Goal: Task Accomplishment & Management: Manage account settings

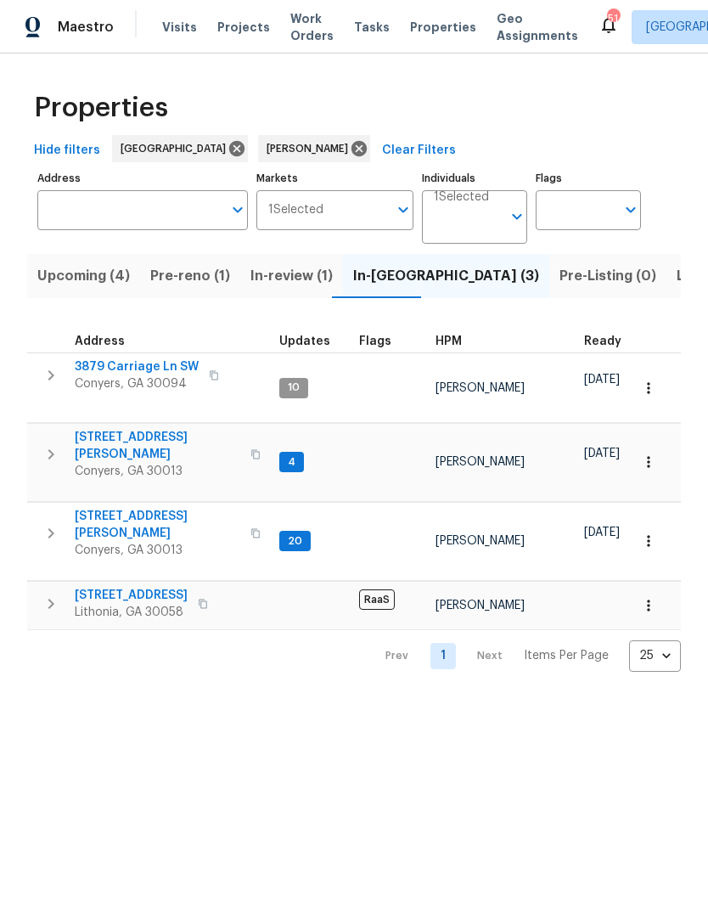
click at [677, 281] on span "Listed (20)" at bounding box center [714, 276] width 74 height 24
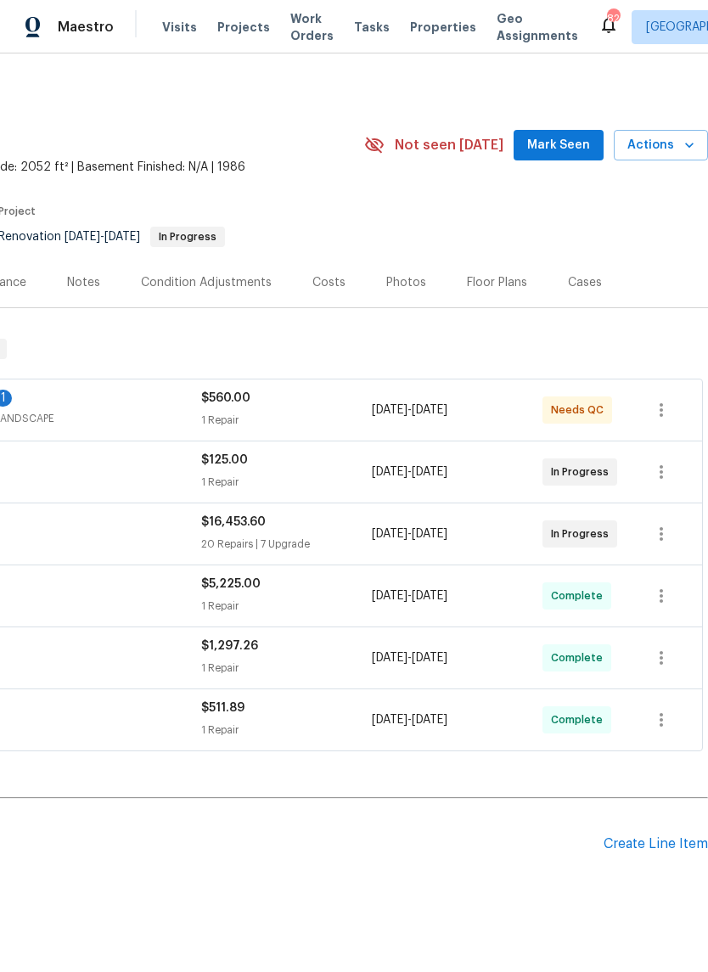
scroll to position [0, 251]
click at [577, 150] on span "Mark Seen" at bounding box center [558, 145] width 63 height 21
click at [671, 142] on span "Actions" at bounding box center [660, 145] width 67 height 21
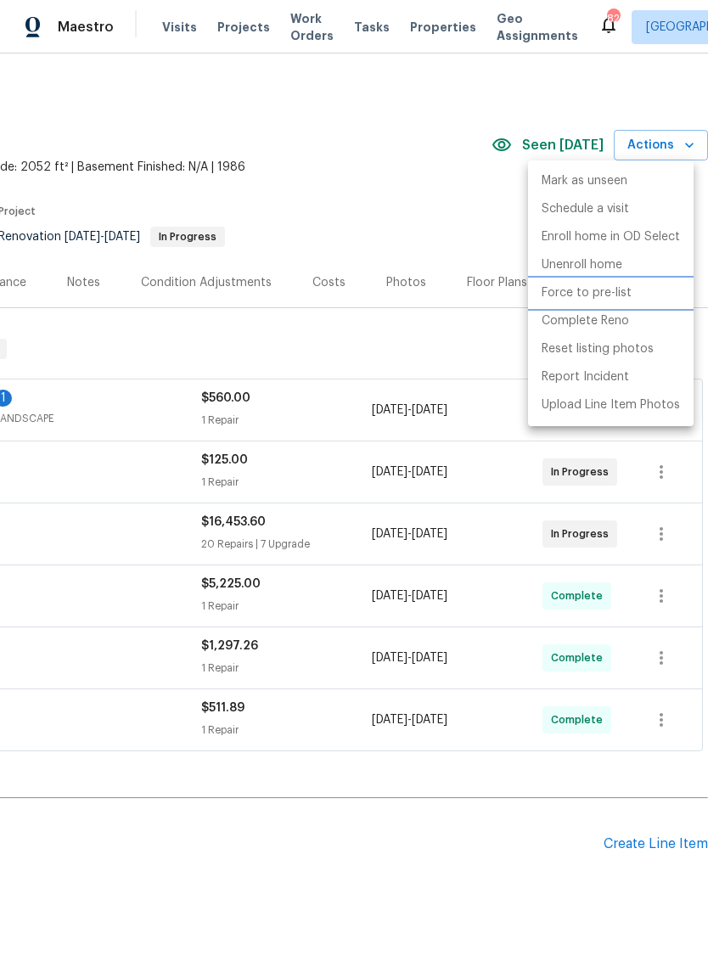
click at [610, 293] on p "Force to pre-list" at bounding box center [587, 293] width 90 height 18
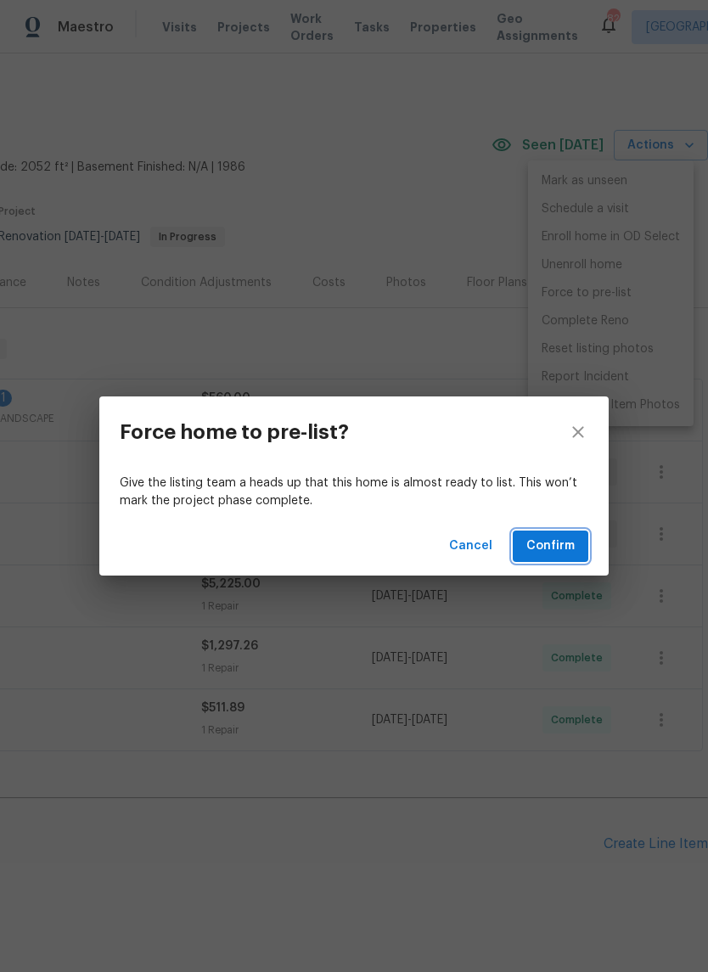
click at [569, 546] on span "Confirm" at bounding box center [550, 546] width 48 height 21
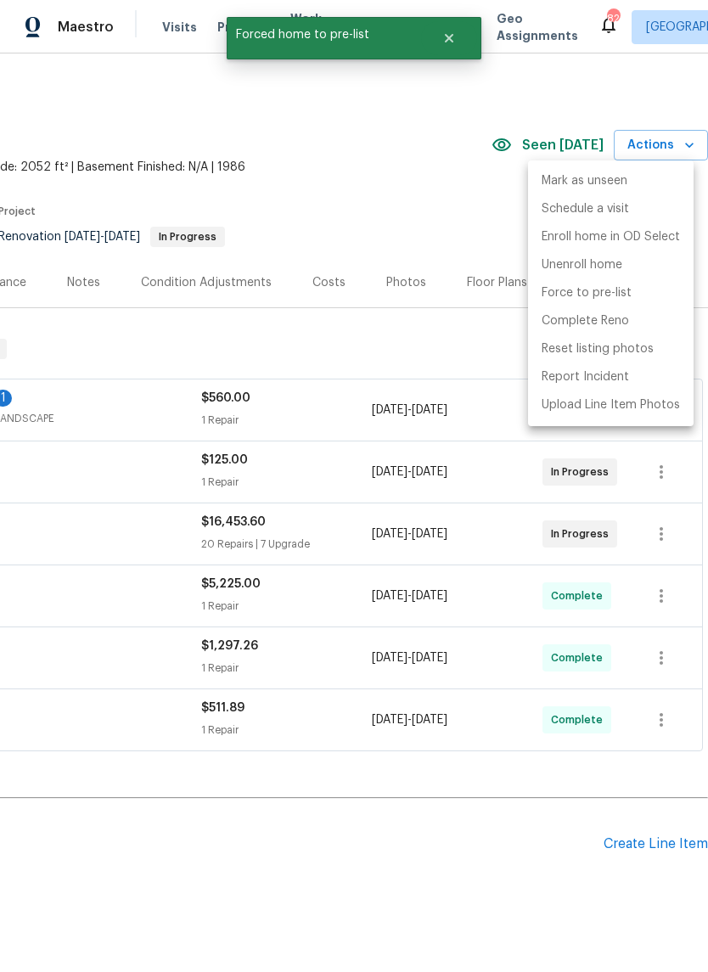
click at [462, 196] on div at bounding box center [354, 486] width 708 height 972
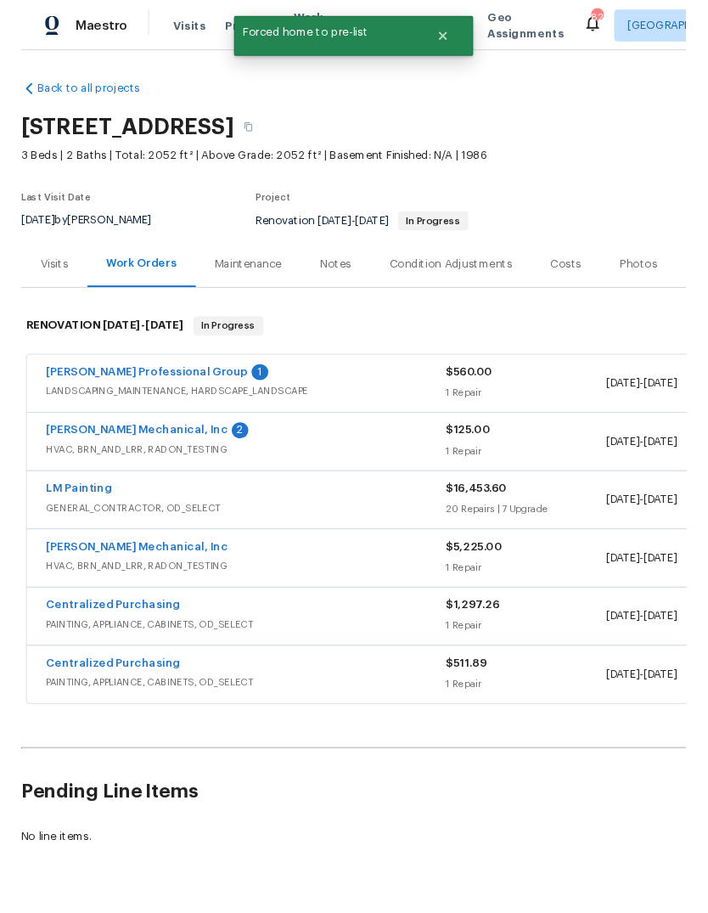
scroll to position [2, 0]
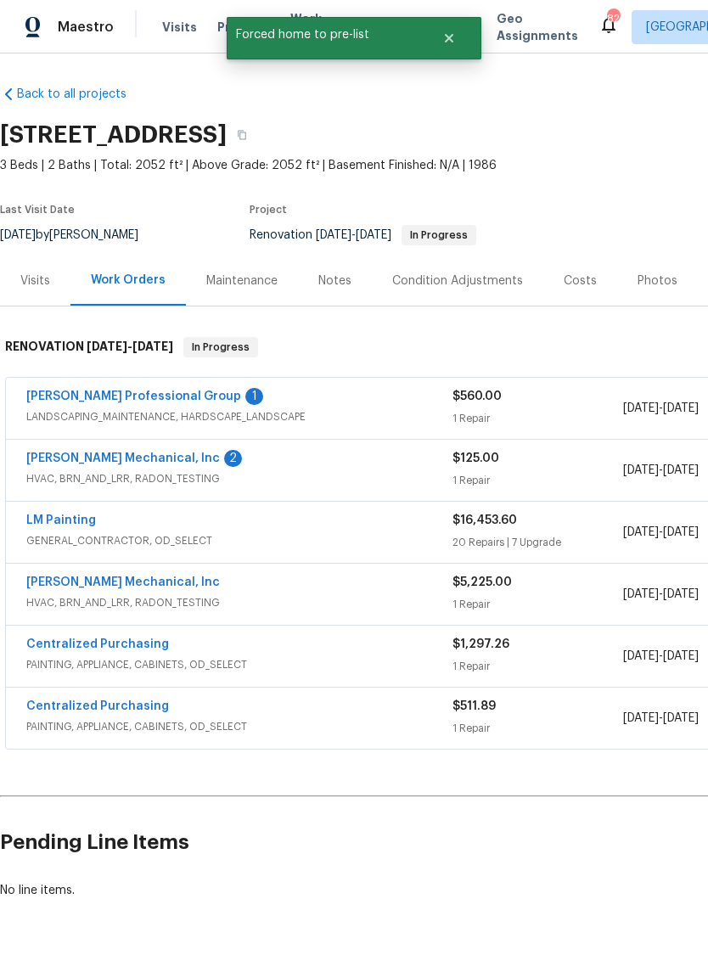
click at [71, 400] on link "[PERSON_NAME] Professional Group" at bounding box center [133, 397] width 215 height 12
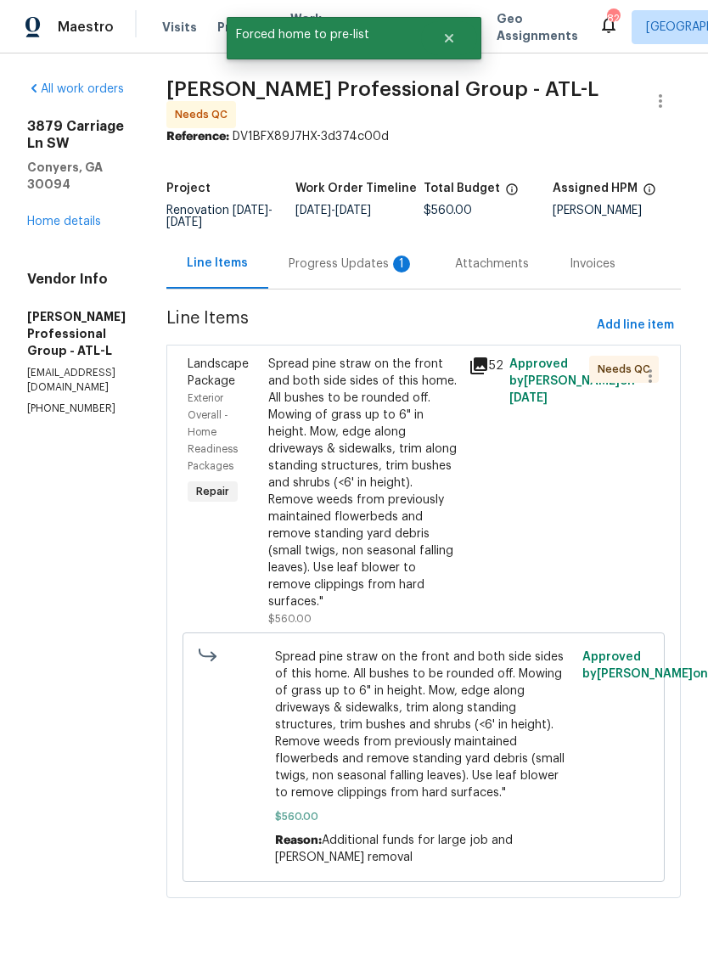
click at [414, 273] on div "Progress Updates 1" at bounding box center [352, 264] width 126 height 17
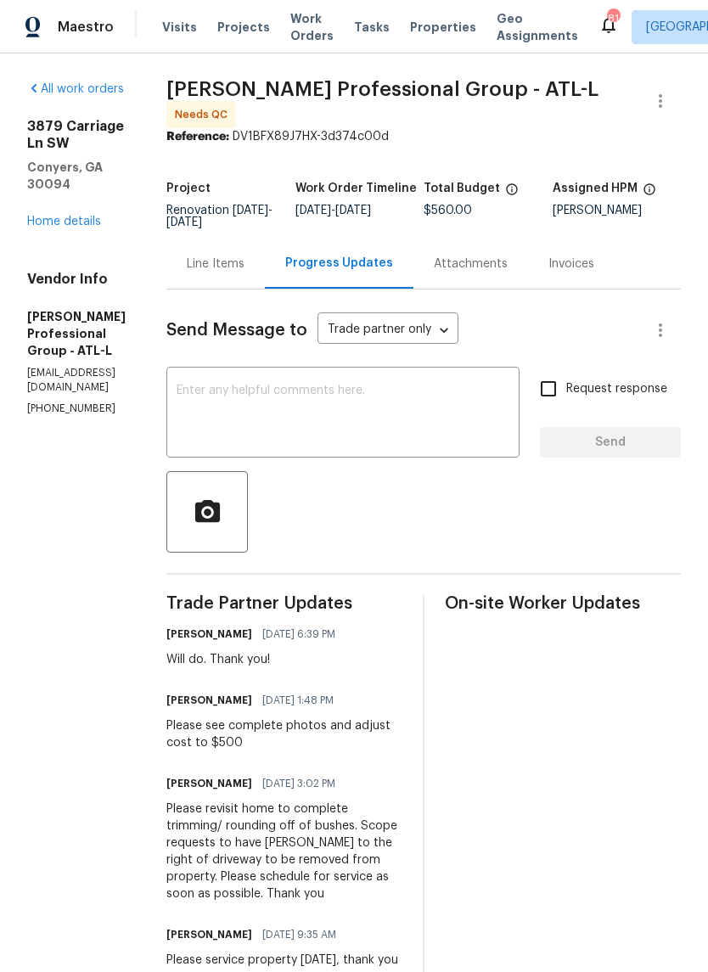
click at [245, 273] on div "Line Items" at bounding box center [216, 264] width 58 height 17
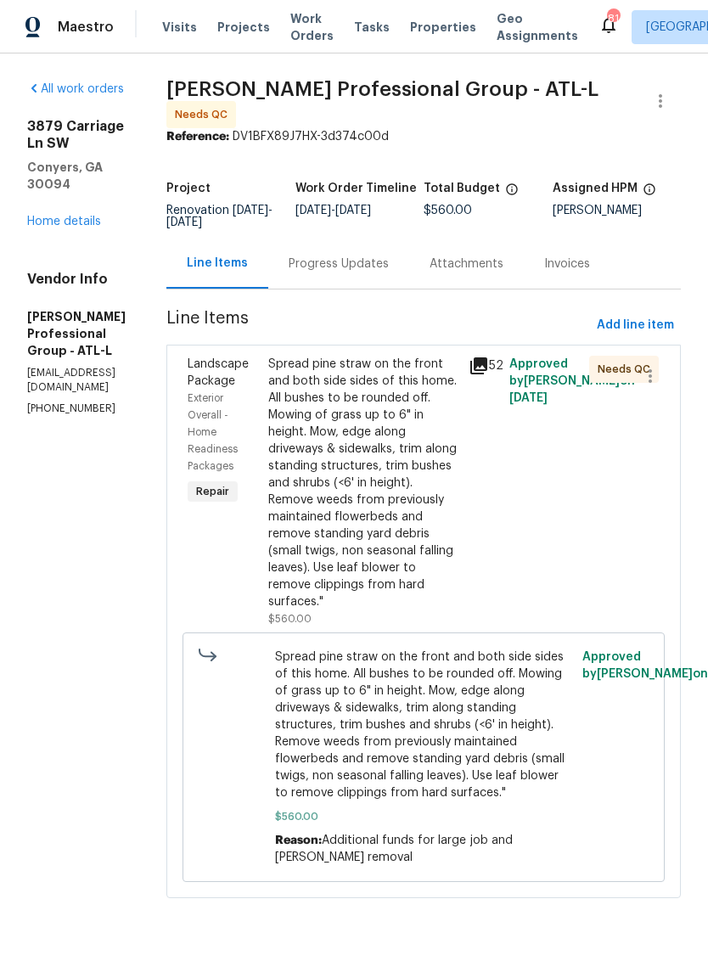
click at [398, 451] on div "Spread pine straw on the front and both side sides of this home. All bushes to …" at bounding box center [363, 483] width 191 height 255
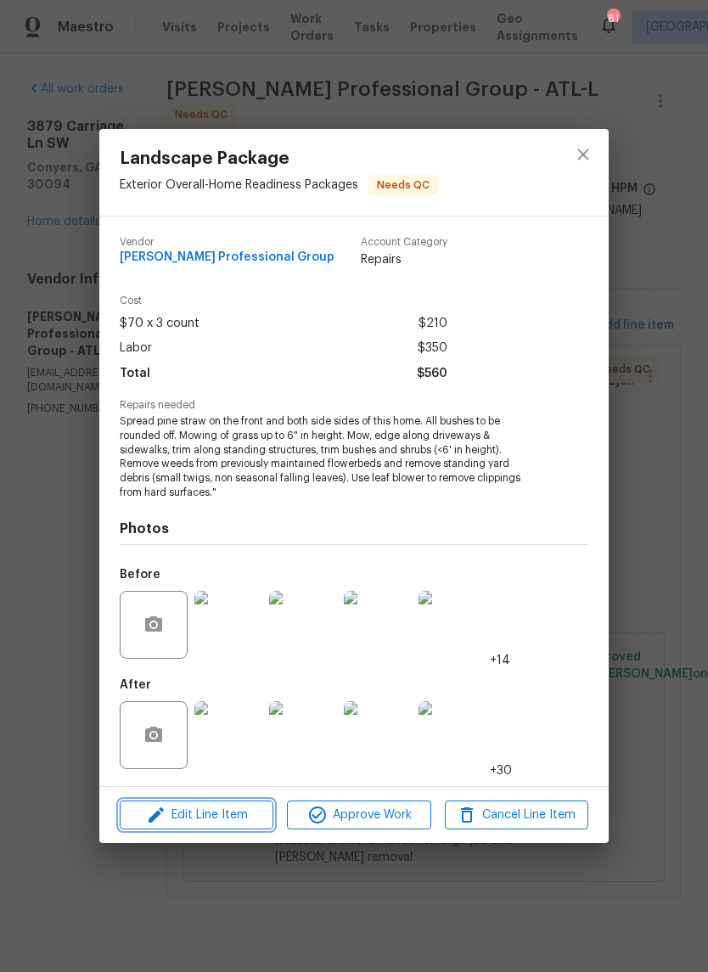
click at [245, 814] on span "Edit Line Item" at bounding box center [196, 815] width 143 height 21
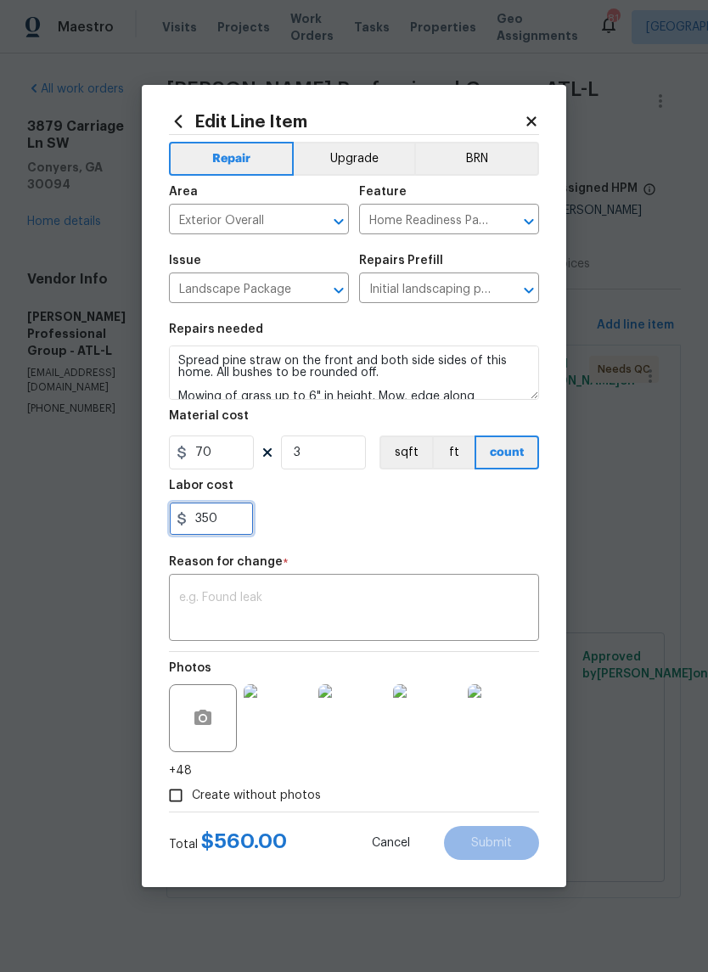
click at [241, 527] on input "350" at bounding box center [211, 519] width 85 height 34
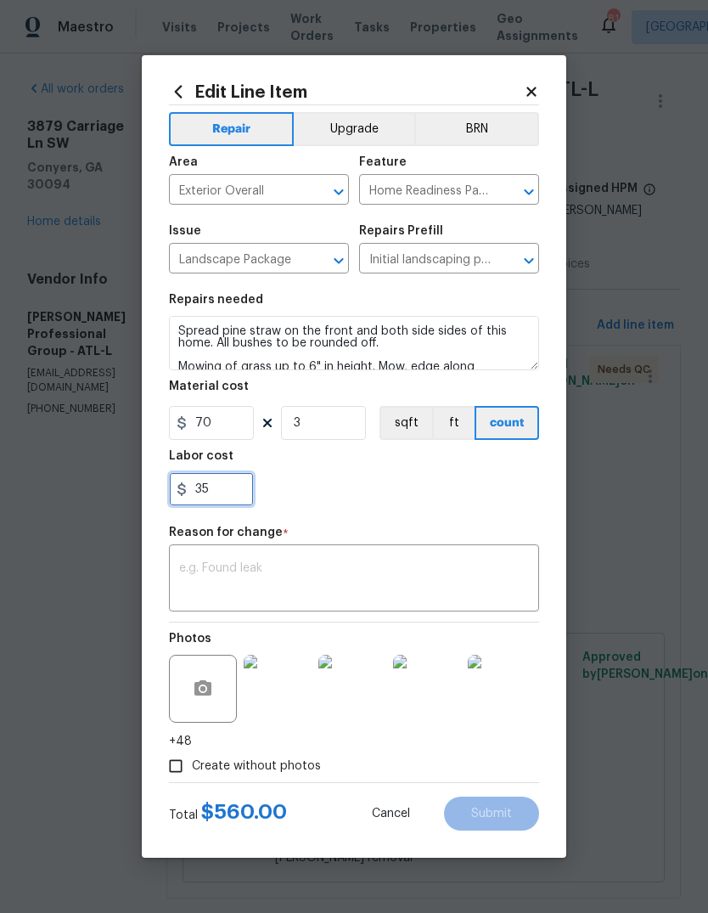
type input "3"
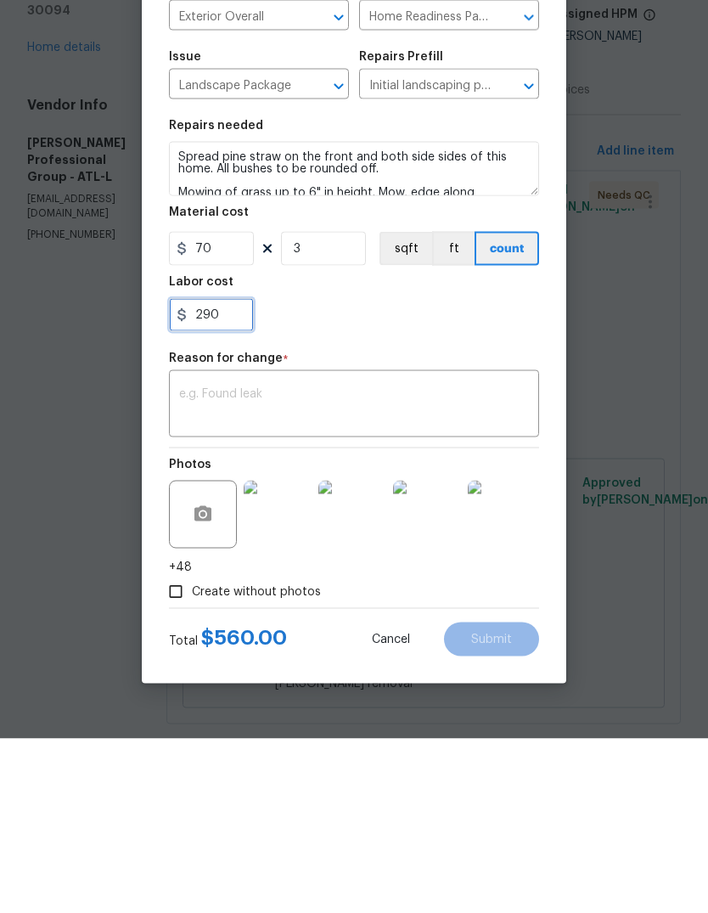
type input "290"
click at [509, 562] on textarea at bounding box center [354, 580] width 350 height 36
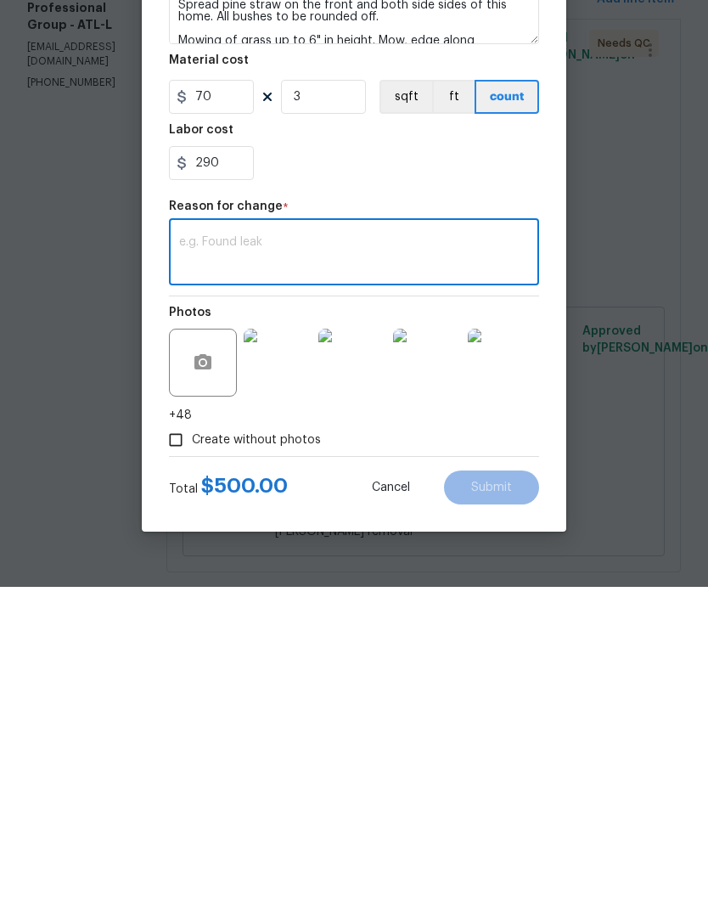
scroll to position [20, 0]
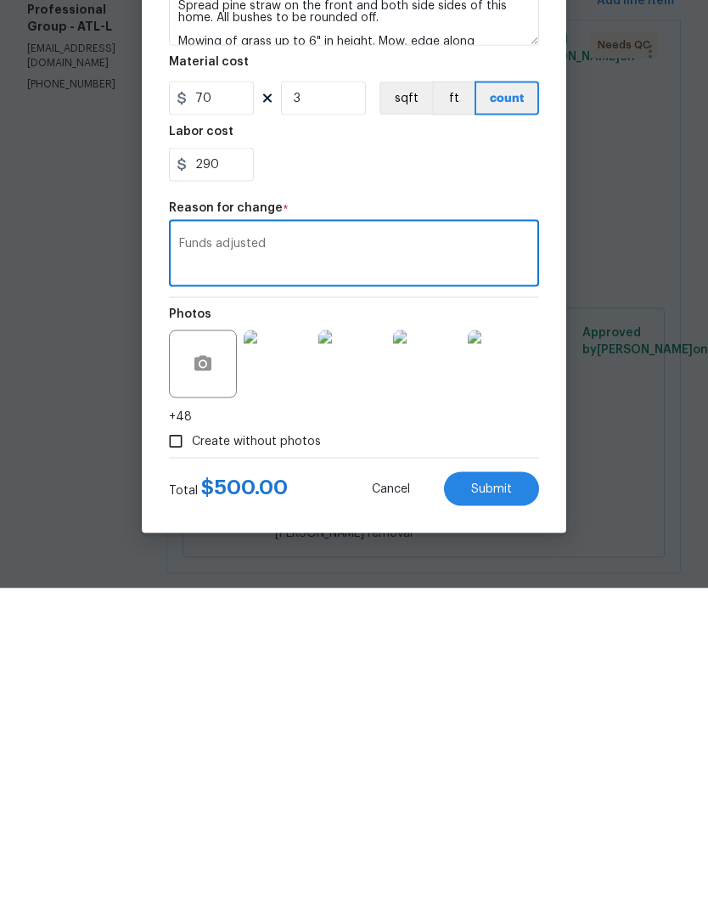
type textarea "Funds adjusted"
click at [509, 807] on span "Submit" at bounding box center [491, 813] width 41 height 13
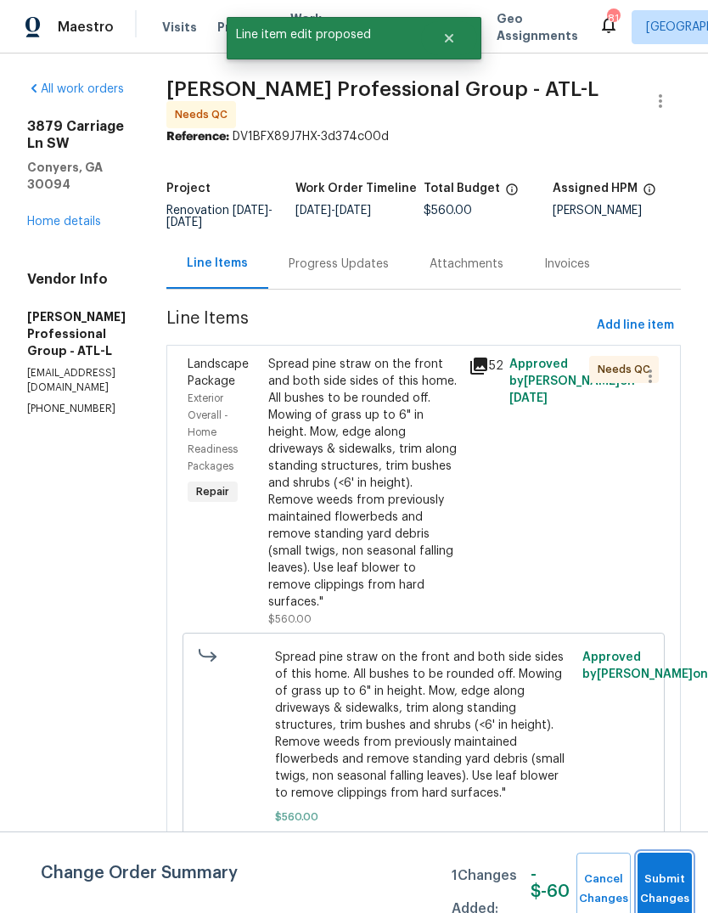
click at [673, 869] on button "Submit Changes" at bounding box center [665, 888] width 54 height 73
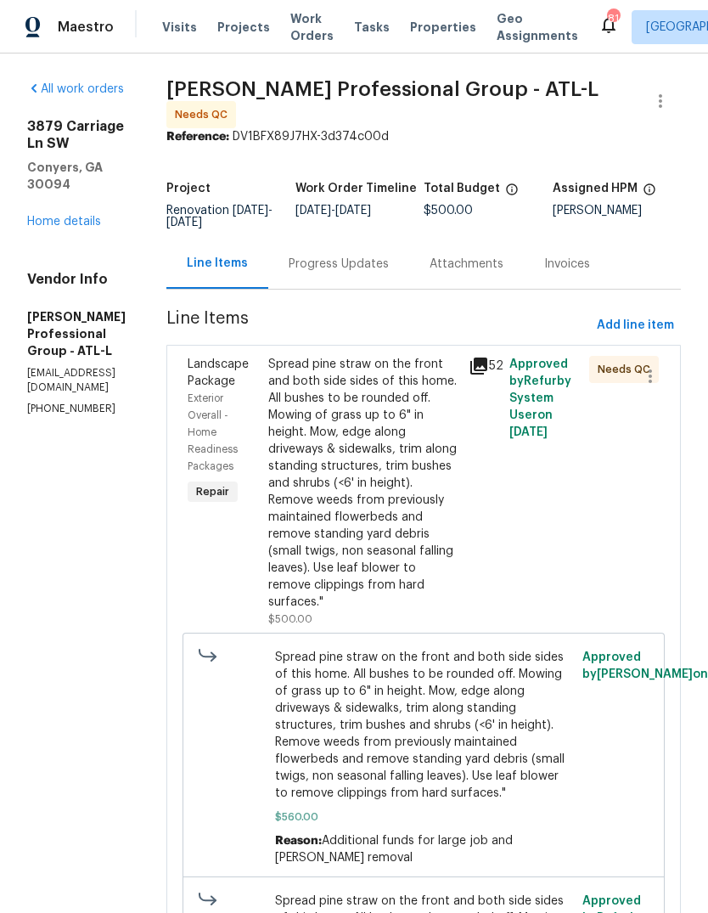
click at [430, 537] on div "Spread pine straw on the front and both side sides of this home. All bushes to …" at bounding box center [363, 483] width 191 height 255
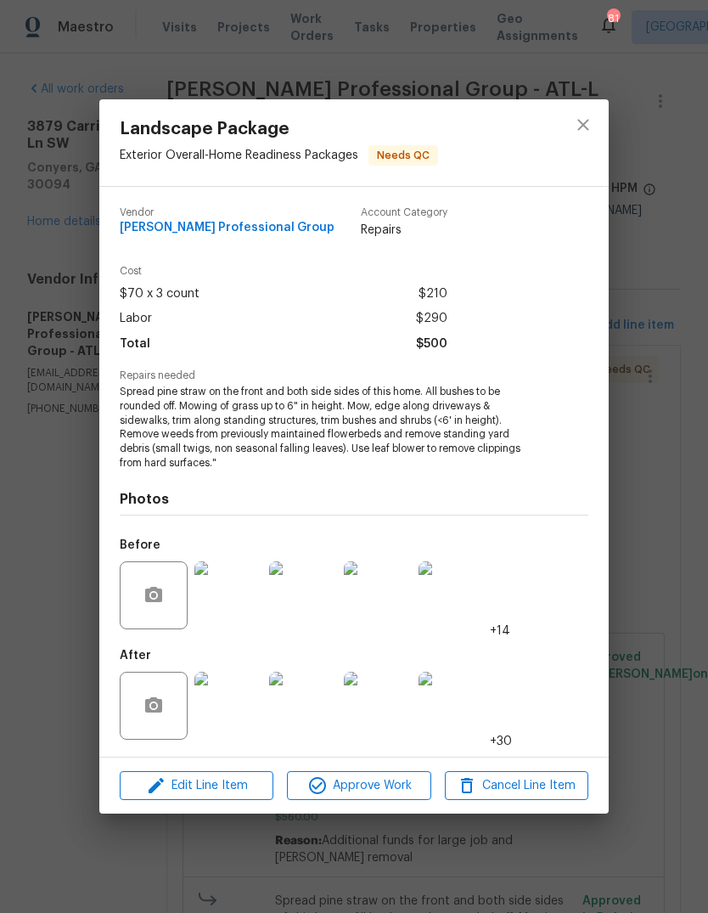
click at [235, 709] on img at bounding box center [228, 706] width 68 height 68
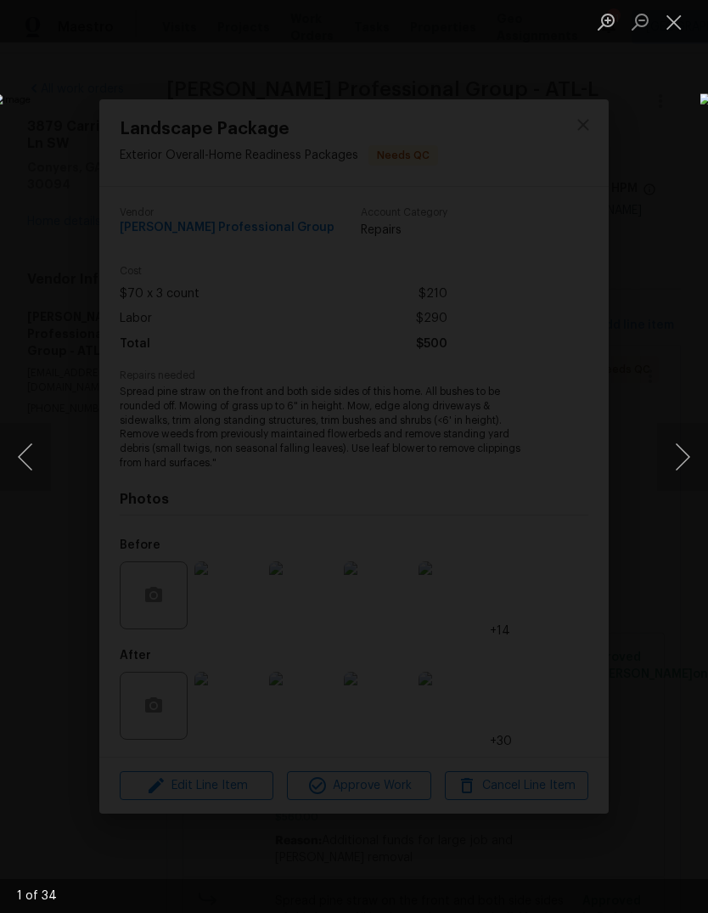
click at [686, 475] on button "Next image" at bounding box center [682, 457] width 51 height 68
click at [686, 463] on button "Next image" at bounding box center [682, 457] width 51 height 68
click at [684, 464] on button "Next image" at bounding box center [682, 457] width 51 height 68
click at [684, 459] on button "Next image" at bounding box center [682, 457] width 51 height 68
click at [676, 459] on button "Next image" at bounding box center [682, 457] width 51 height 68
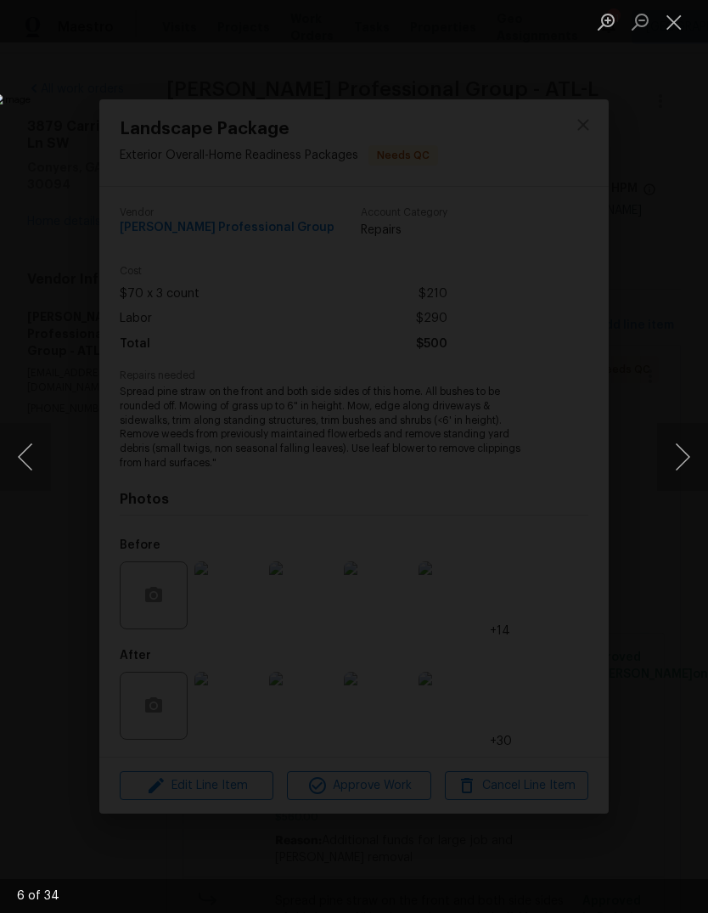
click at [682, 475] on button "Next image" at bounding box center [682, 457] width 51 height 68
click at [680, 481] on button "Next image" at bounding box center [682, 457] width 51 height 68
click at [678, 484] on button "Next image" at bounding box center [682, 457] width 51 height 68
click at [683, 480] on button "Next image" at bounding box center [682, 457] width 51 height 68
click at [684, 474] on button "Next image" at bounding box center [682, 457] width 51 height 68
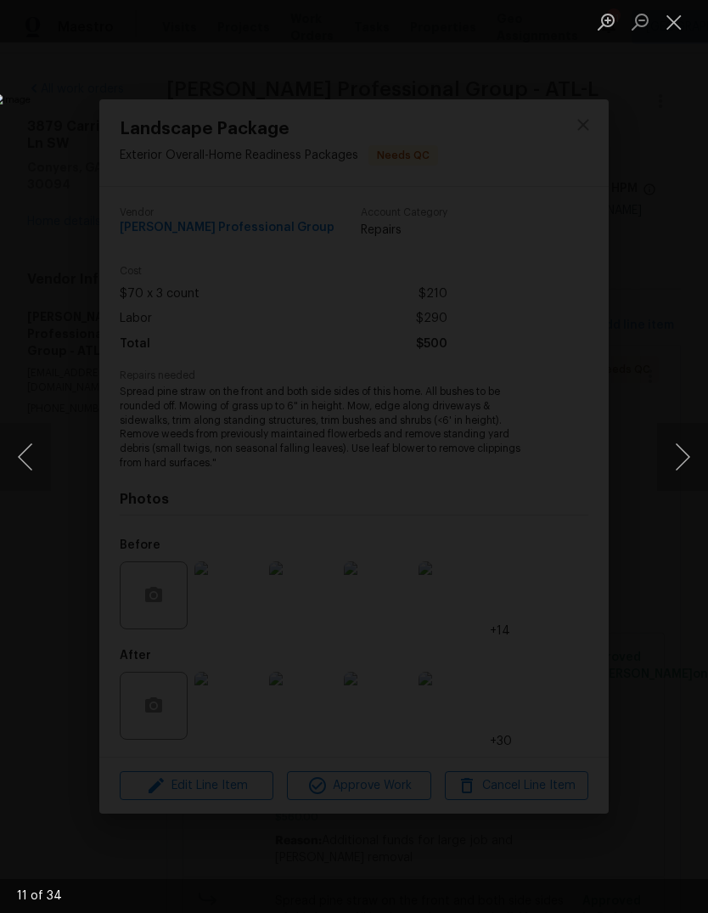
click at [676, 476] on button "Next image" at bounding box center [682, 457] width 51 height 68
click at [675, 475] on button "Next image" at bounding box center [682, 457] width 51 height 68
click at [675, 19] on button "Close lightbox" at bounding box center [674, 22] width 34 height 30
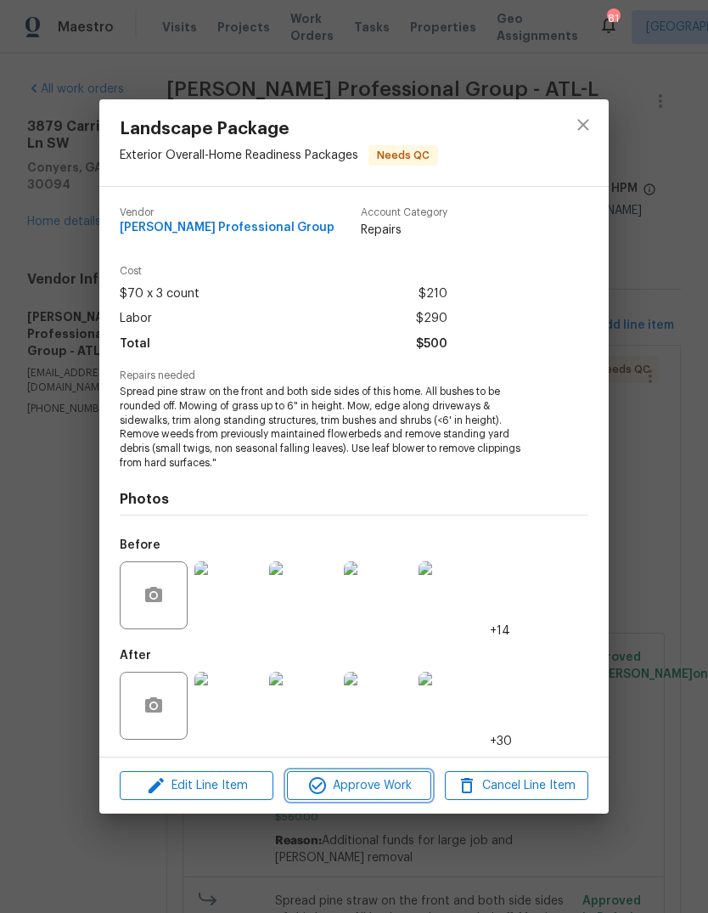
click at [382, 791] on span "Approve Work" at bounding box center [358, 785] width 133 height 21
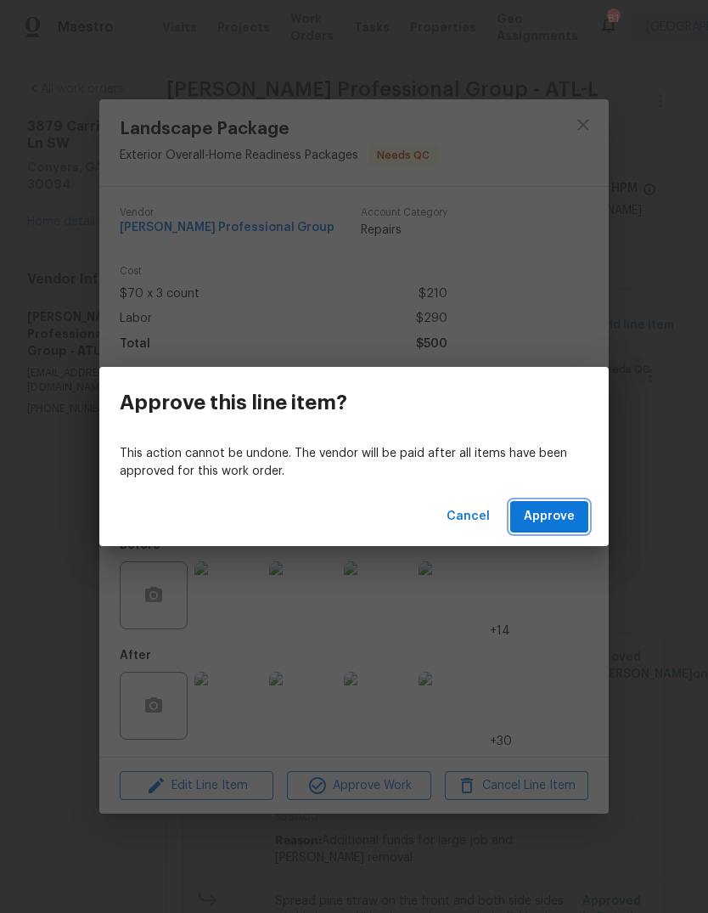
click at [551, 523] on span "Approve" at bounding box center [549, 516] width 51 height 21
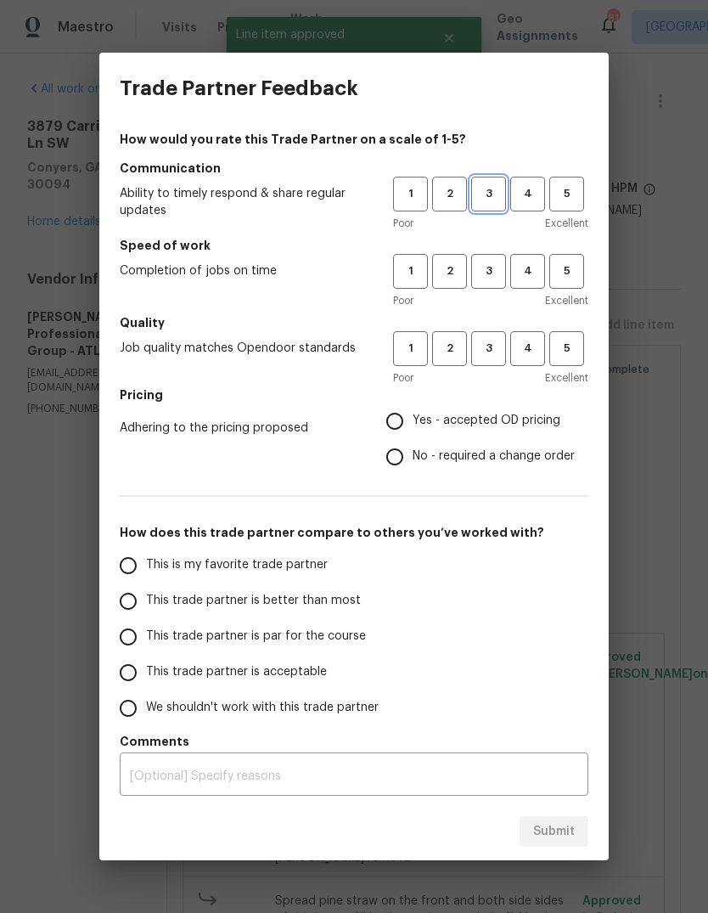
click at [488, 196] on span "3" at bounding box center [488, 194] width 31 height 20
click at [493, 266] on span "3" at bounding box center [488, 272] width 31 height 20
click at [504, 352] on button "3" at bounding box center [488, 348] width 35 height 35
click at [543, 419] on span "Yes - accepted OD pricing" at bounding box center [487, 421] width 148 height 18
click at [413, 419] on input "Yes - accepted OD pricing" at bounding box center [395, 421] width 36 height 36
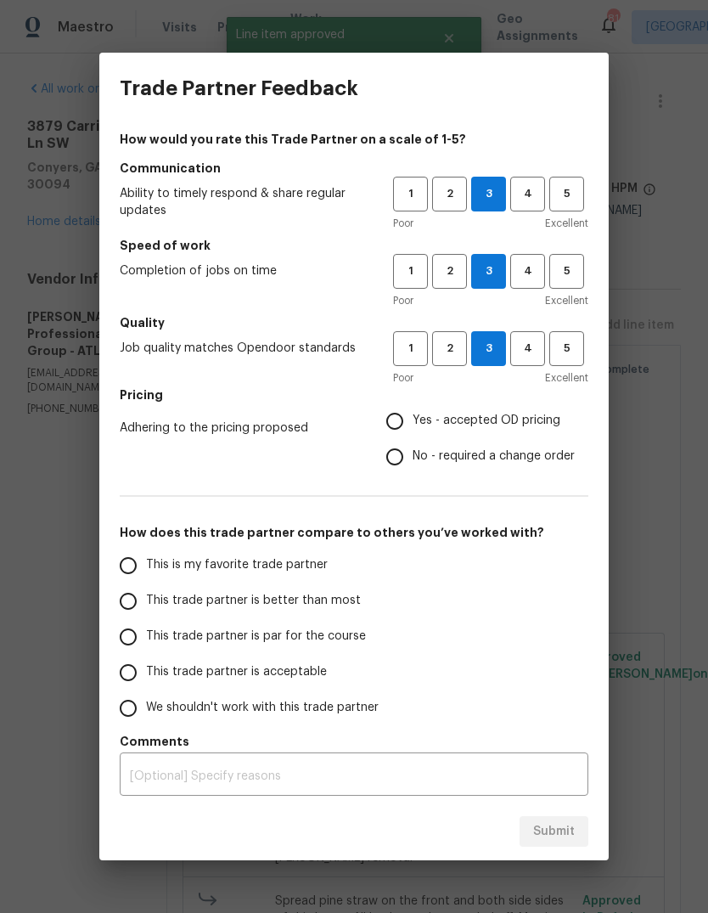
radio input "true"
click at [324, 596] on span "This trade partner is better than most" at bounding box center [253, 601] width 215 height 18
click at [146, 596] on input "This trade partner is better than most" at bounding box center [128, 601] width 36 height 36
click at [571, 826] on span "Submit" at bounding box center [554, 831] width 42 height 21
radio input "true"
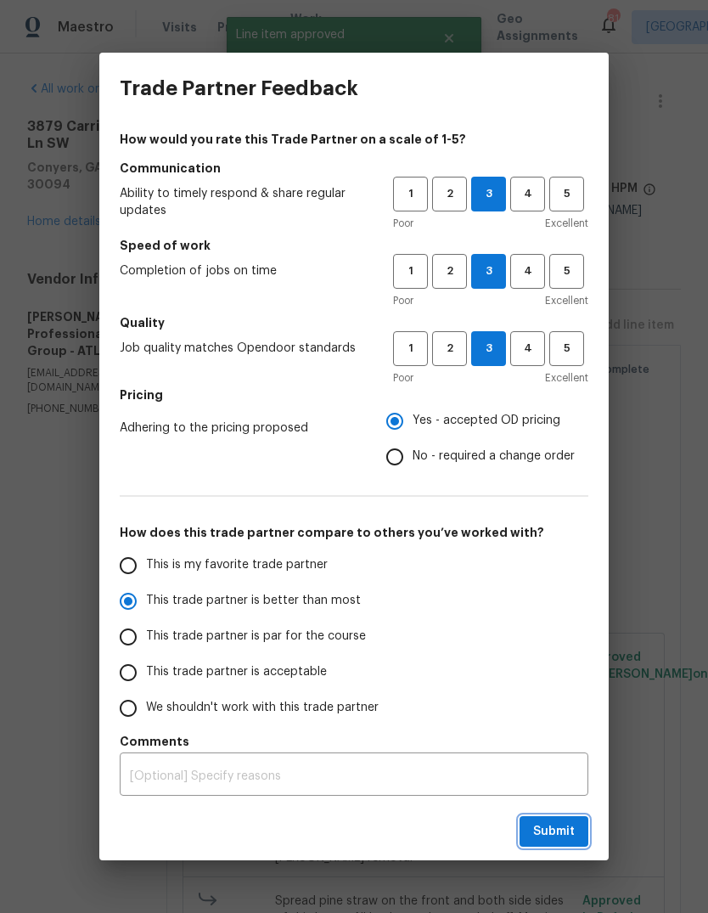
radio input "false"
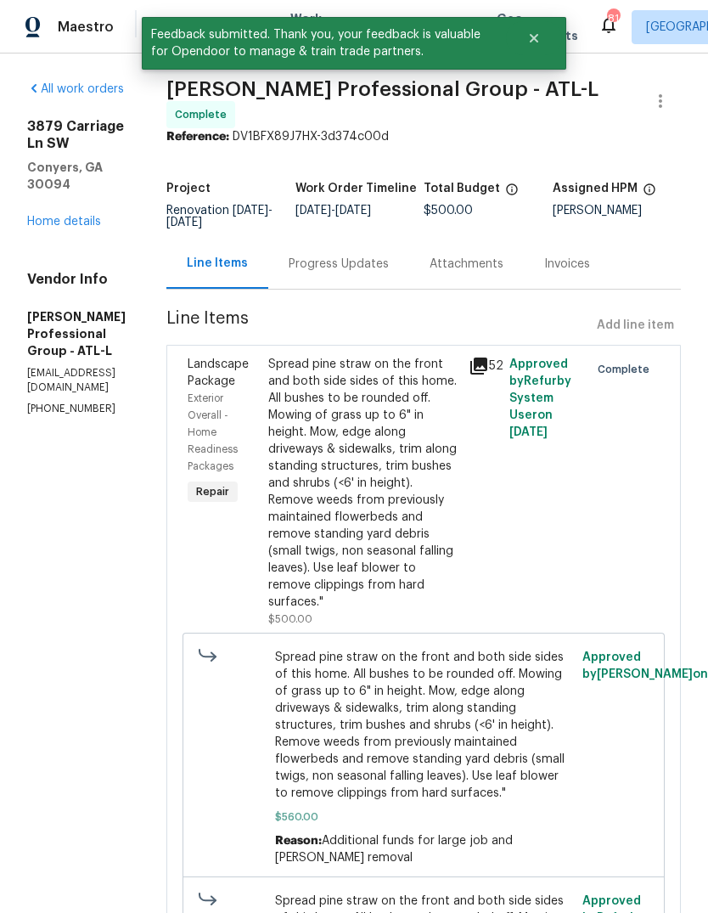
click at [49, 216] on link "Home details" at bounding box center [64, 222] width 74 height 12
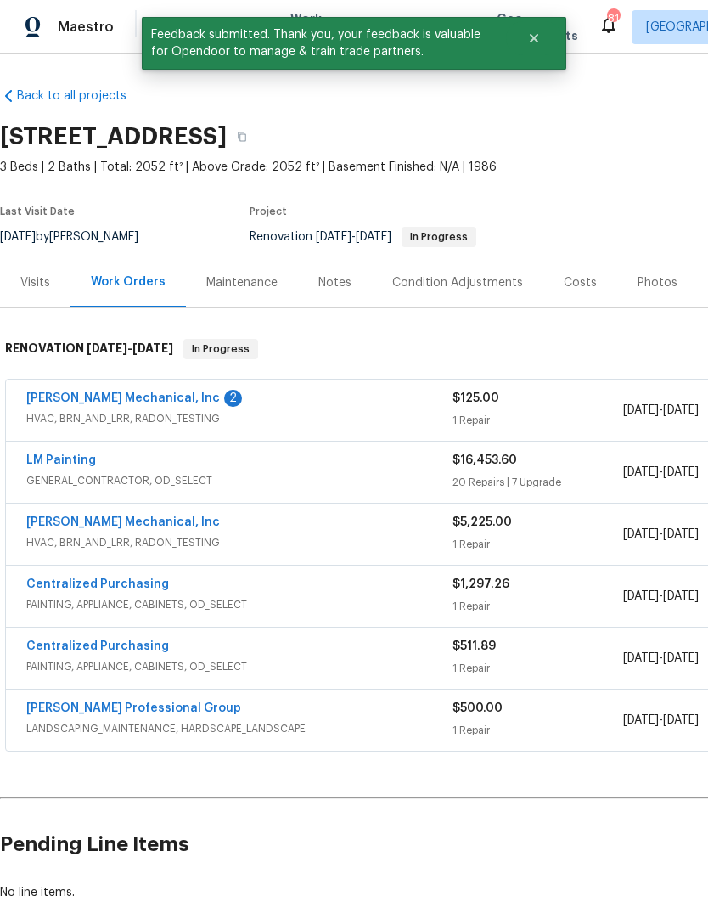
click at [151, 400] on link "JH Martin Mechanical, Inc" at bounding box center [123, 398] width 194 height 12
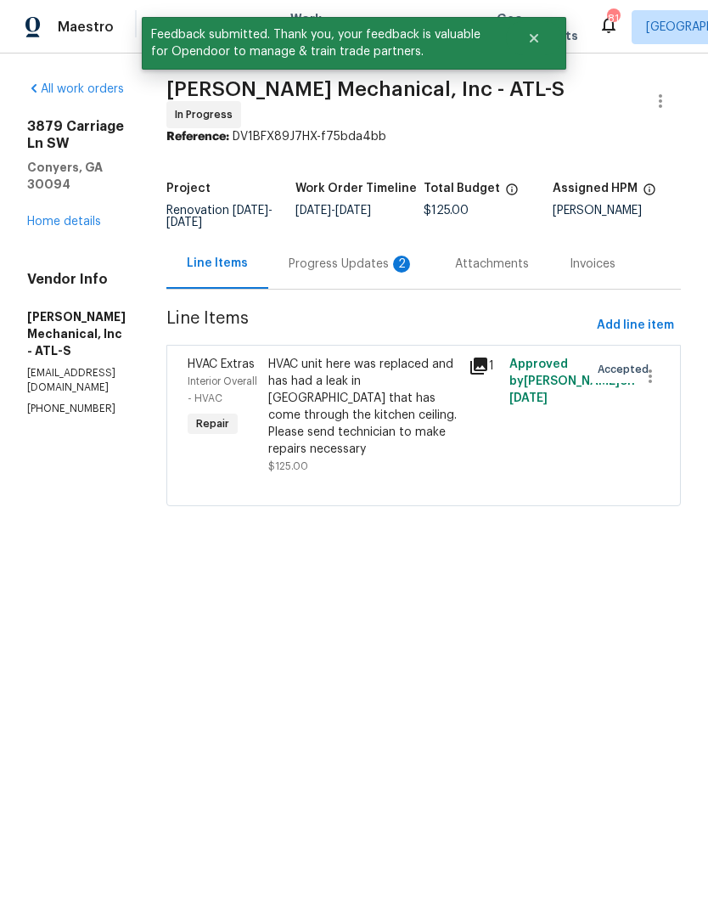
click at [414, 269] on div "Progress Updates 2" at bounding box center [352, 264] width 126 height 17
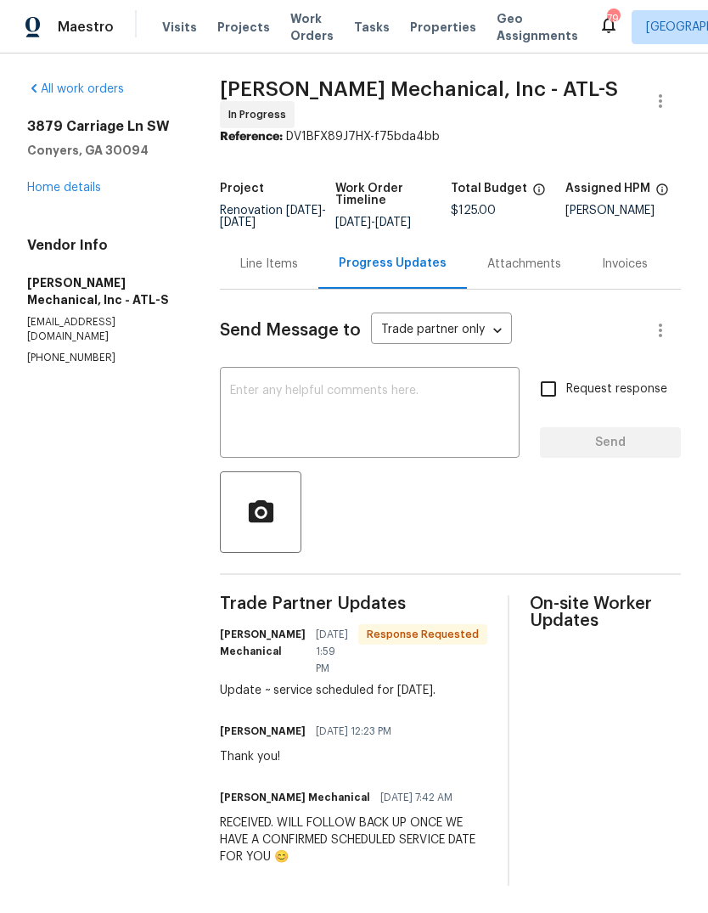
click at [467, 444] on textarea at bounding box center [369, 414] width 279 height 59
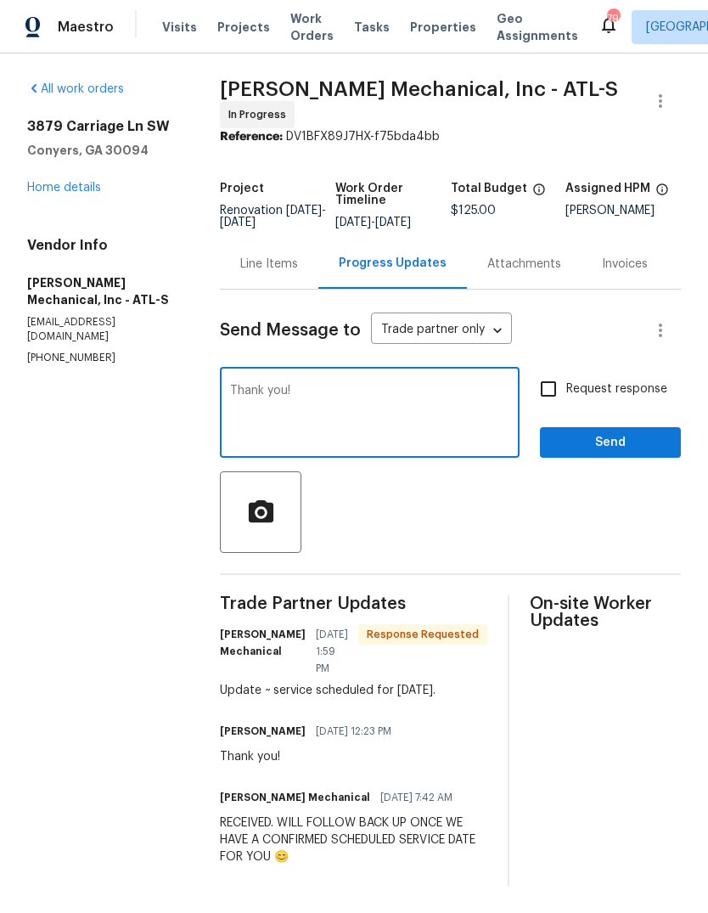
type textarea "Thank you!"
click at [626, 459] on button "Send" at bounding box center [610, 442] width 141 height 31
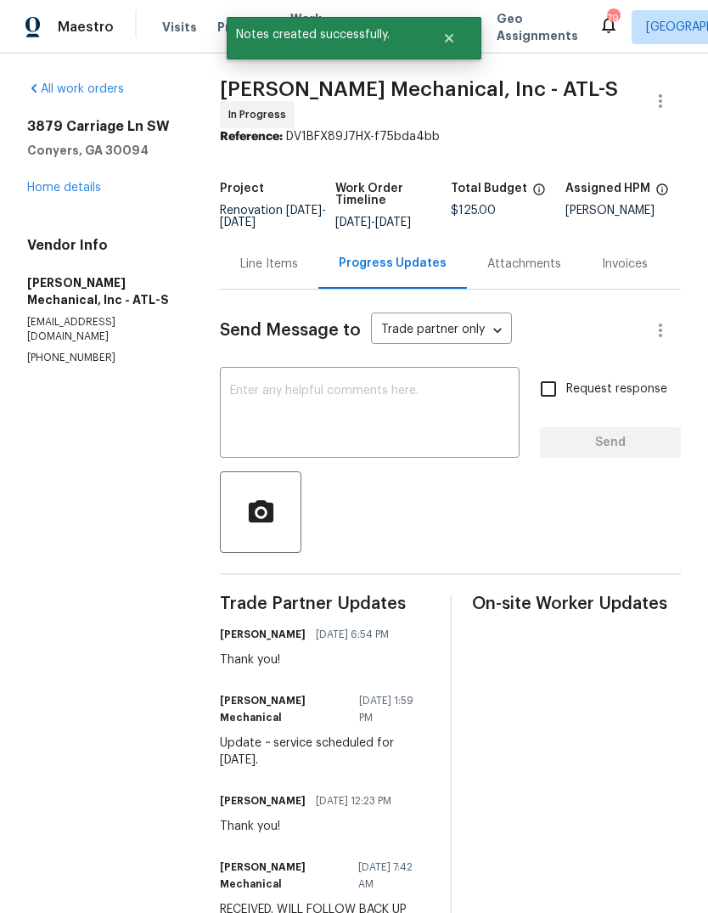
click at [34, 188] on link "Home details" at bounding box center [64, 188] width 74 height 12
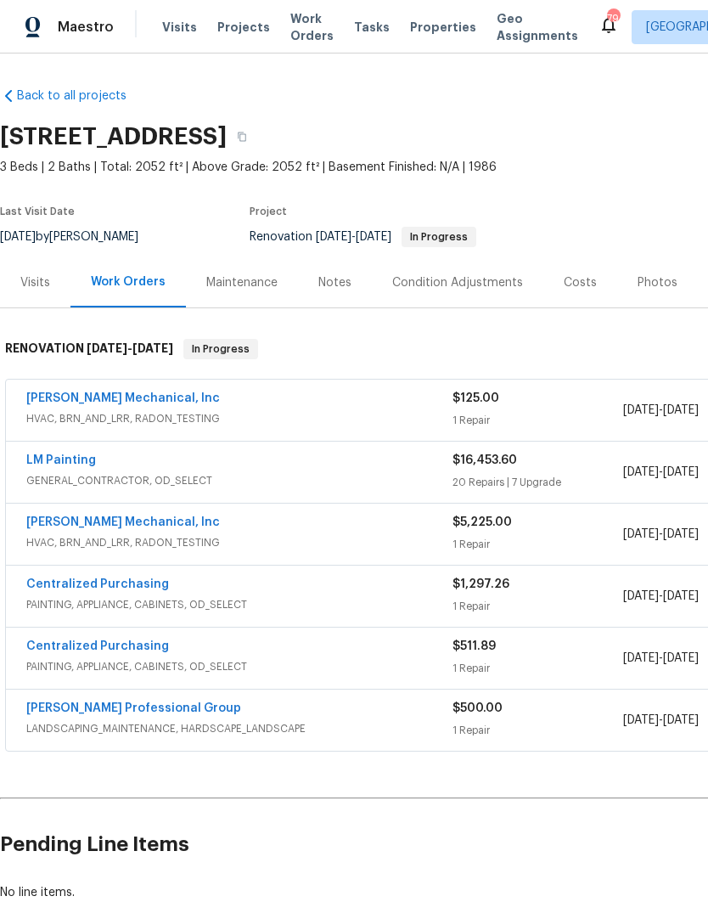
click at [46, 459] on link "LM Painting" at bounding box center [61, 460] width 70 height 12
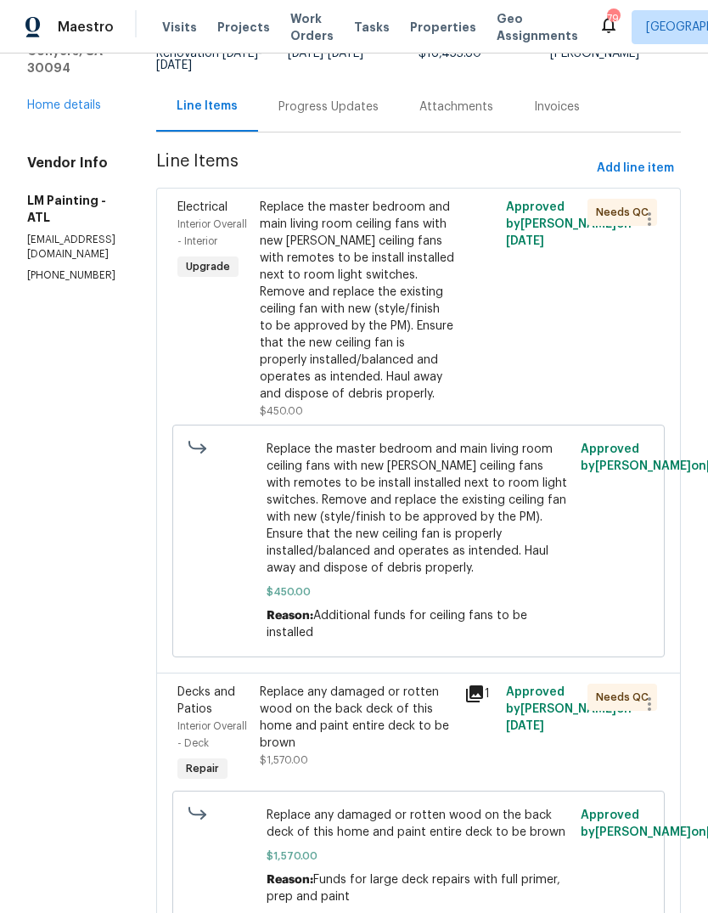
scroll to position [152, 0]
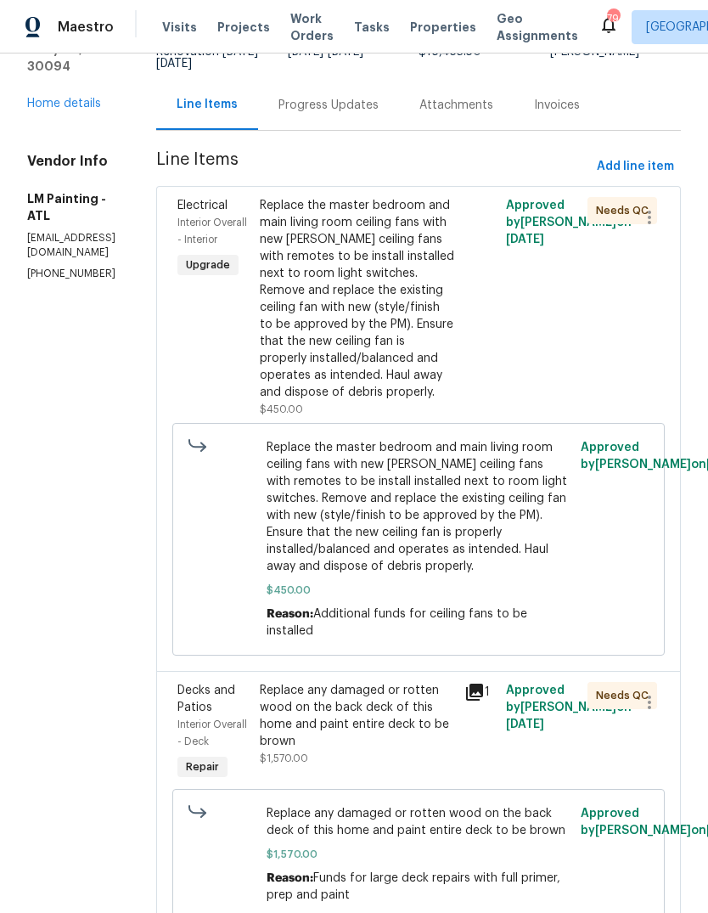
click at [455, 401] on div "Replace the master bedroom and main living room ceiling fans with new Matt whit…" at bounding box center [357, 299] width 195 height 204
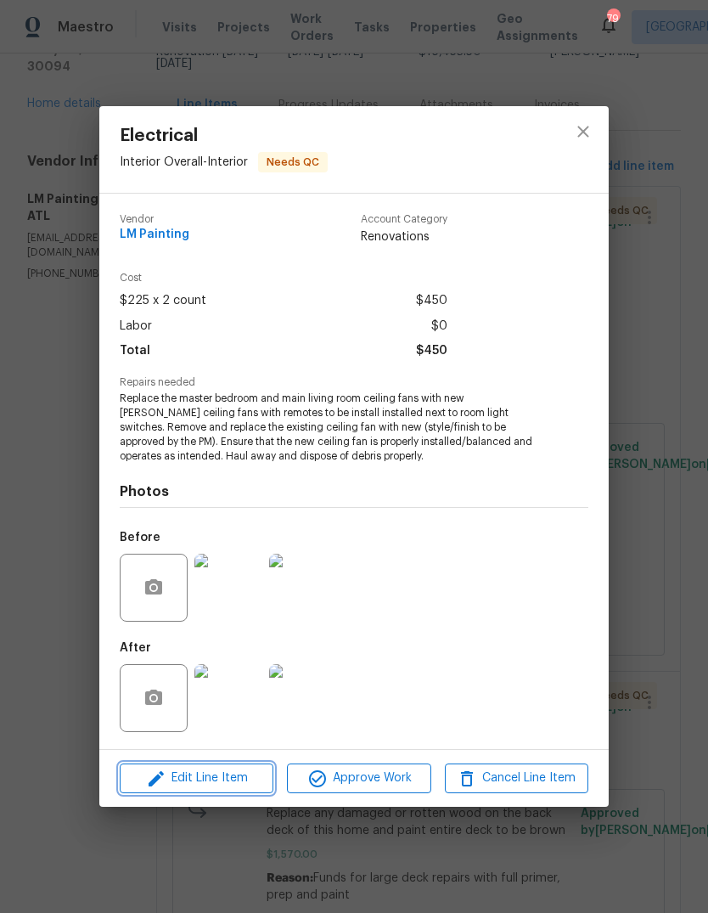
click at [231, 783] on span "Edit Line Item" at bounding box center [196, 778] width 143 height 21
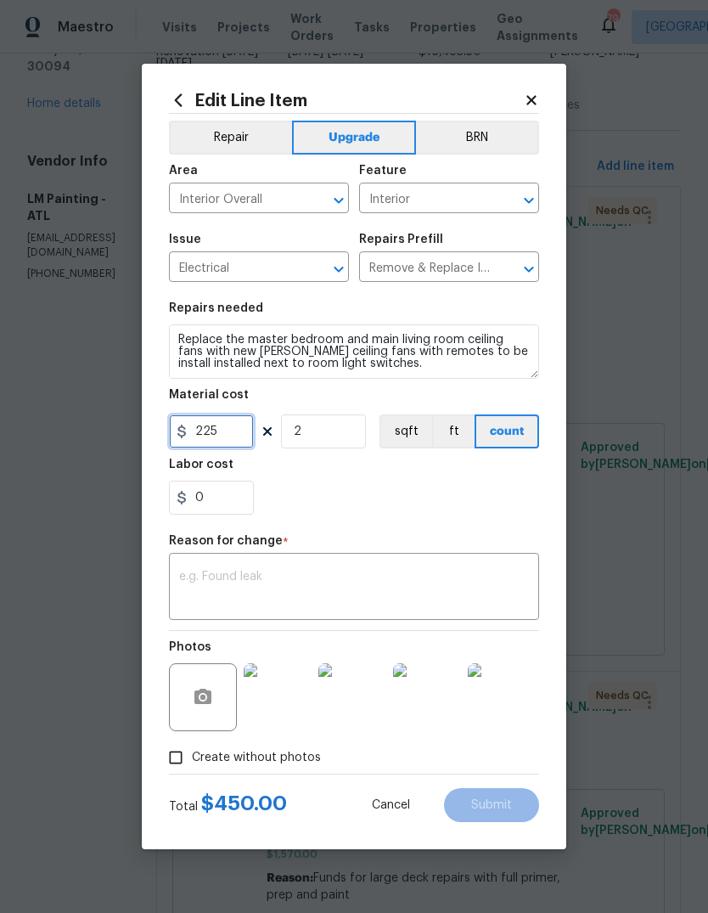
click at [237, 436] on input "225" at bounding box center [211, 431] width 85 height 34
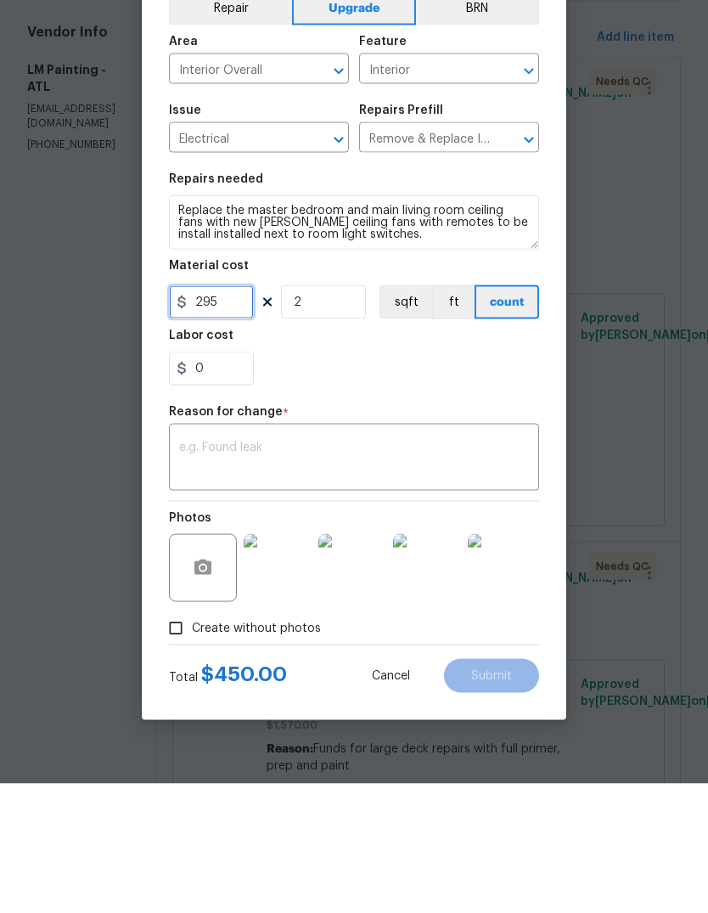
type input "295"
click at [492, 571] on textarea at bounding box center [354, 589] width 350 height 36
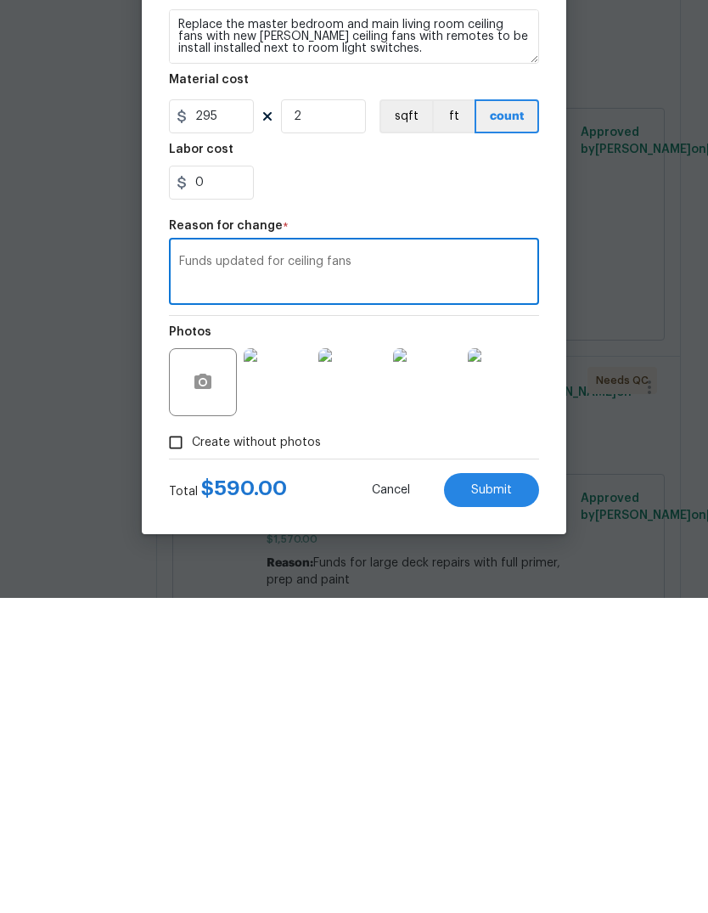
scroll to position [2, 0]
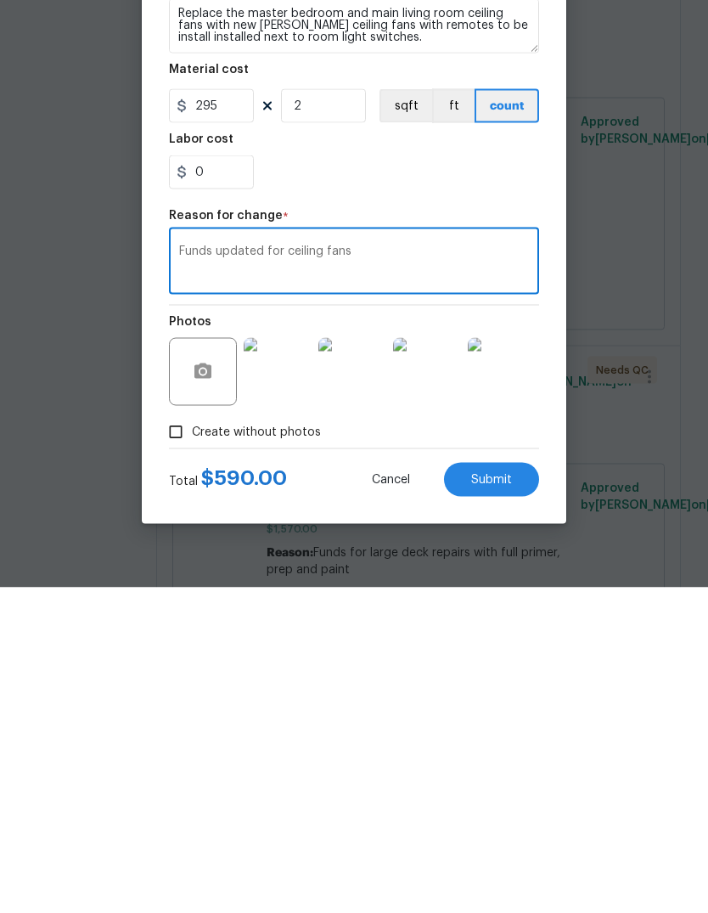
type textarea "Funds updated for ceiling fans"
click at [514, 788] on button "Submit" at bounding box center [491, 805] width 95 height 34
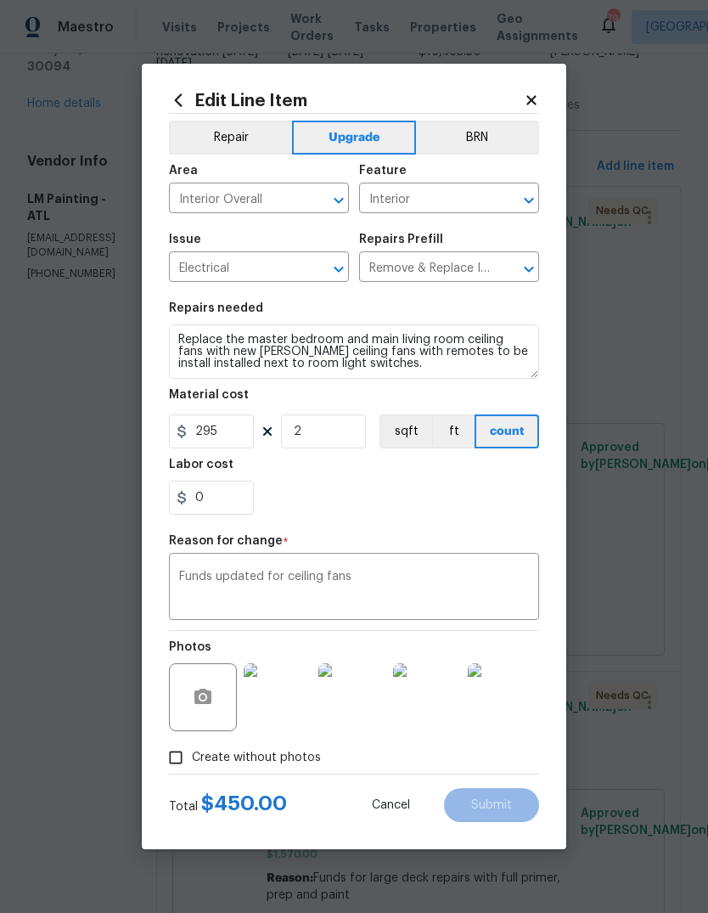
type input "225"
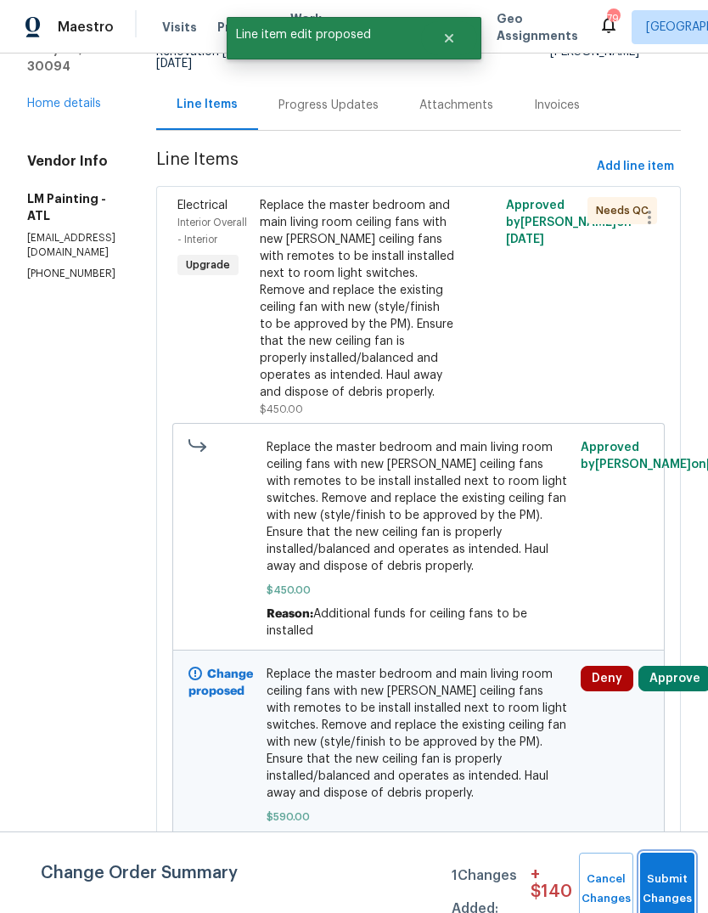
click at [674, 872] on button "Submit Changes" at bounding box center [667, 888] width 54 height 73
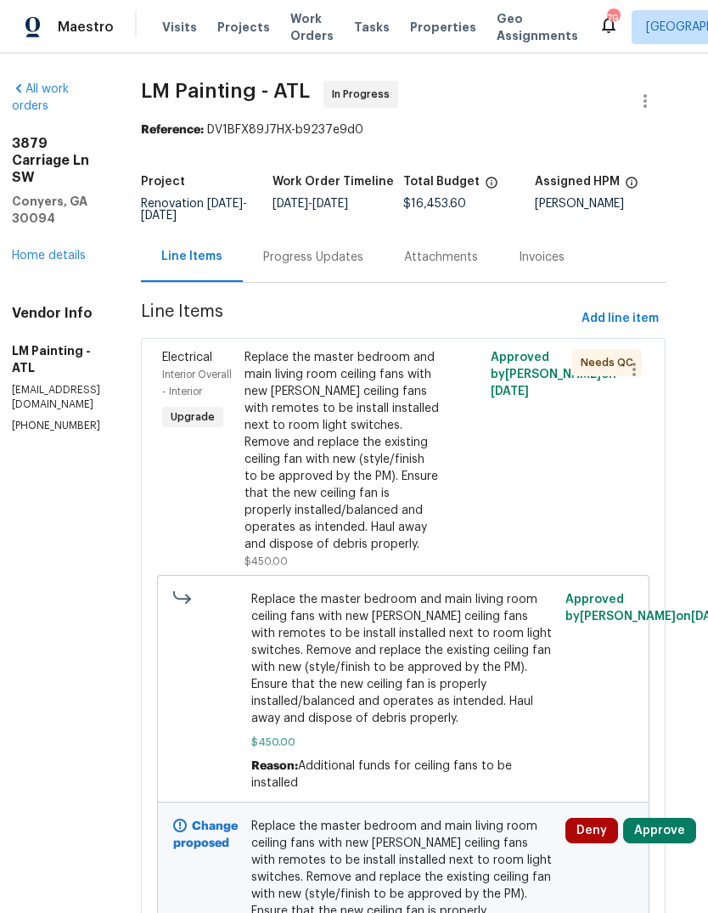
scroll to position [0, 15]
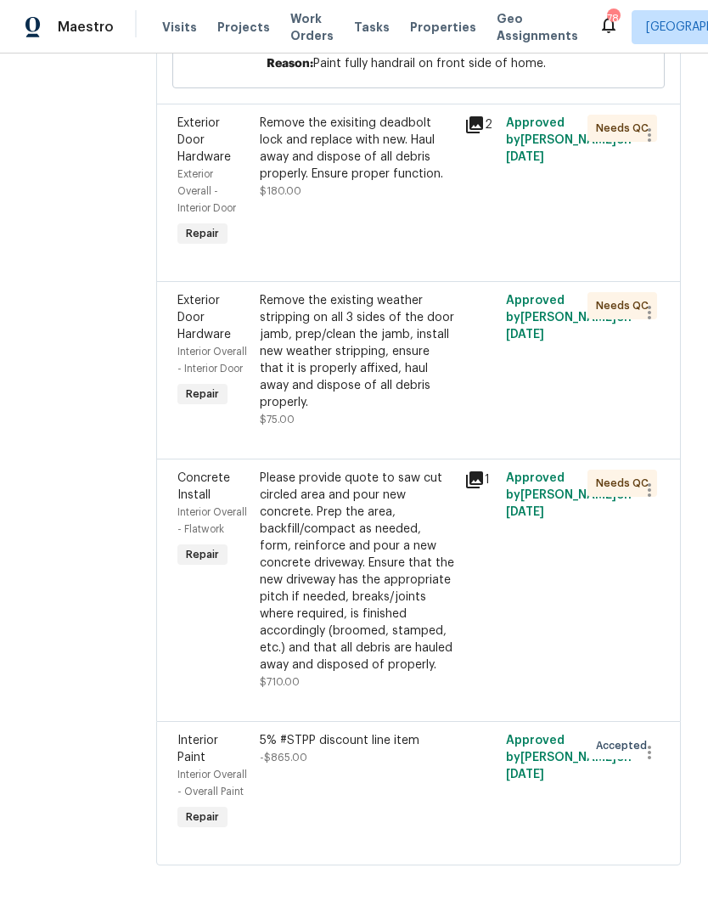
scroll to position [8453, 0]
click at [454, 596] on div "Please provide quote to saw cut circled area and pour new concrete. Prep the ar…" at bounding box center [357, 572] width 195 height 204
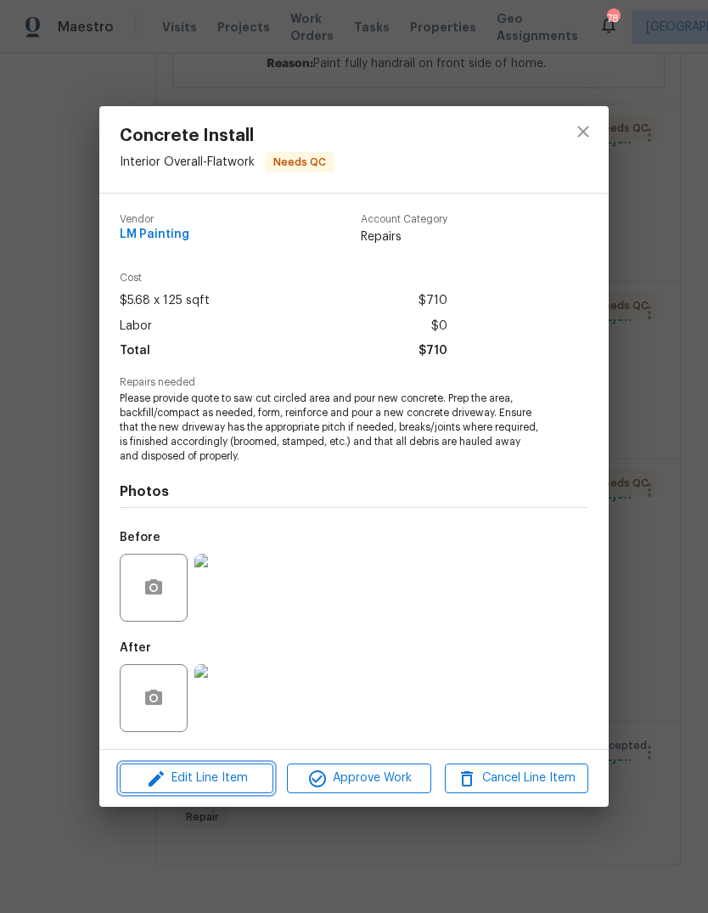
click at [254, 775] on span "Edit Line Item" at bounding box center [196, 778] width 143 height 21
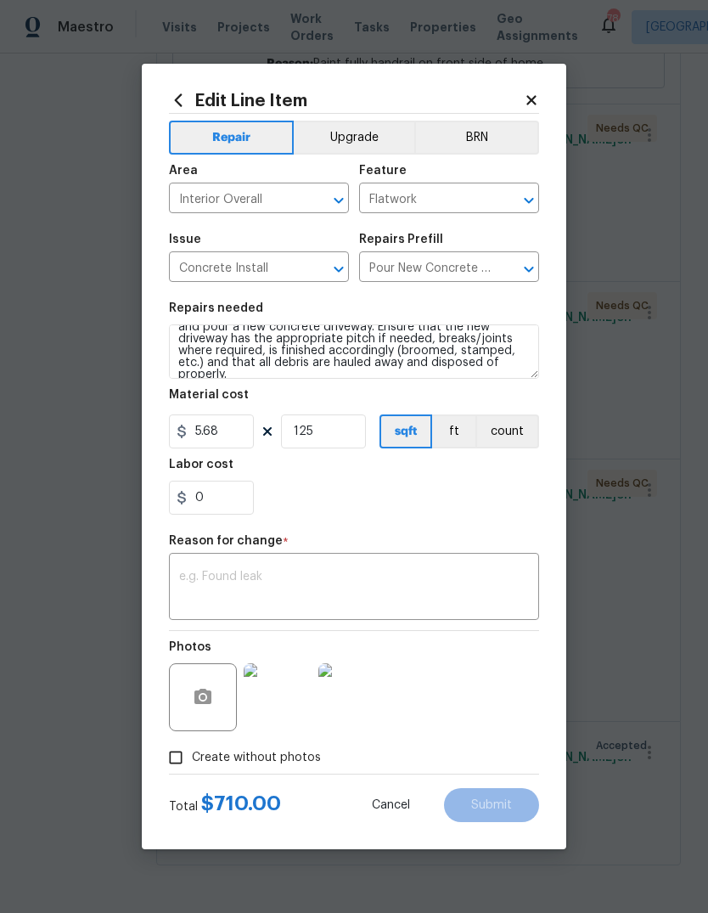
scroll to position [59, 0]
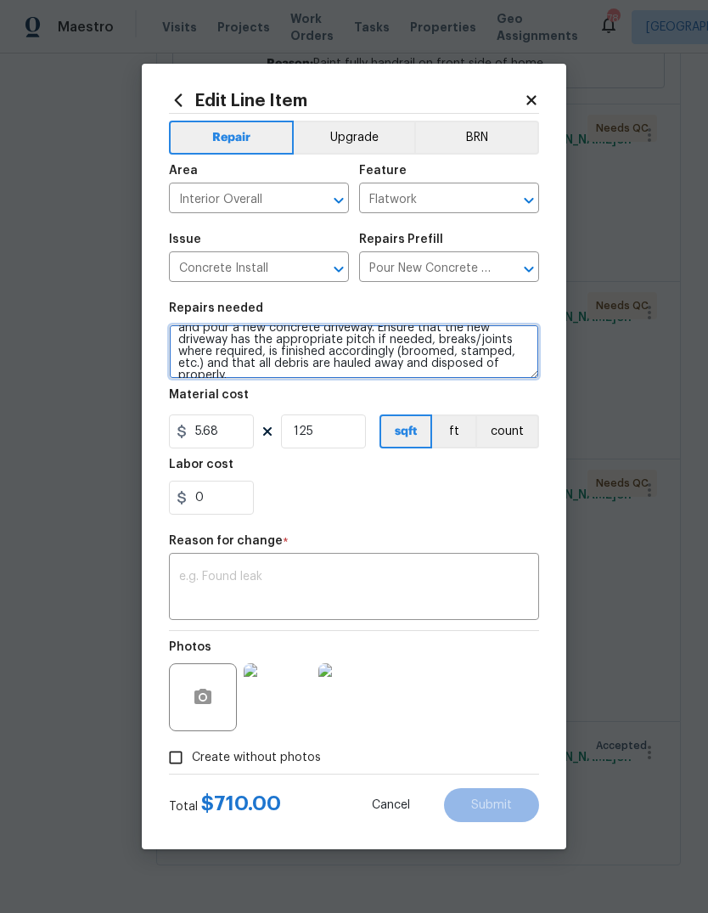
click at [510, 371] on textarea "Please provide quote to saw cut circled area and pour new concrete. Prep the ar…" at bounding box center [354, 351] width 370 height 54
click at [513, 370] on textarea "Please provide quote to saw cut circled area and pour new concrete. Prep the ar…" at bounding box center [354, 351] width 370 height 54
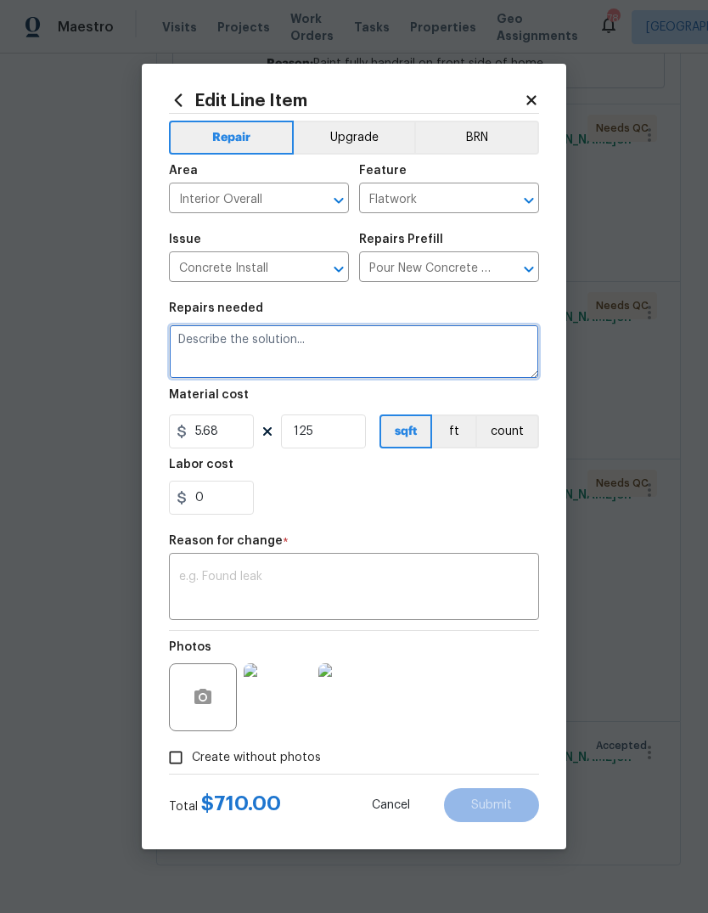
scroll to position [0, 0]
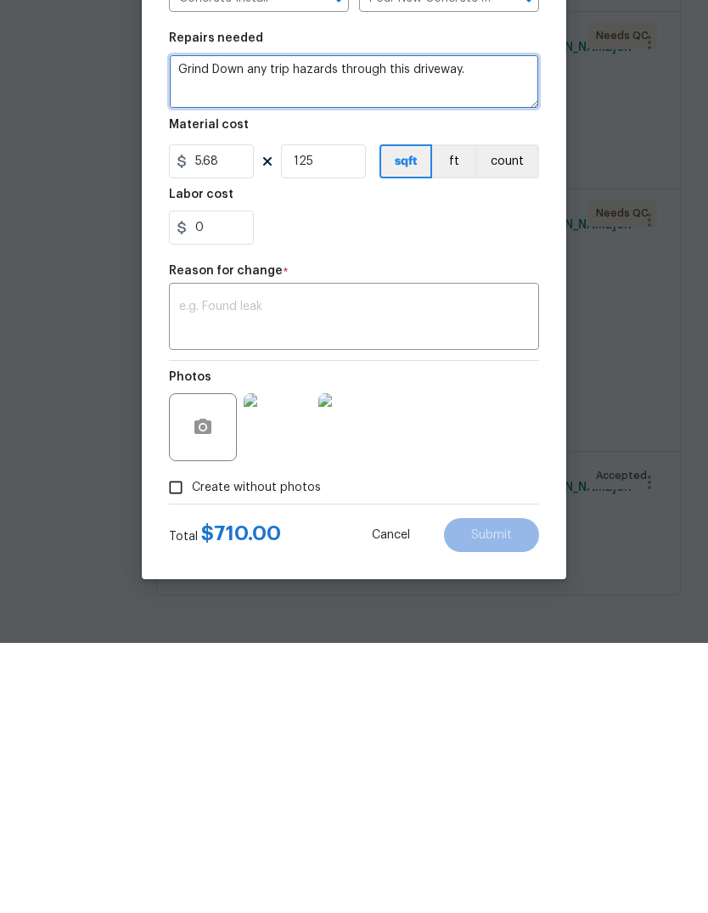
type textarea "Grind Down any trip hazards through this driveway."
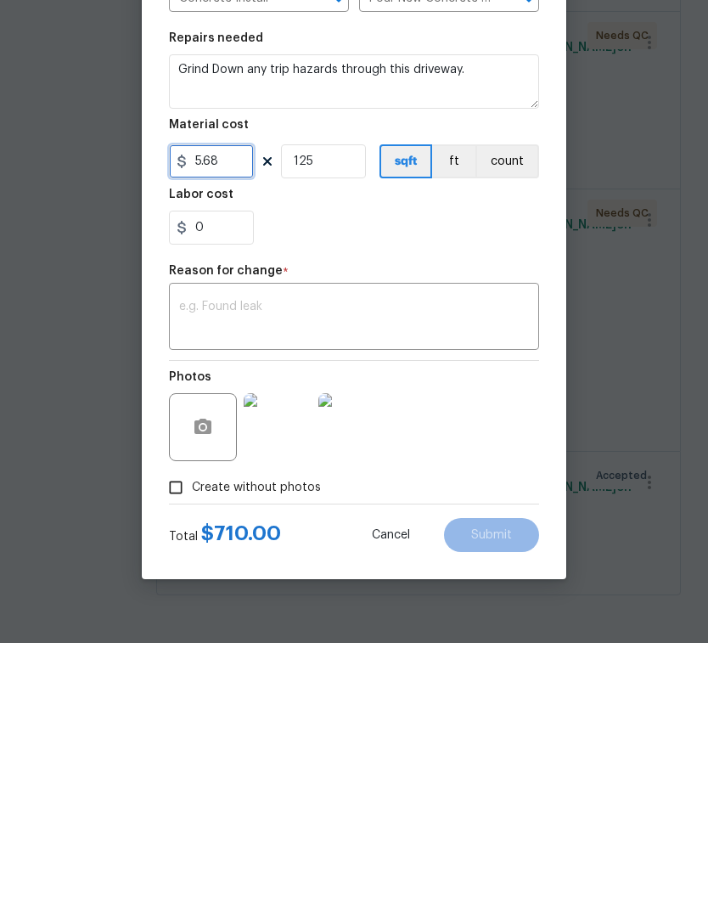
click at [218, 414] on input "5.68" at bounding box center [211, 431] width 85 height 34
click at [494, 571] on textarea at bounding box center [354, 589] width 350 height 36
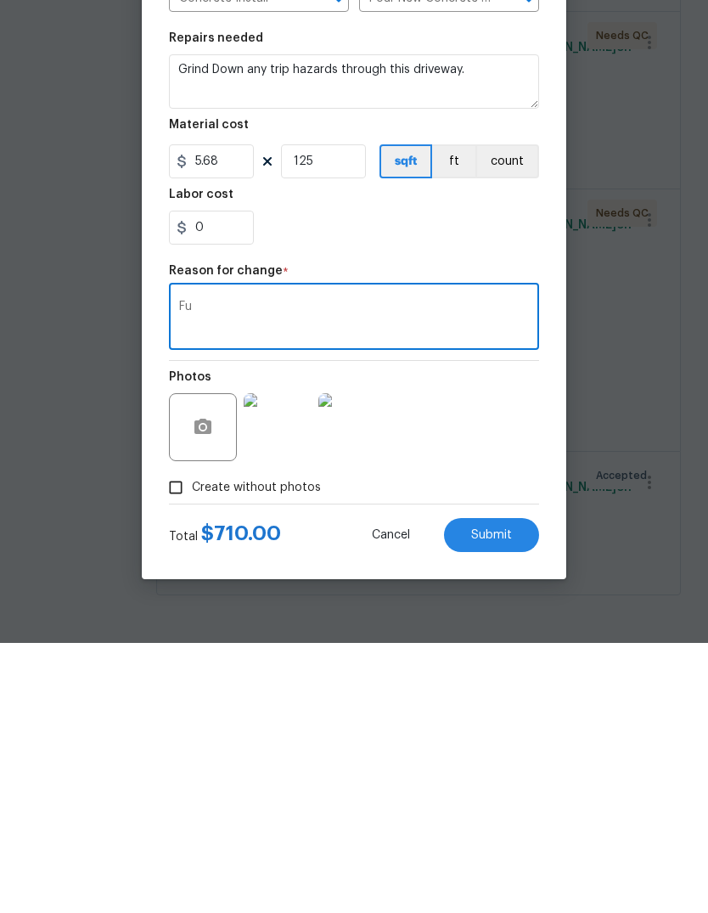
type textarea "F"
type textarea "Scope updated"
click at [511, 799] on span "Submit" at bounding box center [491, 805] width 41 height 13
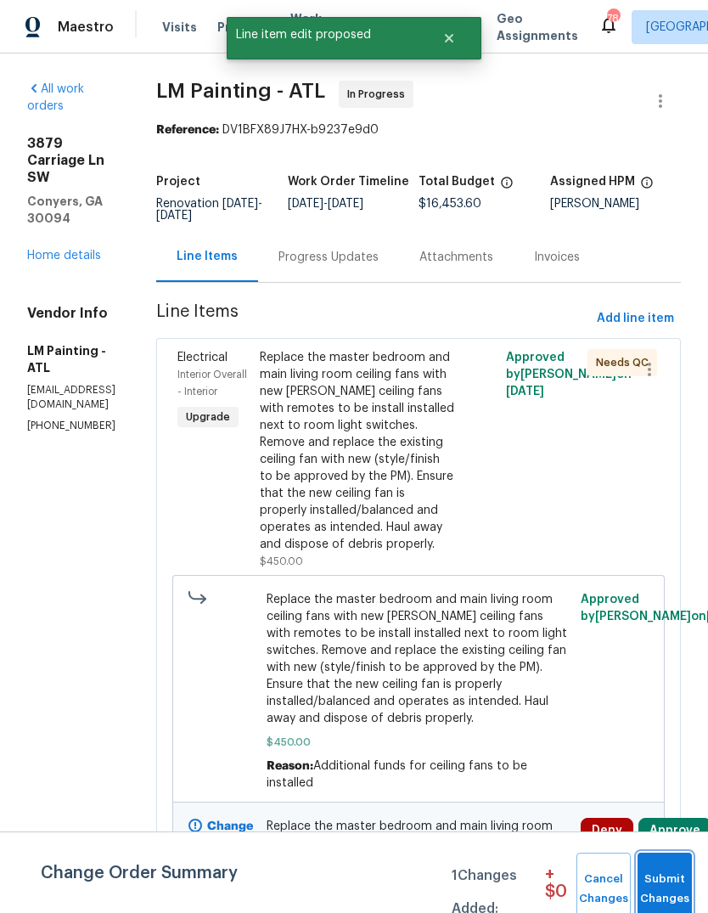
click at [670, 870] on span "Submit Changes" at bounding box center [664, 888] width 37 height 39
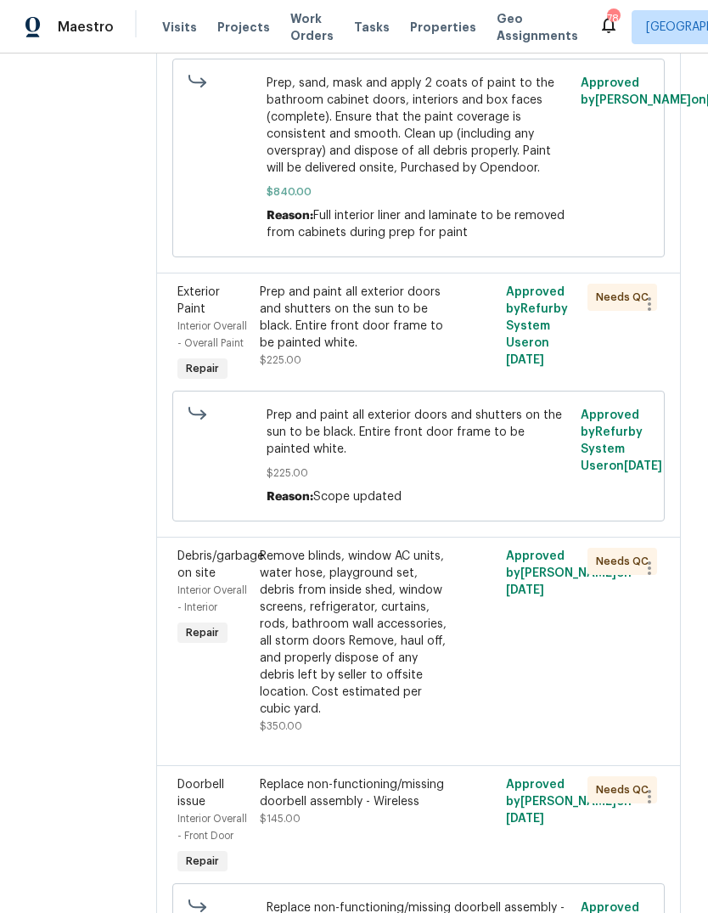
scroll to position [3979, 0]
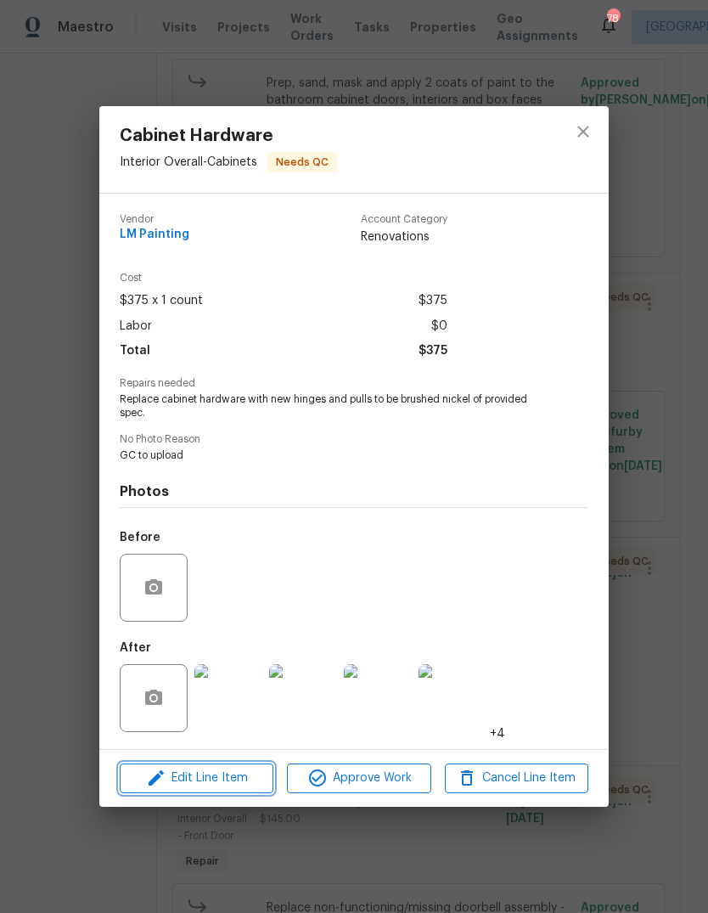
click at [211, 785] on span "Edit Line Item" at bounding box center [196, 778] width 143 height 21
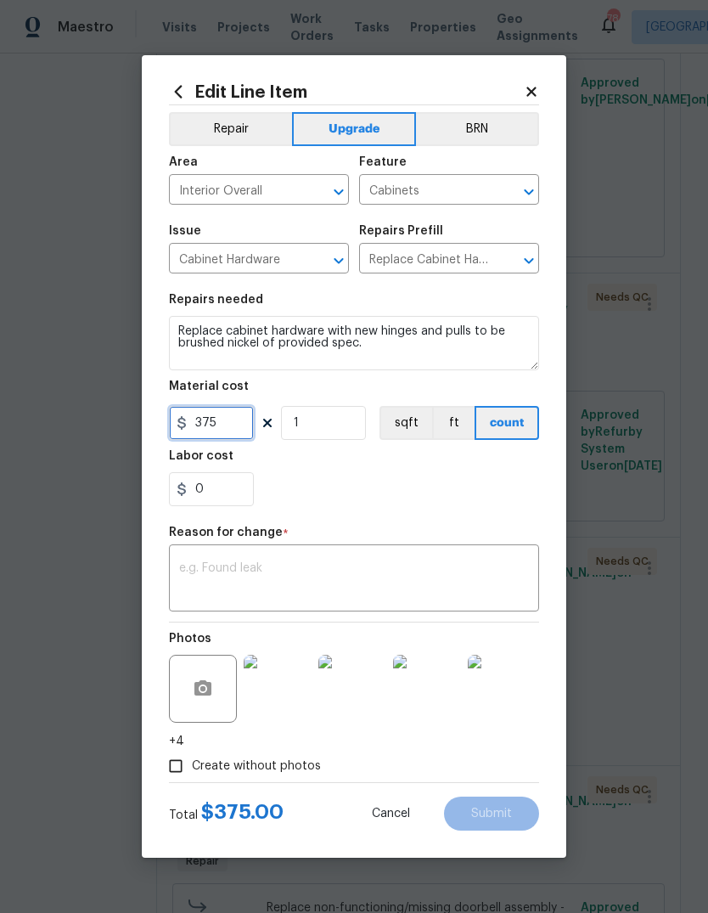
click at [238, 427] on input "375" at bounding box center [211, 423] width 85 height 34
type input "475"
click at [515, 565] on textarea at bounding box center [354, 580] width 350 height 36
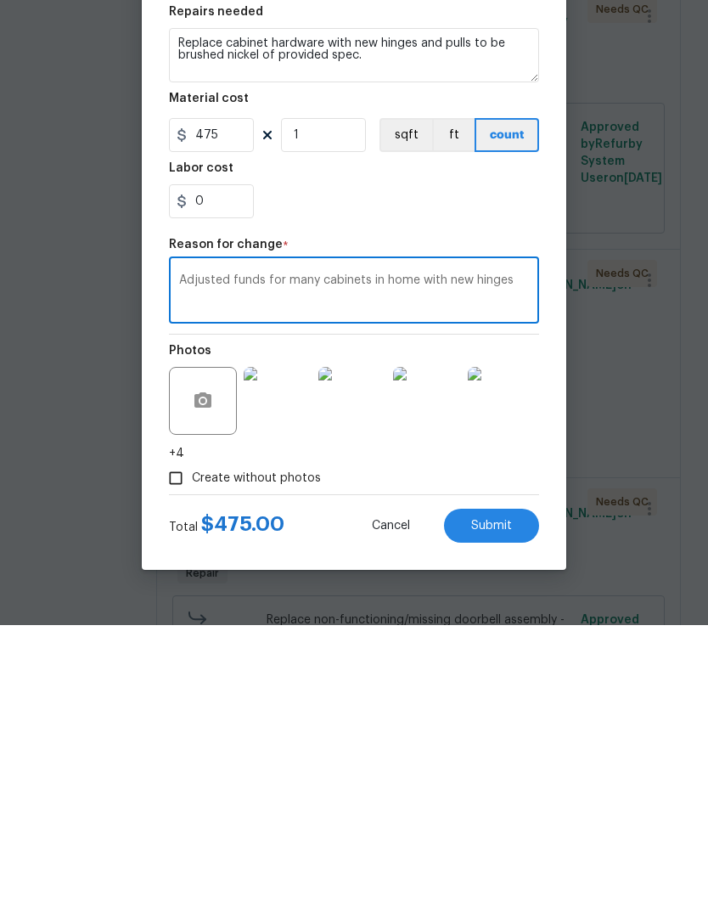
type textarea "Adjusted funds for many cabinets in home with new hinges"
click at [518, 796] on button "Submit" at bounding box center [491, 813] width 95 height 34
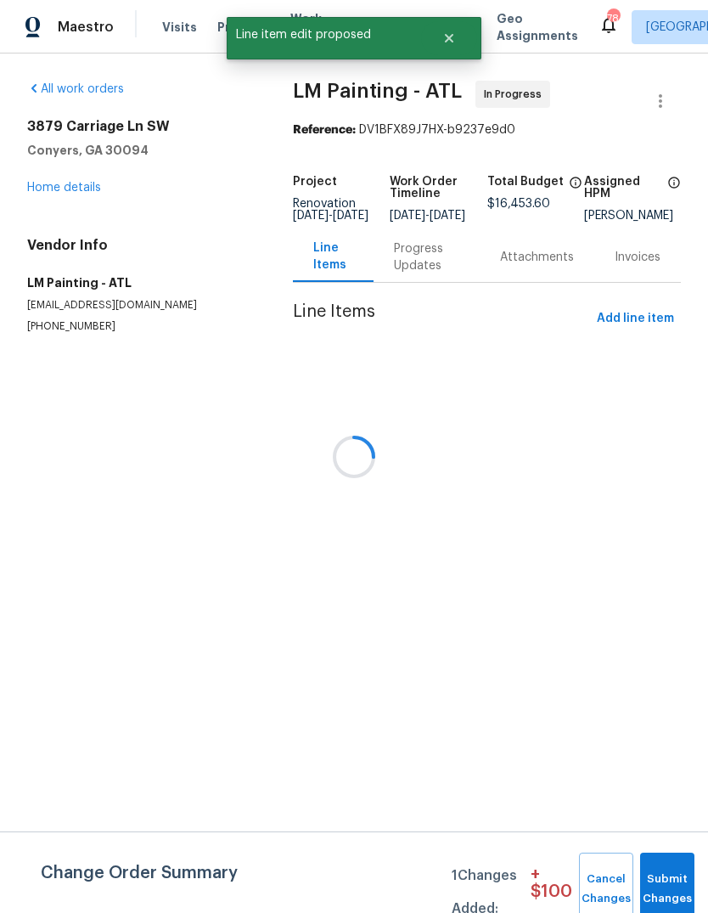
scroll to position [0, 0]
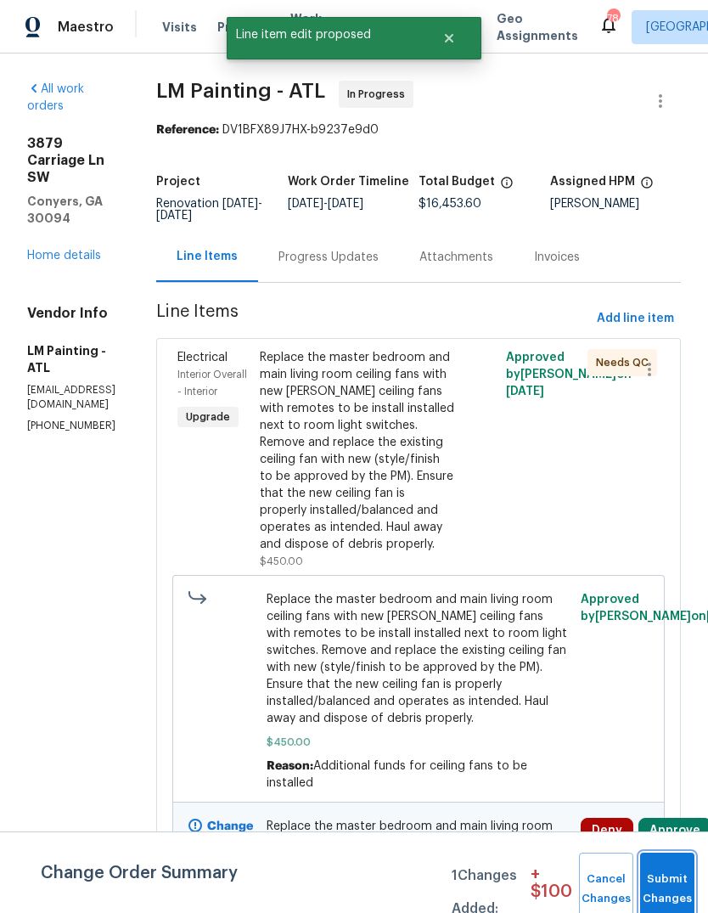
click at [670, 874] on button "Submit Changes" at bounding box center [667, 888] width 54 height 73
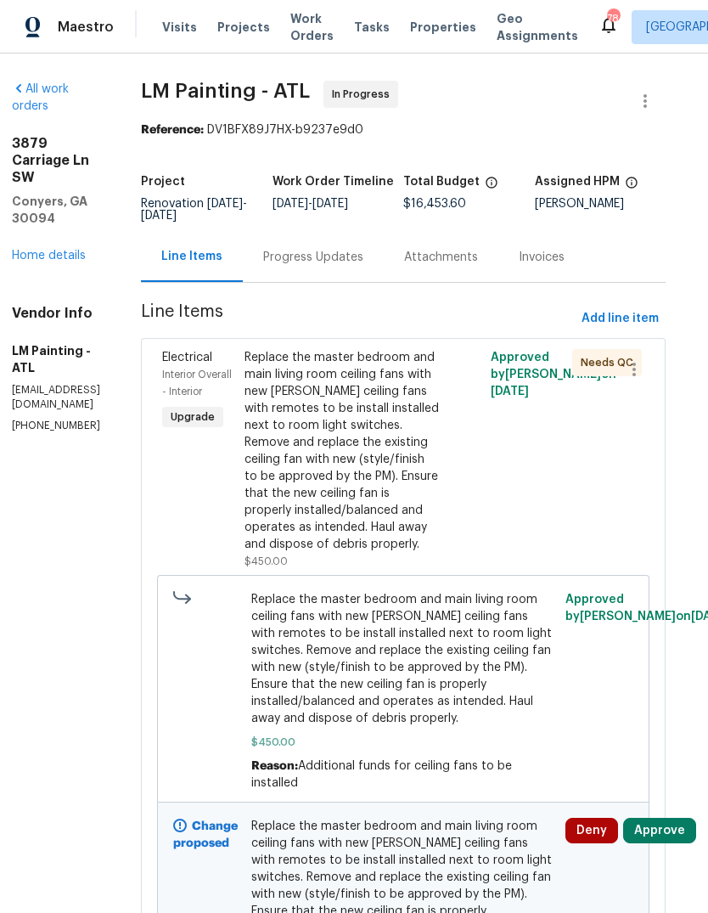
scroll to position [0, 15]
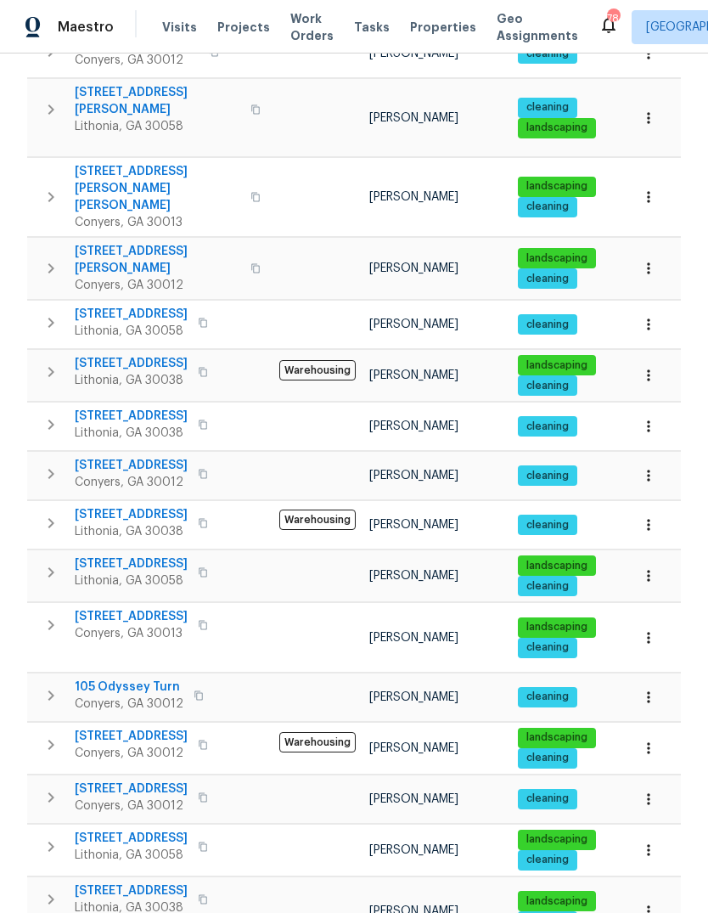
scroll to position [64, 0]
click at [146, 882] on span "[STREET_ADDRESS]" at bounding box center [131, 890] width 113 height 17
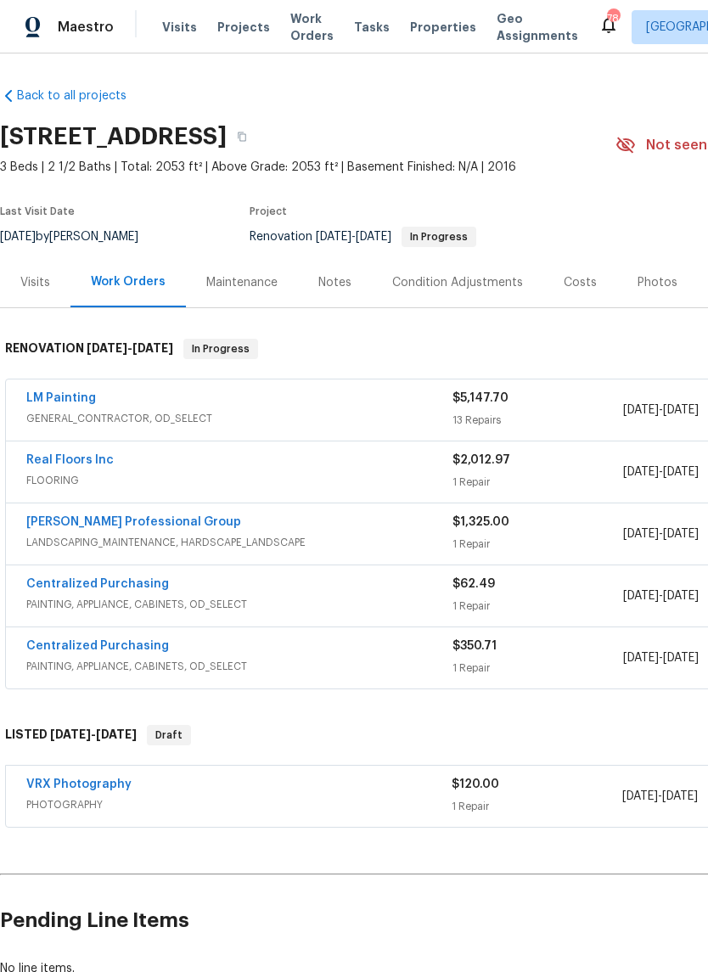
click at [39, 461] on link "Real Floors Inc" at bounding box center [69, 460] width 87 height 12
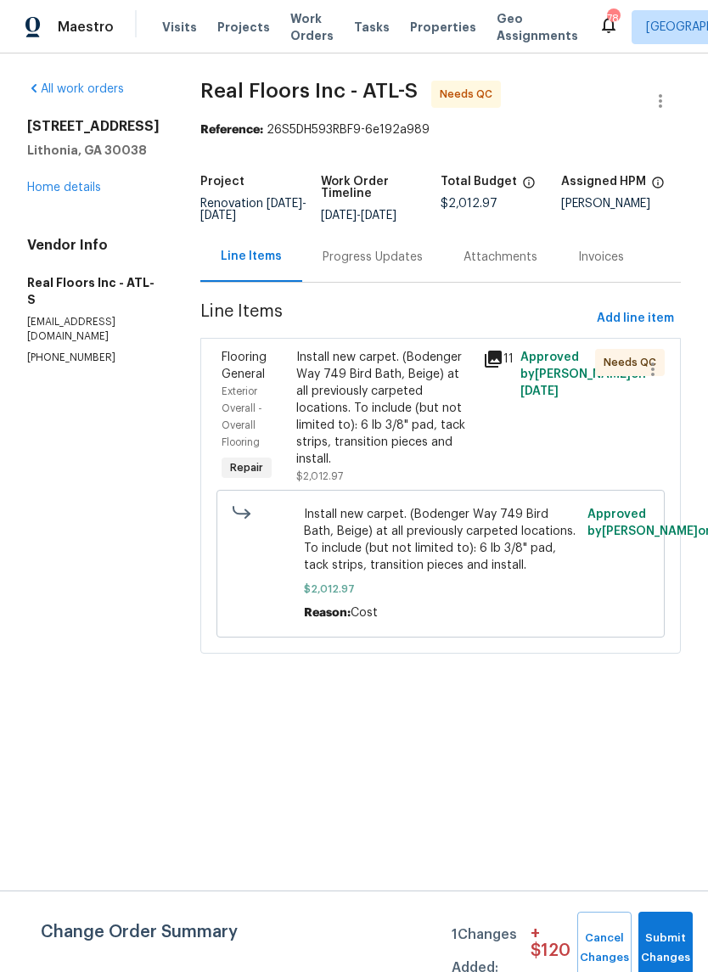
click at [397, 248] on div "Progress Updates" at bounding box center [372, 257] width 141 height 50
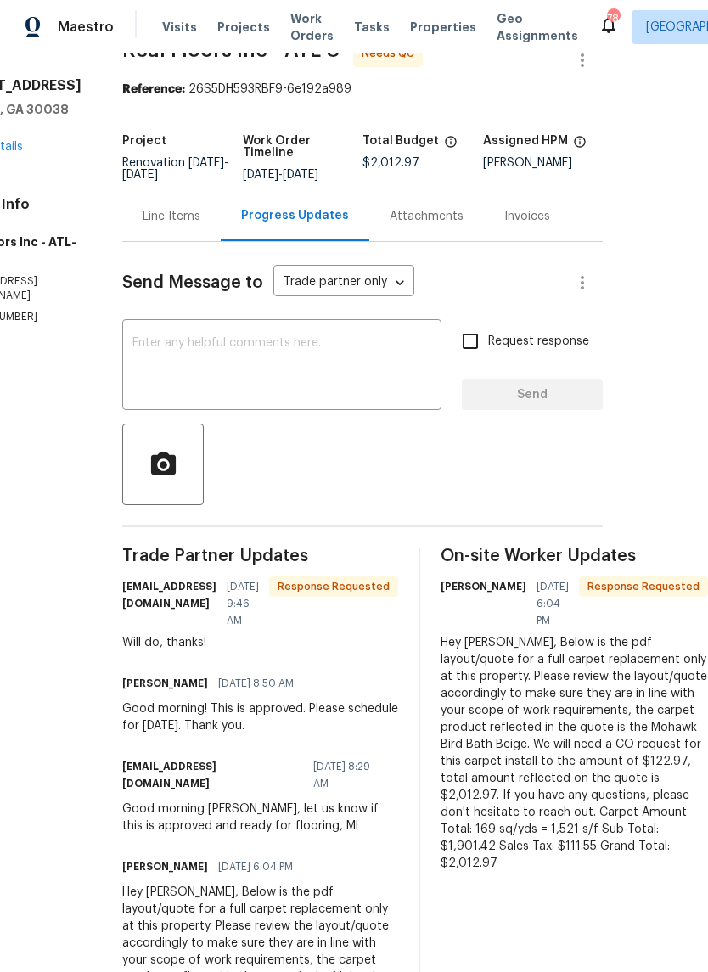
click at [143, 217] on div "Line Items" at bounding box center [172, 216] width 58 height 17
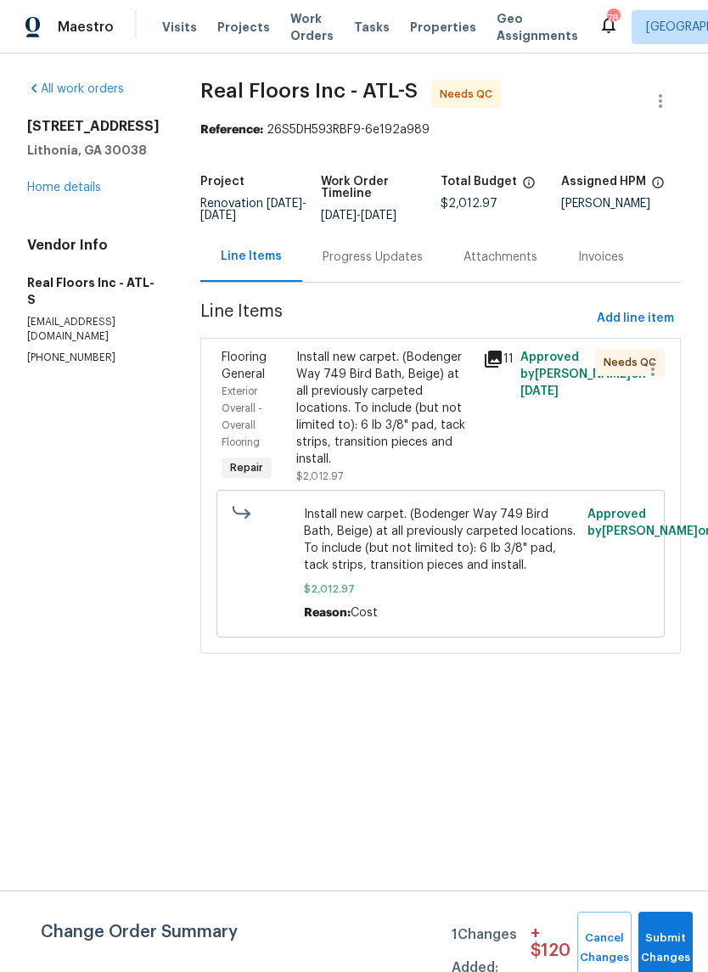
click at [400, 409] on div "Install new carpet. (Bodenger Way 749 Bird Bath, Beige) at all previously carpe…" at bounding box center [384, 408] width 177 height 119
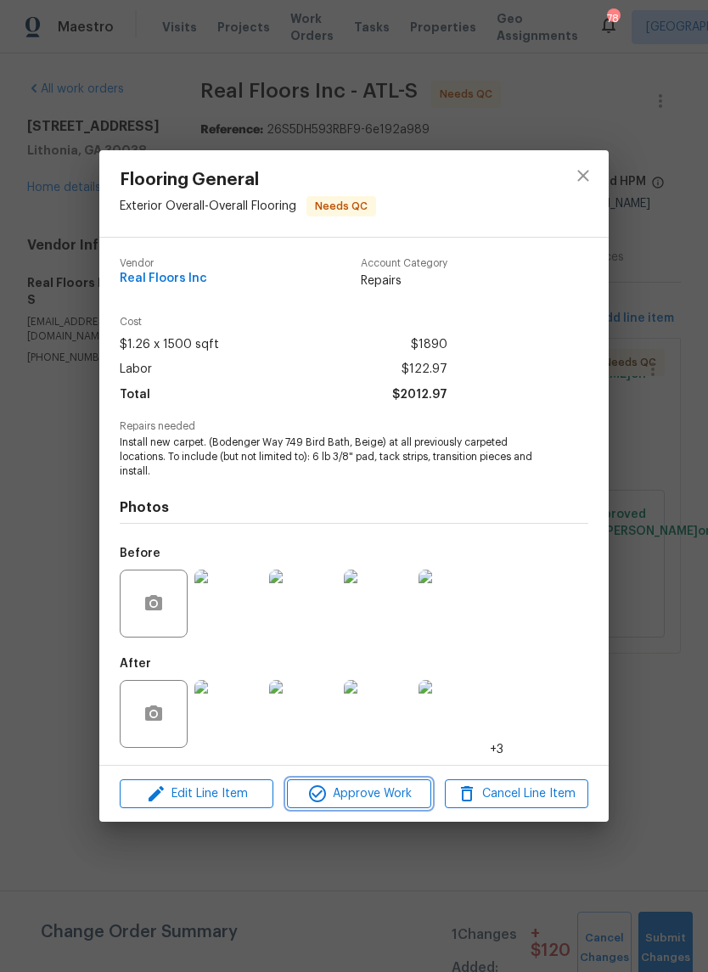
click at [397, 786] on span "Approve Work" at bounding box center [358, 794] width 133 height 21
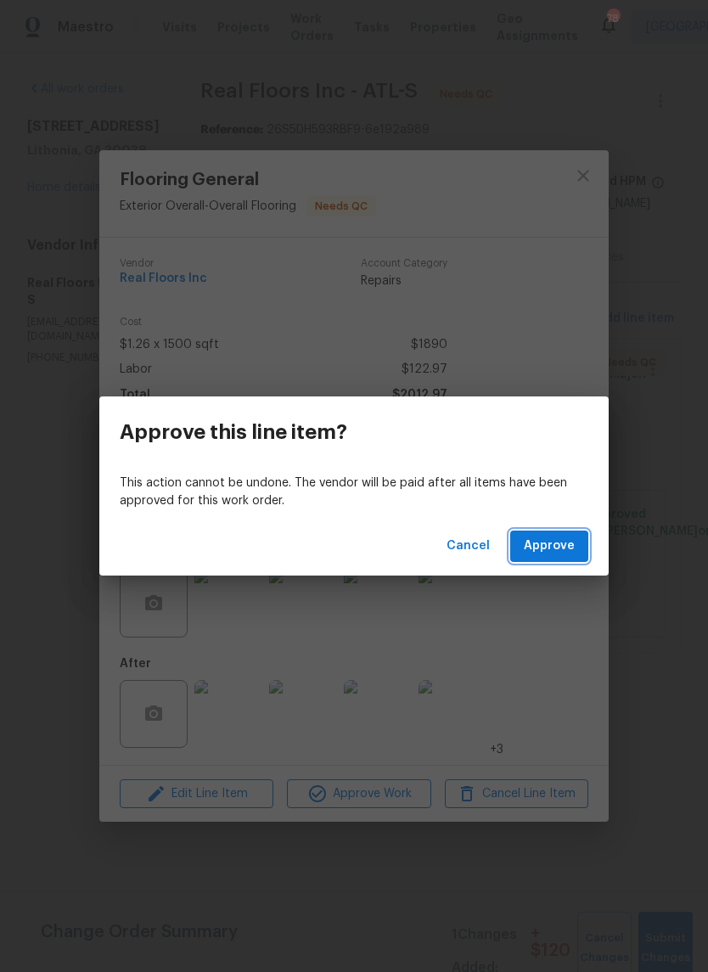
click at [558, 547] on span "Approve" at bounding box center [549, 546] width 51 height 21
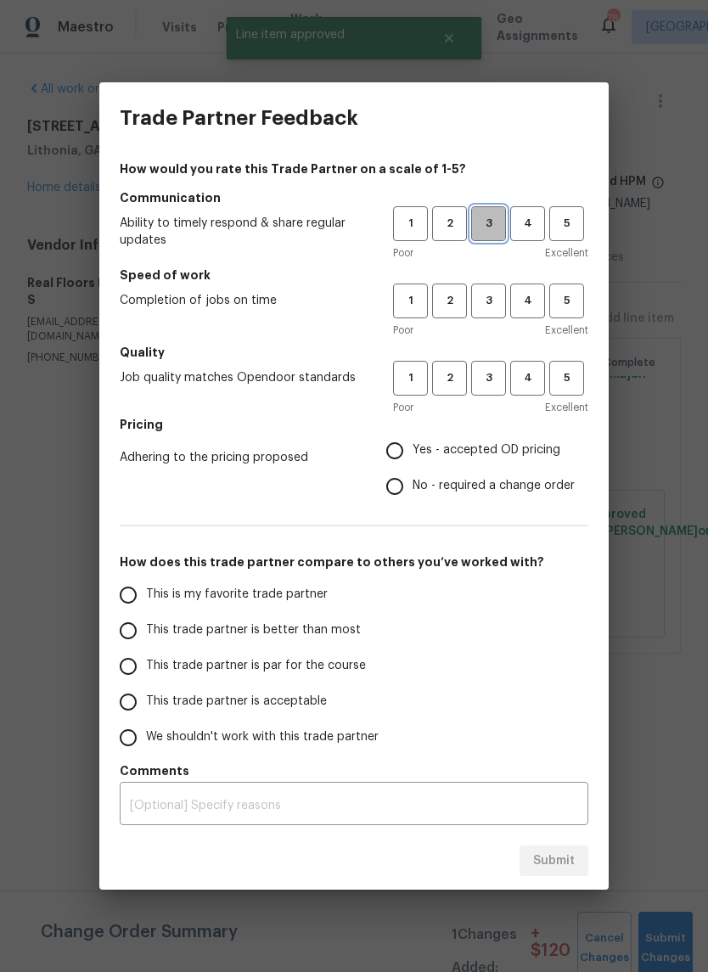
click at [502, 224] on span "3" at bounding box center [488, 224] width 31 height 20
click at [494, 297] on span "3" at bounding box center [488, 301] width 31 height 20
click at [501, 381] on span "3" at bounding box center [488, 379] width 31 height 20
click at [495, 447] on span "Yes - accepted OD pricing" at bounding box center [487, 451] width 148 height 18
click at [413, 447] on input "Yes - accepted OD pricing" at bounding box center [395, 451] width 36 height 36
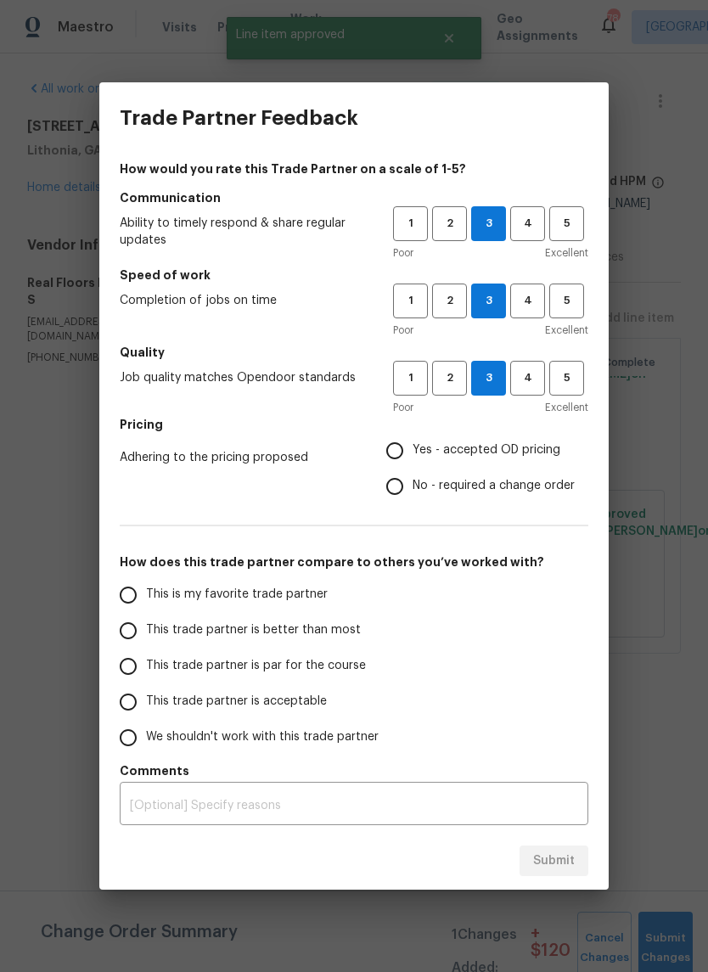
radio input "true"
click at [326, 632] on span "This trade partner is better than most" at bounding box center [253, 631] width 215 height 18
click at [146, 632] on input "This trade partner is better than most" at bounding box center [128, 631] width 36 height 36
click at [568, 852] on span "Submit" at bounding box center [554, 861] width 42 height 21
radio input "true"
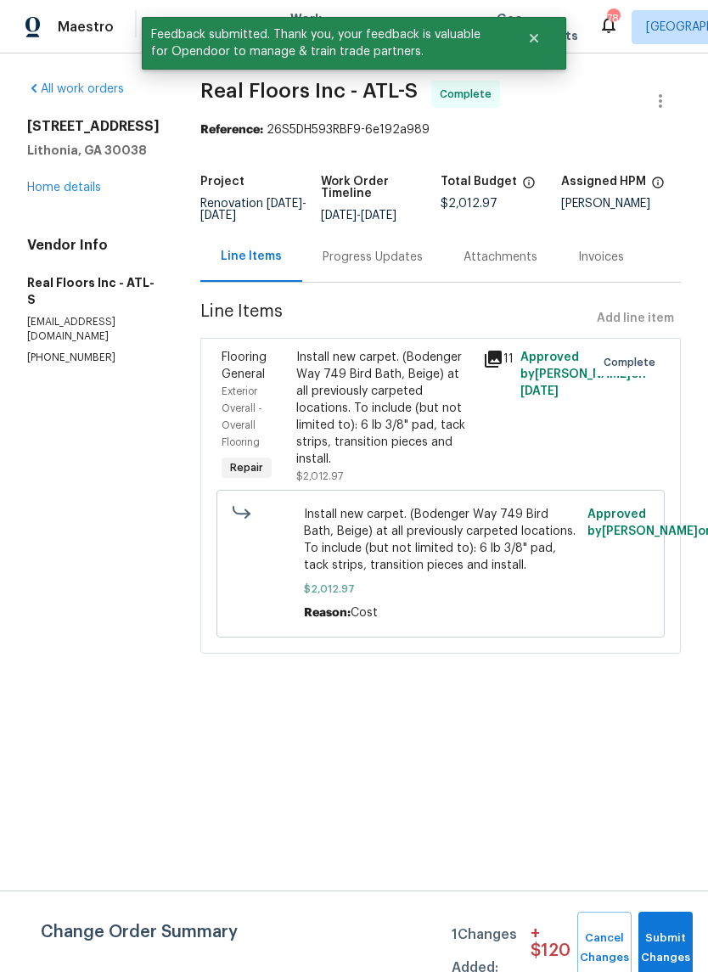
click at [56, 192] on link "Home details" at bounding box center [64, 188] width 74 height 12
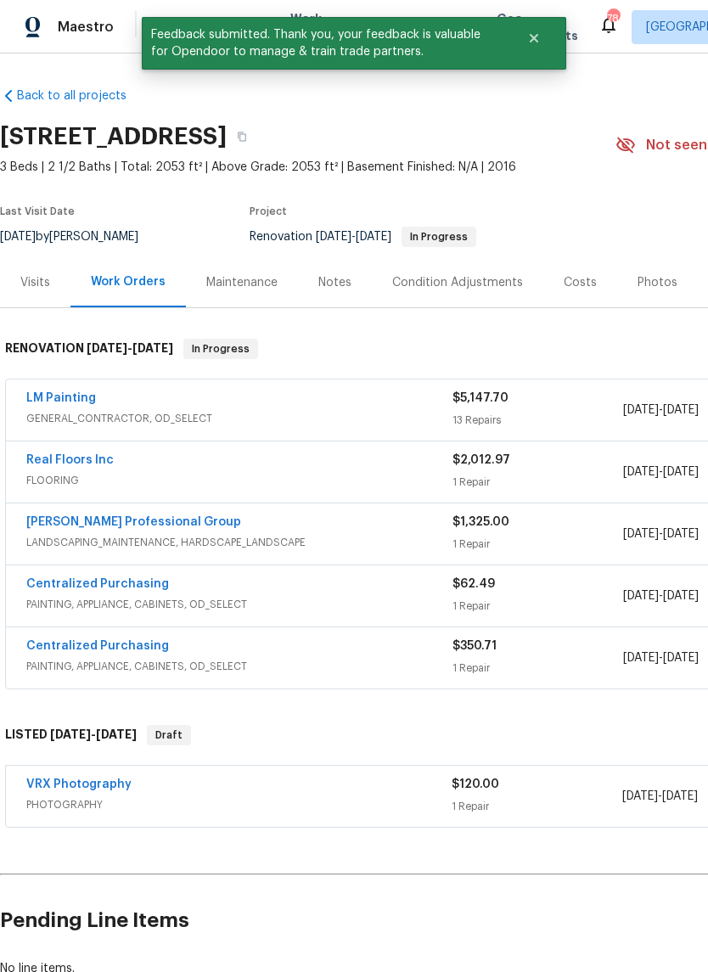
click at [51, 393] on link "LM Painting" at bounding box center [61, 398] width 70 height 12
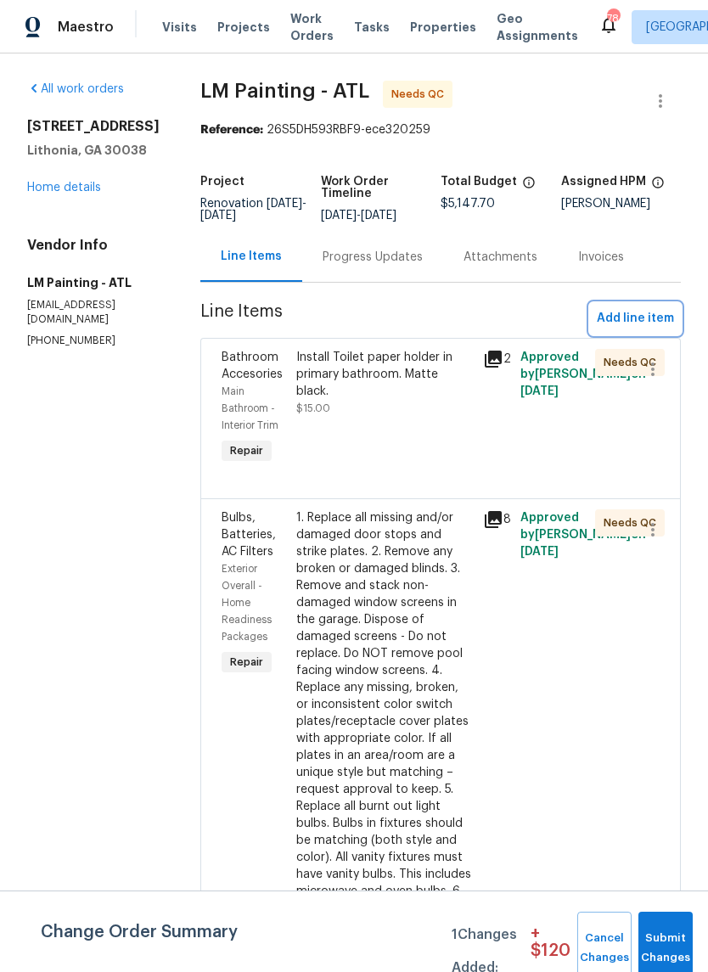
click at [641, 329] on span "Add line item" at bounding box center [635, 318] width 77 height 21
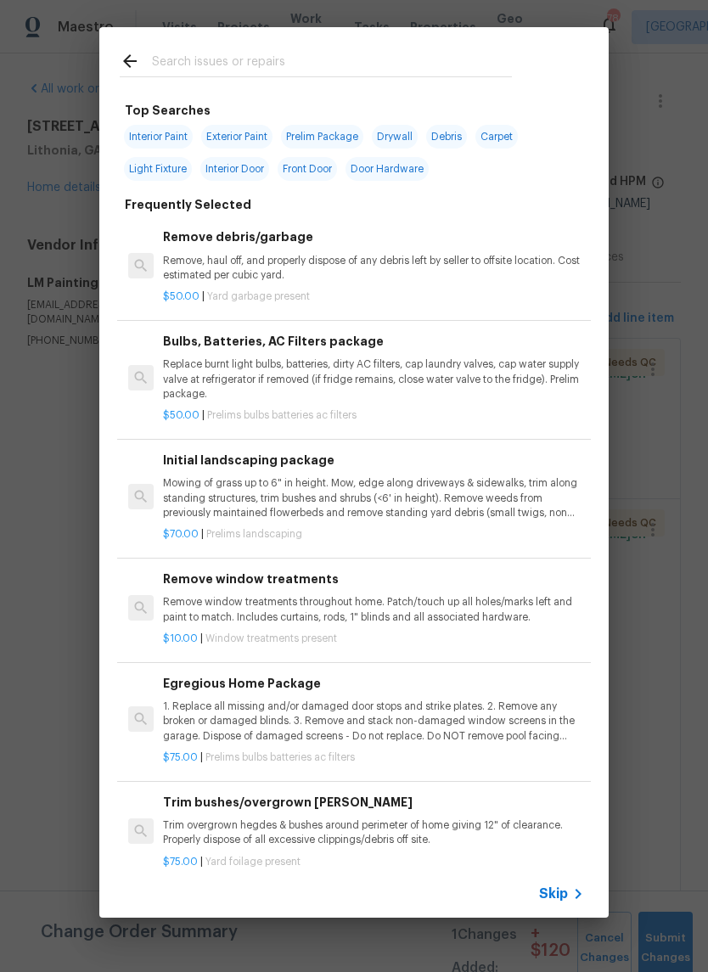
click at [416, 57] on input "text" at bounding box center [332, 63] width 360 height 25
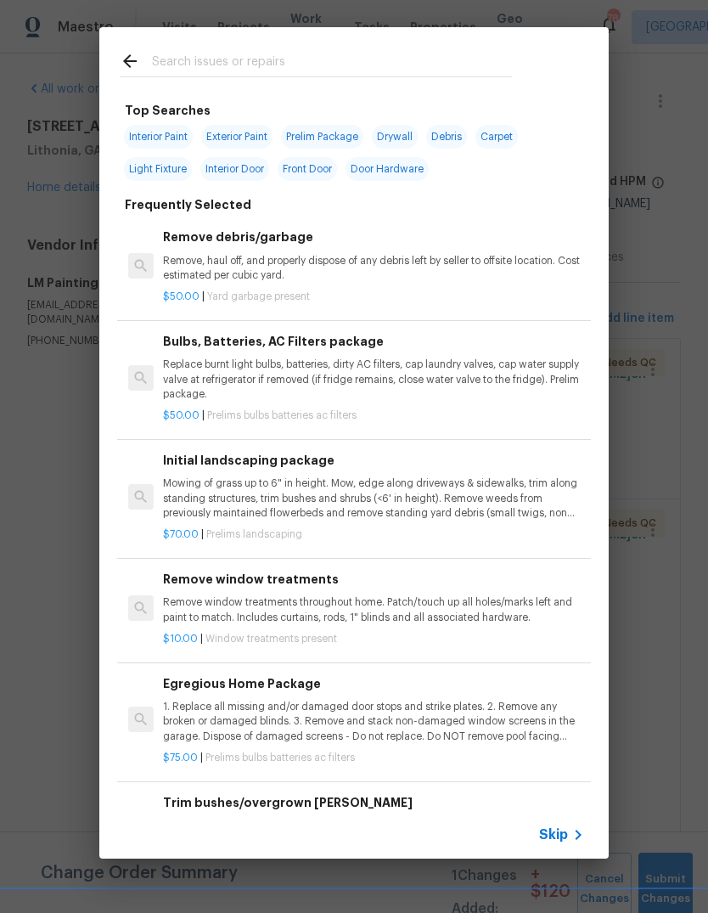
click at [190, 125] on div "Interior Paint Exterior Paint Prelim Package Drywall Debris Carpet Light Fixtur…" at bounding box center [354, 153] width 469 height 65
click at [173, 142] on span "Interior Paint" at bounding box center [158, 137] width 69 height 24
type input "Interior Paint"
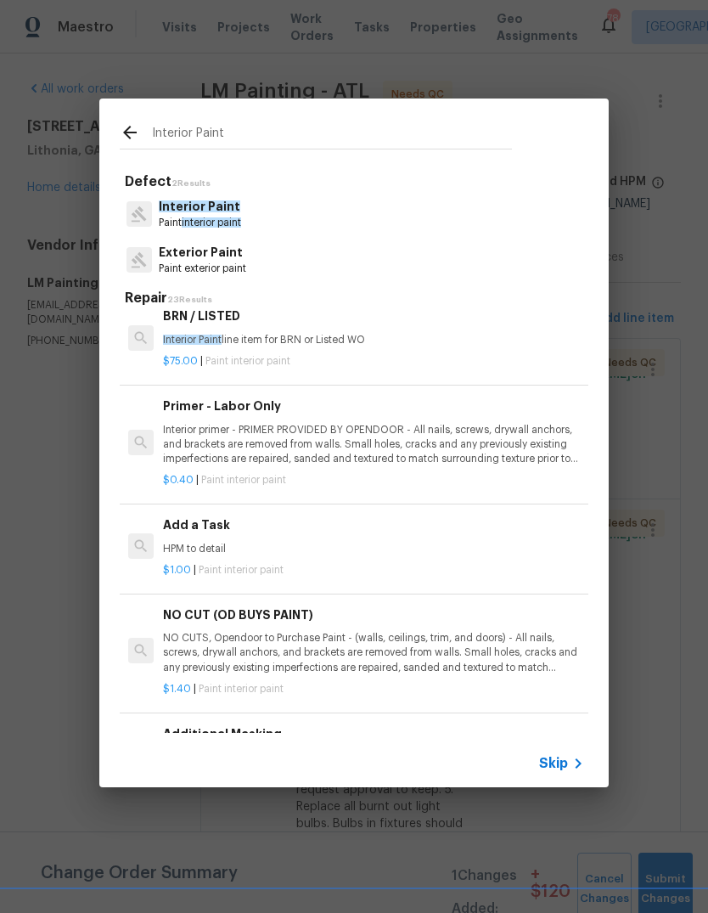
scroll to position [344, 0]
click at [229, 544] on p "HPM to detail" at bounding box center [373, 547] width 421 height 14
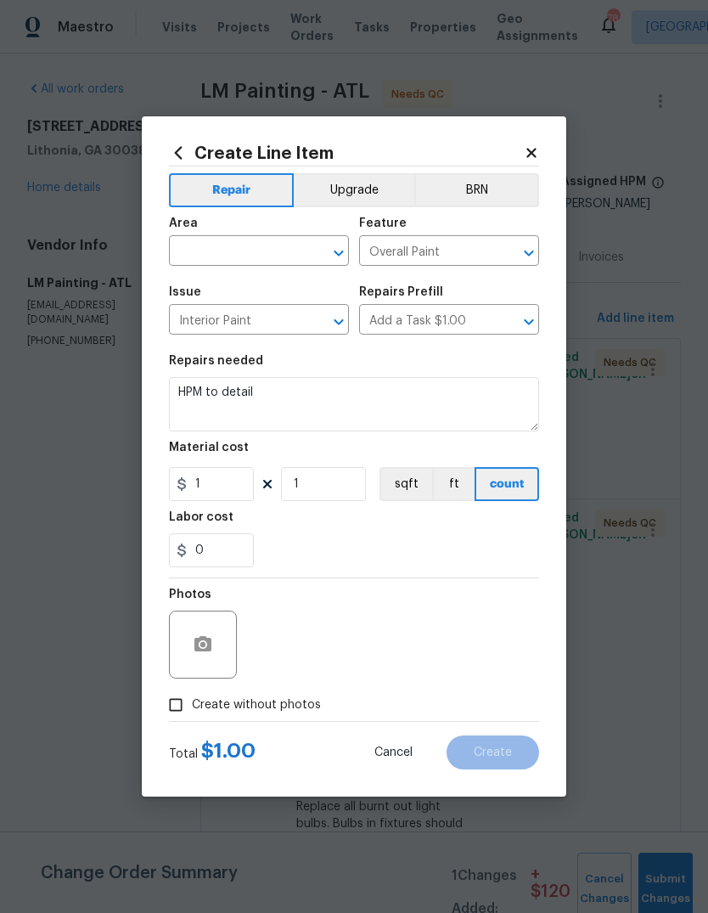
click at [299, 246] on input "text" at bounding box center [235, 252] width 132 height 26
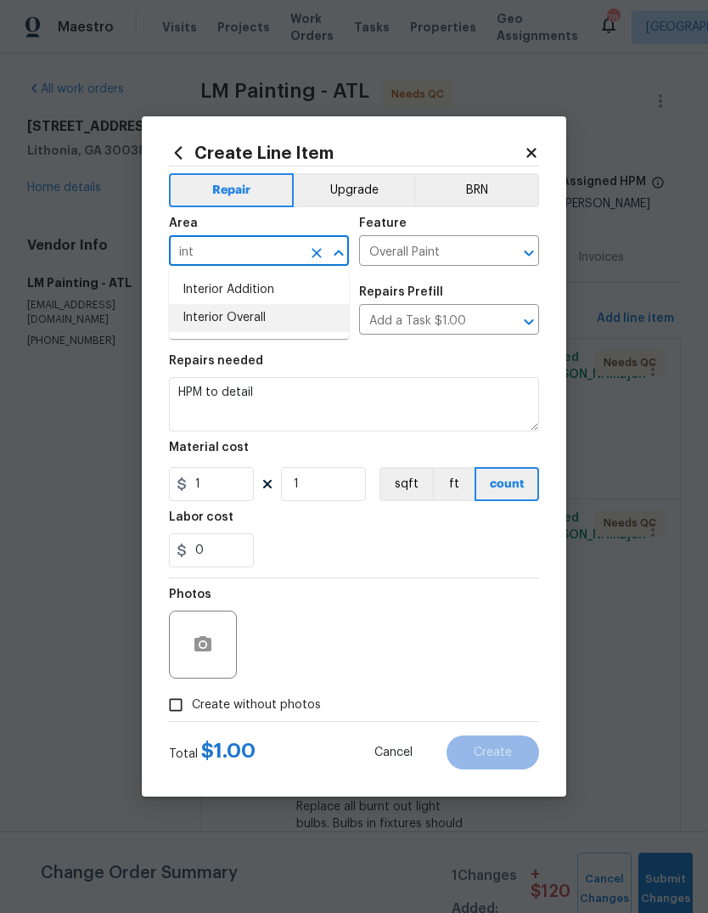
click at [281, 319] on li "Interior Overall" at bounding box center [259, 318] width 180 height 28
type input "Interior Overall"
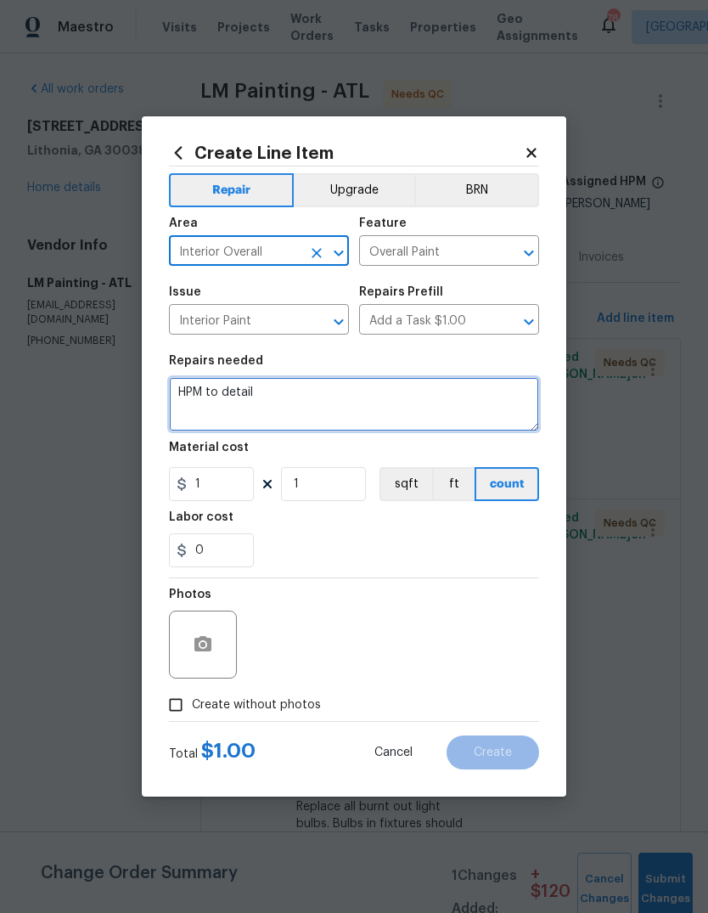
click at [329, 399] on textarea "HPM to detail" at bounding box center [354, 404] width 370 height 54
type textarea "H"
type textarea "#5% stpp discount line item"
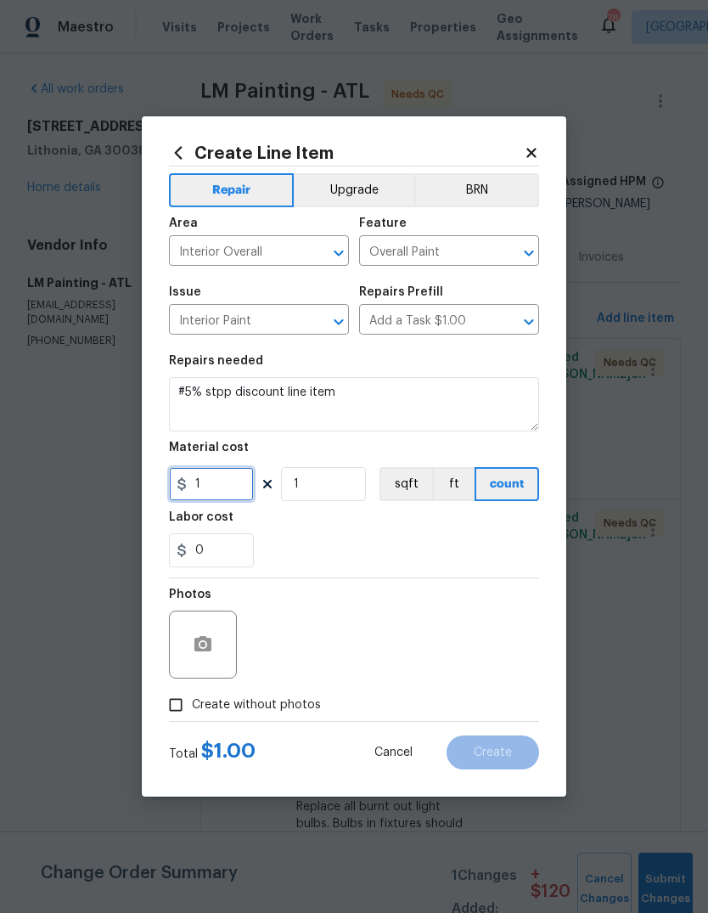
click at [228, 492] on input "1" at bounding box center [211, 484] width 85 height 34
click at [222, 490] on input "3" at bounding box center [211, 484] width 85 height 34
click at [236, 490] on input "-3" at bounding box center [211, 484] width 85 height 34
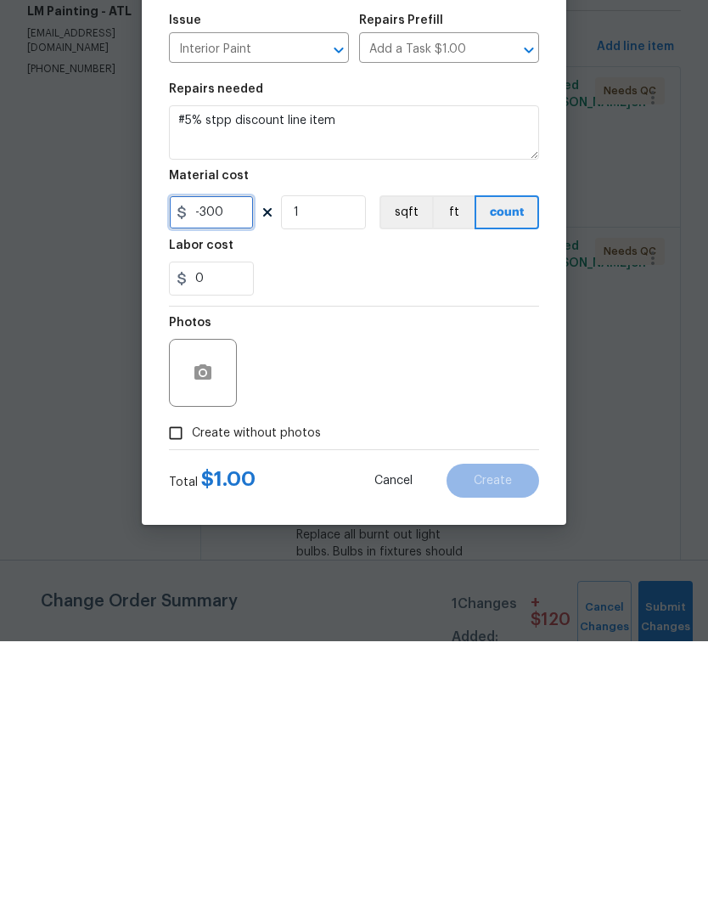
type input "-300"
click at [283, 696] on span "Create without photos" at bounding box center [256, 705] width 129 height 18
click at [192, 689] on input "Create without photos" at bounding box center [176, 705] width 32 height 32
checkbox input "true"
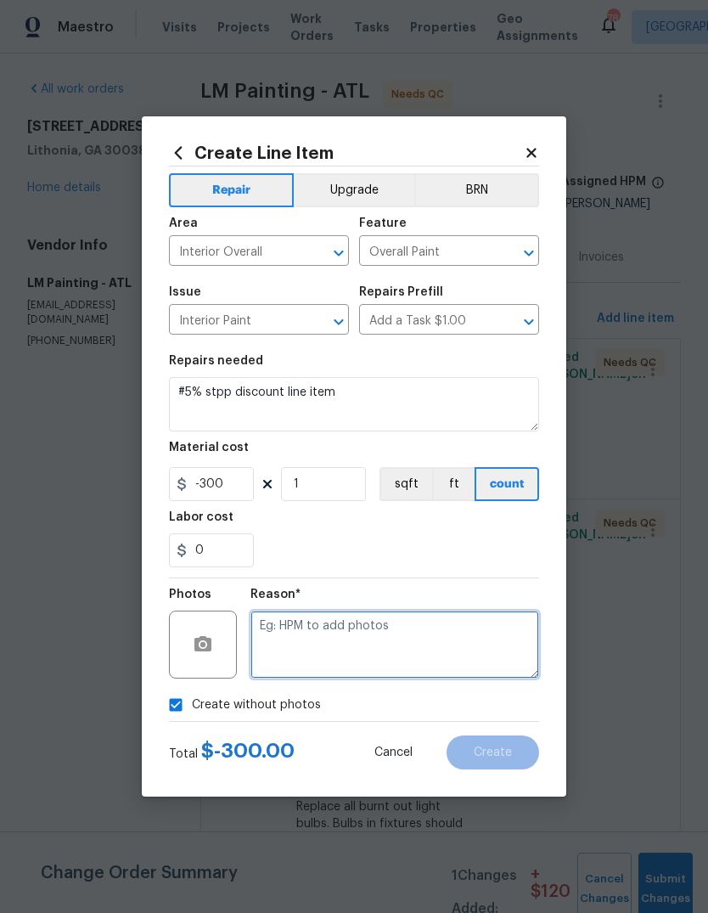
click at [385, 648] on textarea at bounding box center [394, 644] width 289 height 68
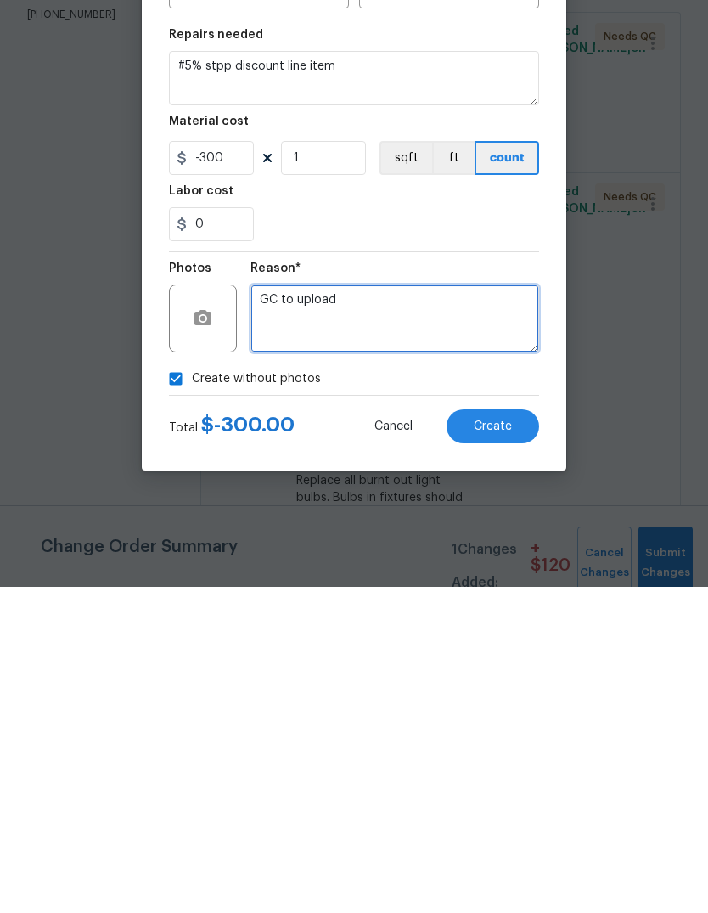
type textarea "GC to upload"
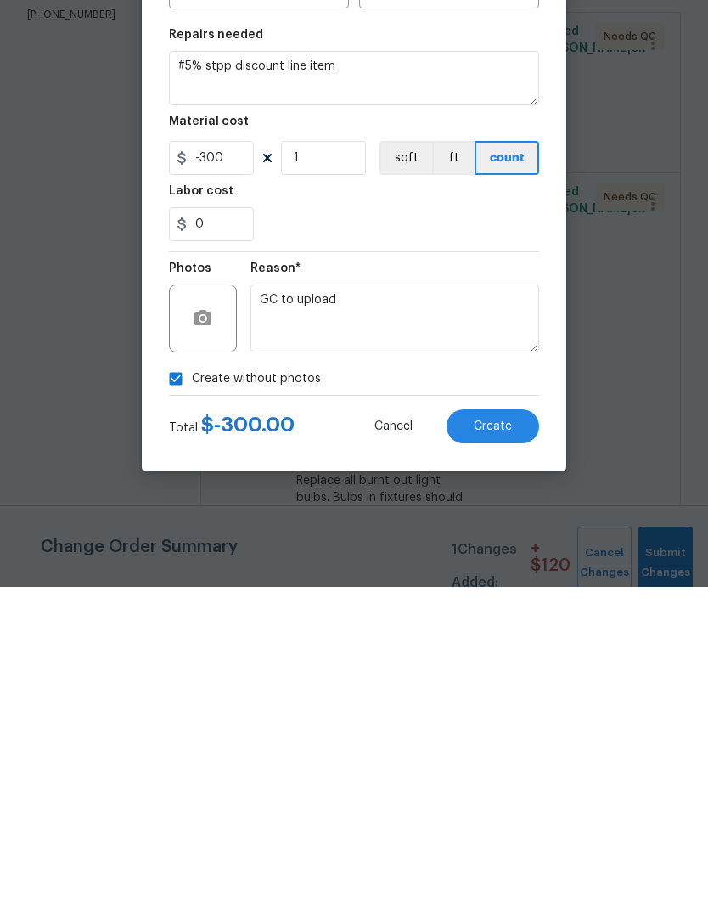
click at [513, 735] on button "Create" at bounding box center [493, 752] width 93 height 34
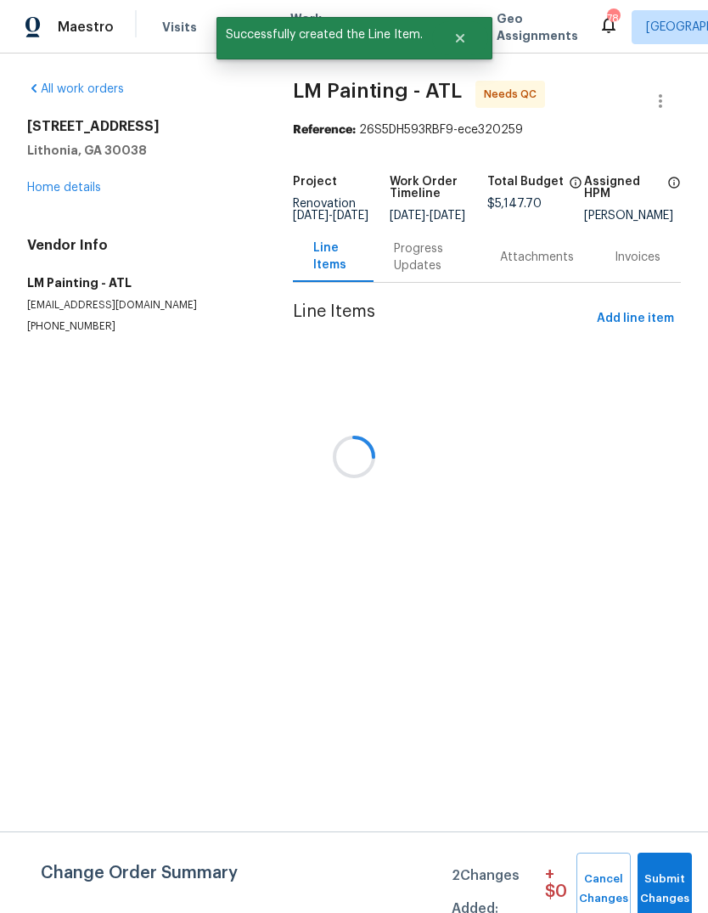
scroll to position [0, 0]
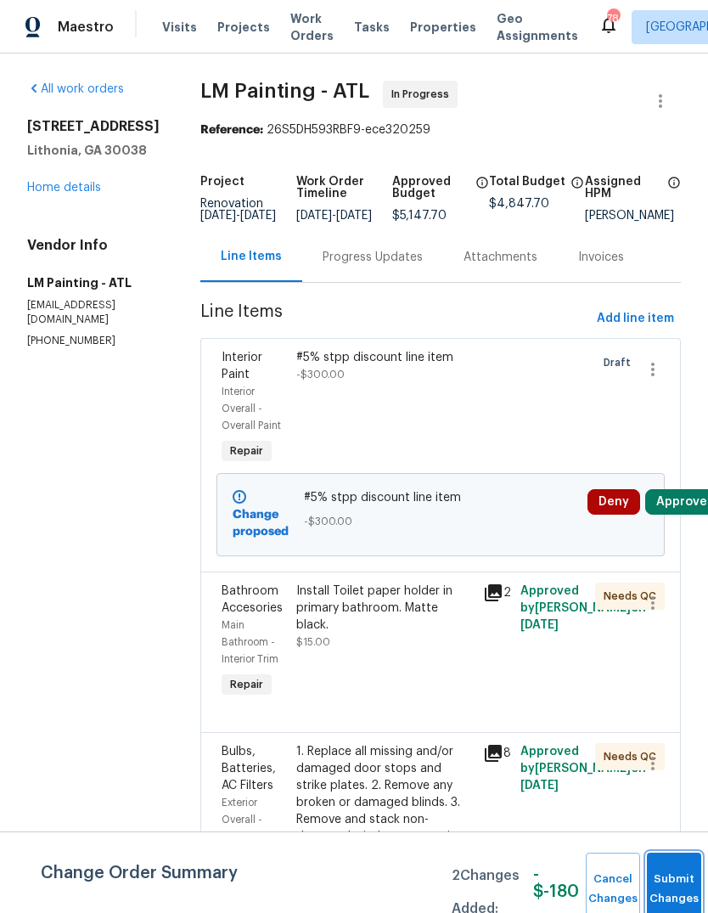
click at [675, 870] on button "Submit Changes" at bounding box center [674, 888] width 54 height 73
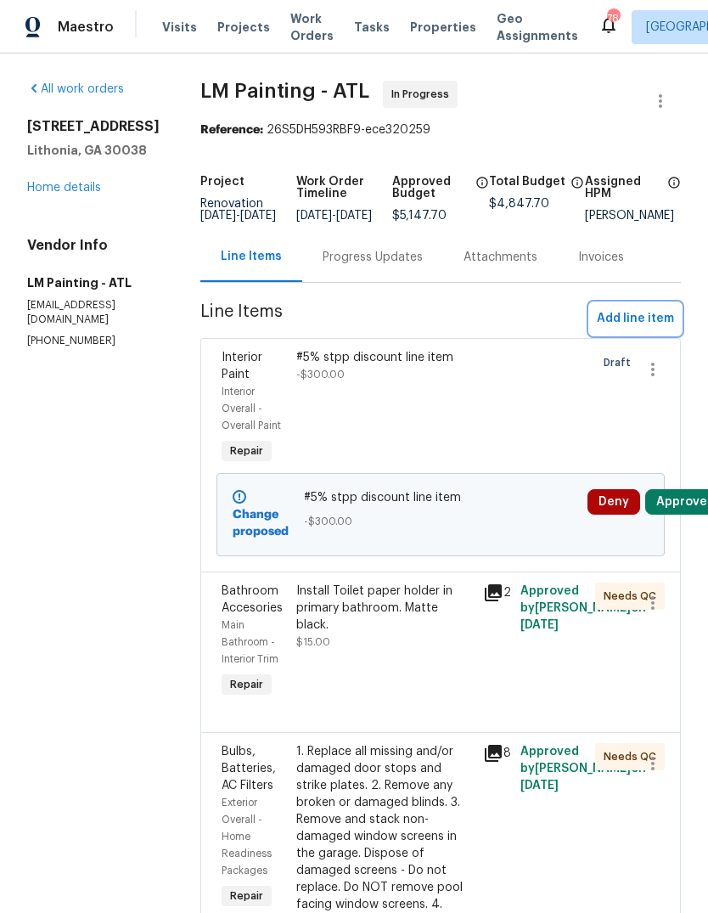
click at [643, 329] on span "Add line item" at bounding box center [635, 318] width 77 height 21
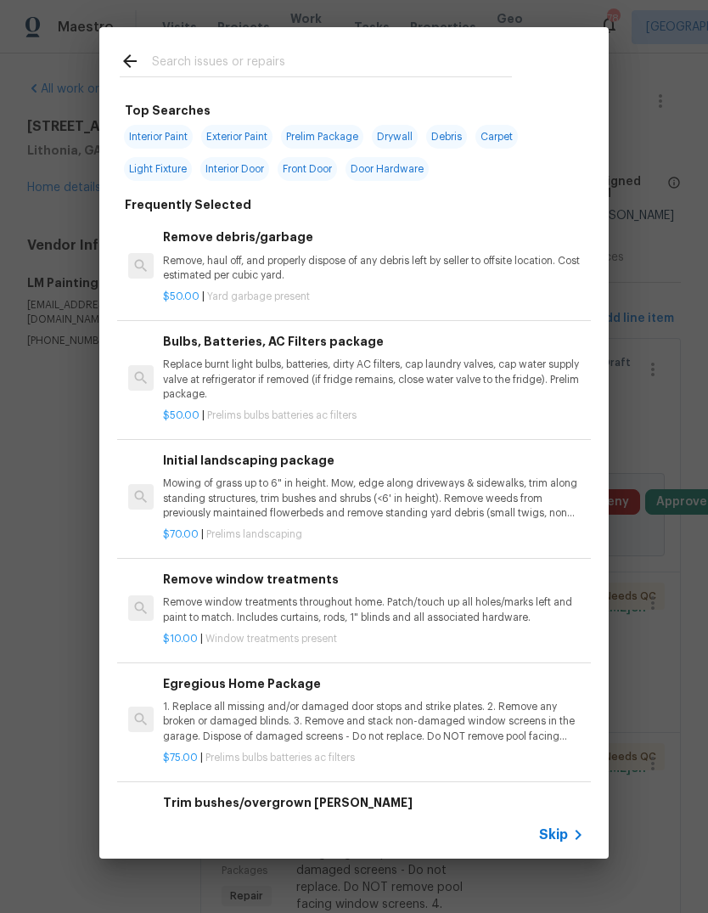
click at [460, 75] on input "text" at bounding box center [332, 63] width 360 height 25
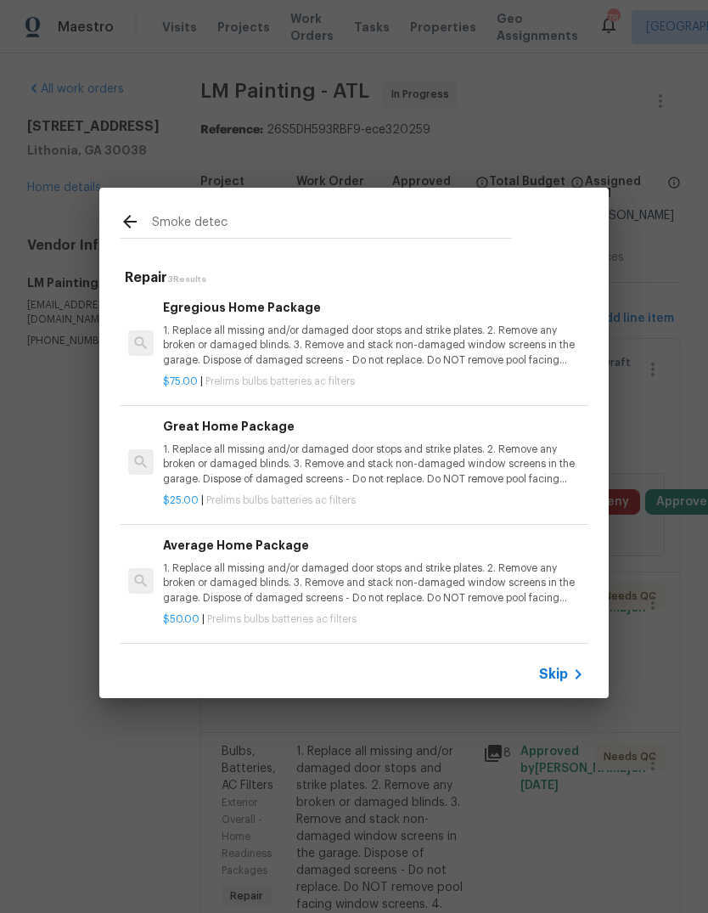
scroll to position [3, 0]
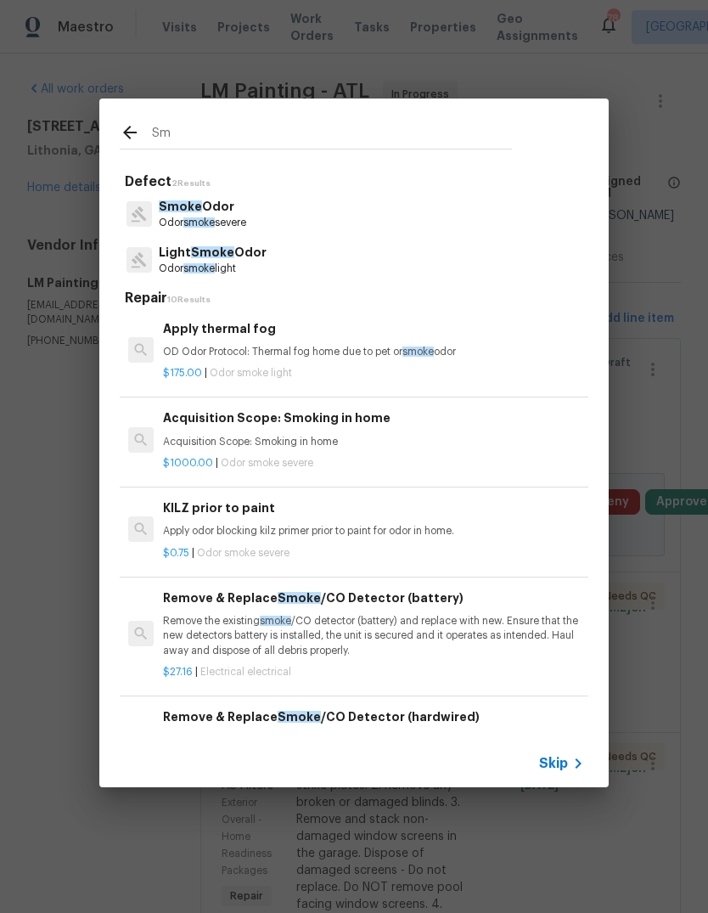
type input "S"
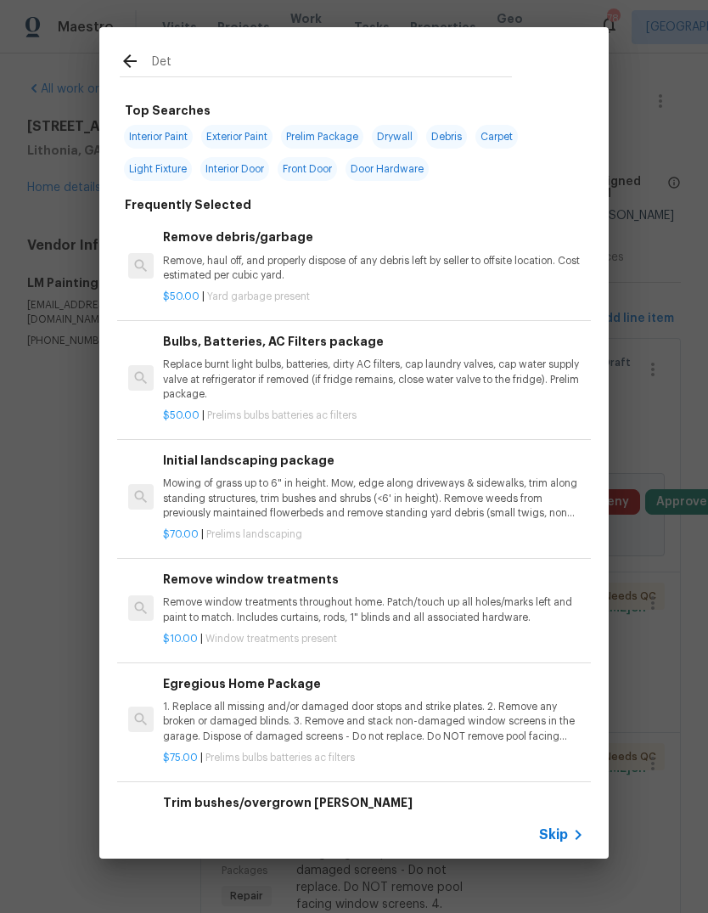
type input "Dete"
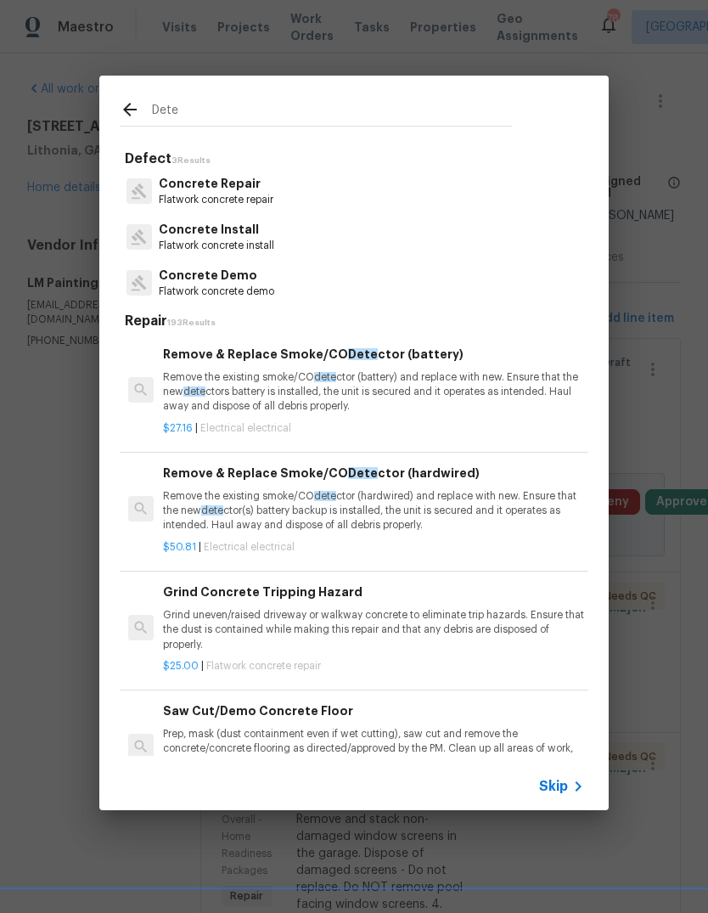
click at [402, 503] on p "Remove the existing smoke/CO dete ctor (hardwired) and replace with new. Ensure…" at bounding box center [373, 510] width 421 height 43
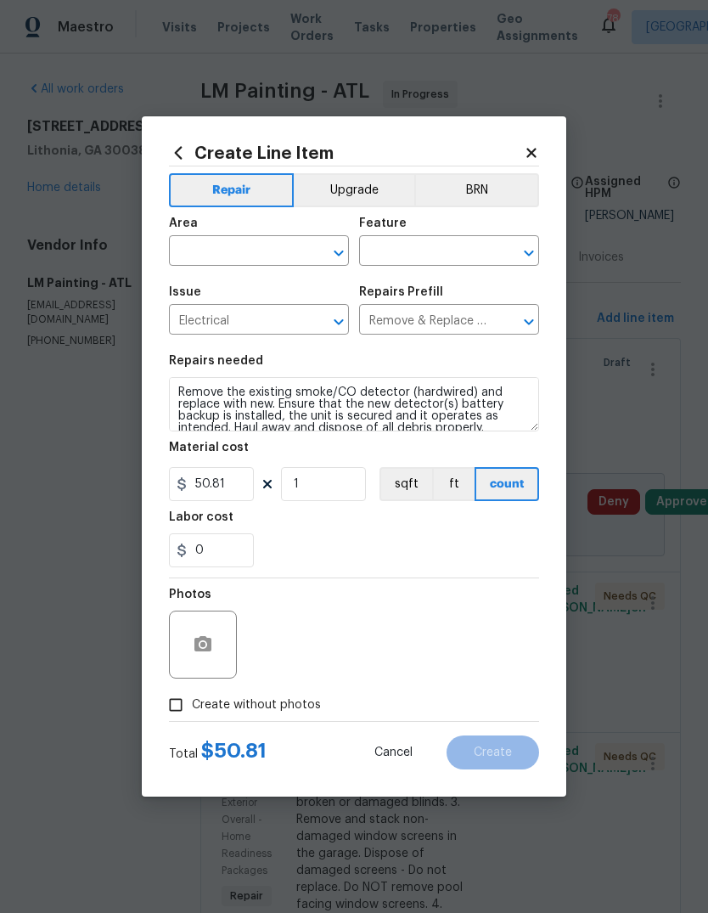
click at [267, 247] on input "text" at bounding box center [235, 252] width 132 height 26
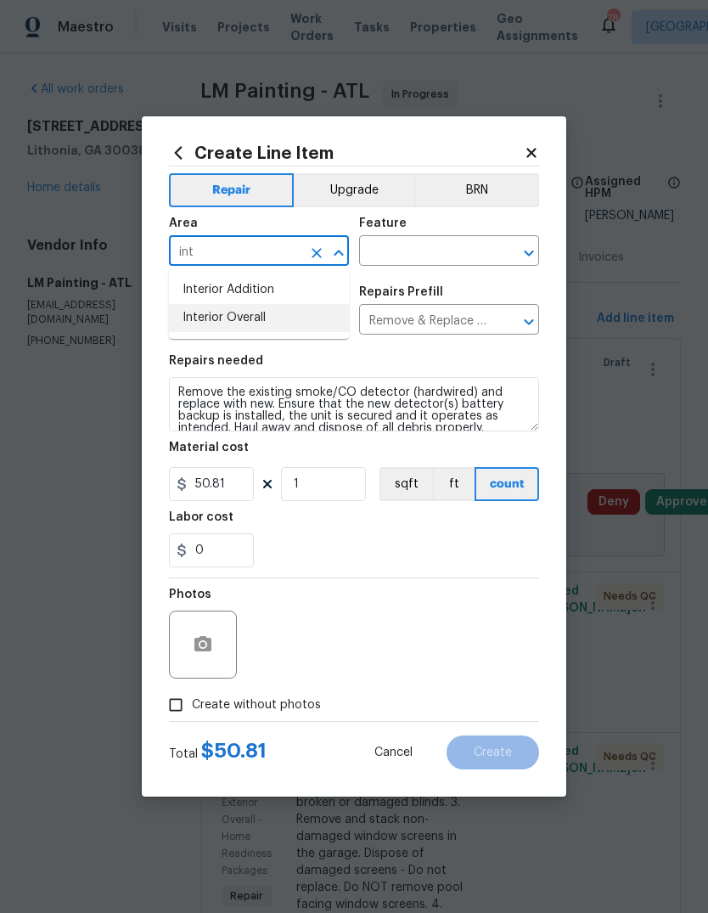
click at [260, 322] on li "Interior Overall" at bounding box center [259, 318] width 180 height 28
type input "Interior Overall"
click at [462, 261] on input "text" at bounding box center [425, 252] width 132 height 26
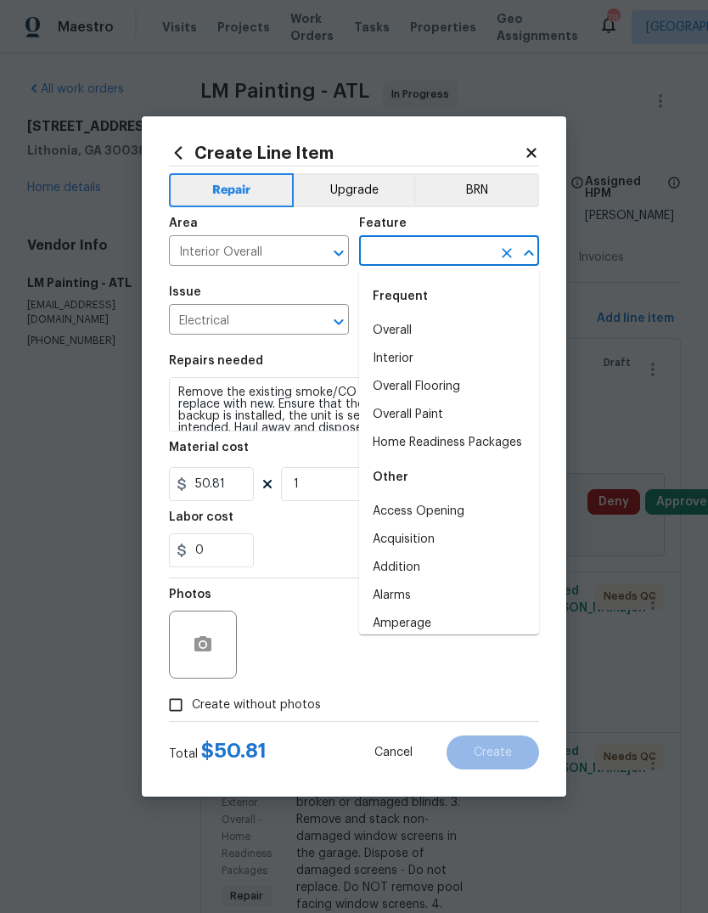
click at [411, 367] on li "Interior" at bounding box center [449, 359] width 180 height 28
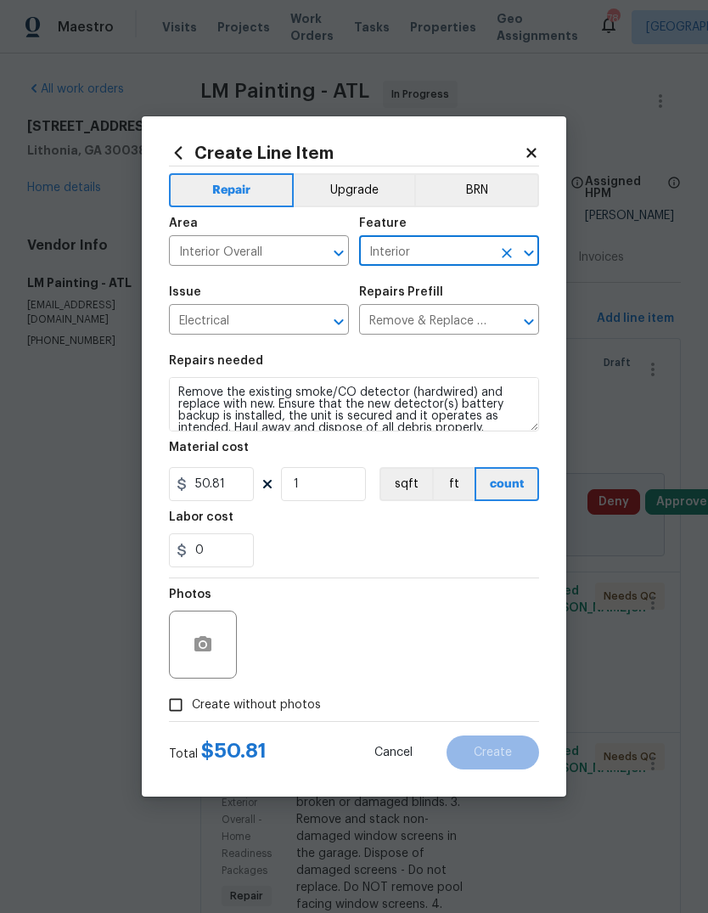
type input "Interior"
click at [239, 487] on input "50.81" at bounding box center [211, 484] width 85 height 34
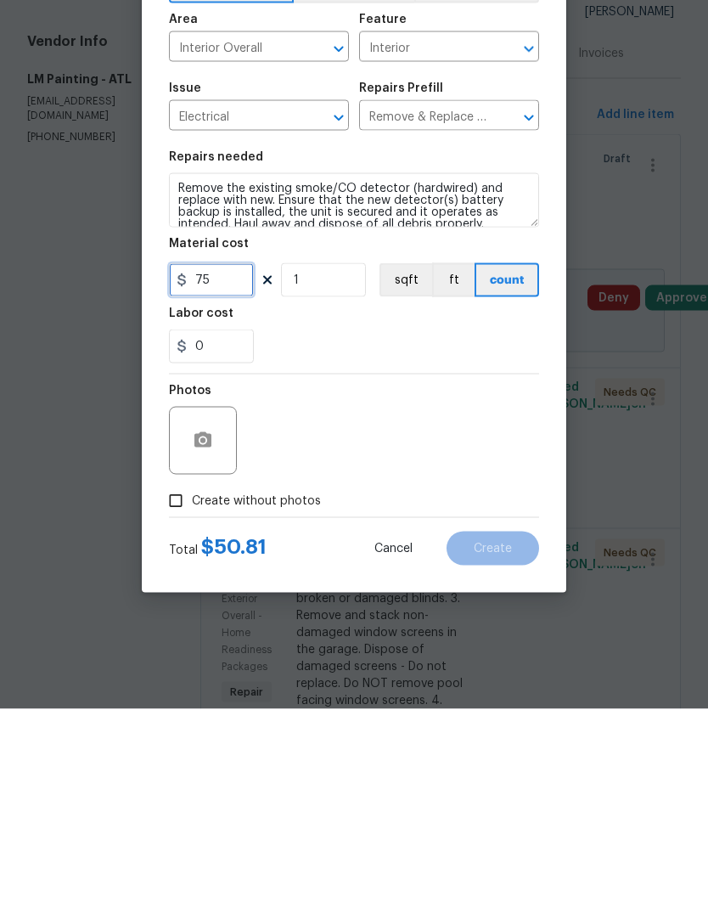
type input "75"
click at [273, 696] on span "Create without photos" at bounding box center [256, 705] width 129 height 18
click at [192, 689] on input "Create without photos" at bounding box center [176, 705] width 32 height 32
checkbox input "true"
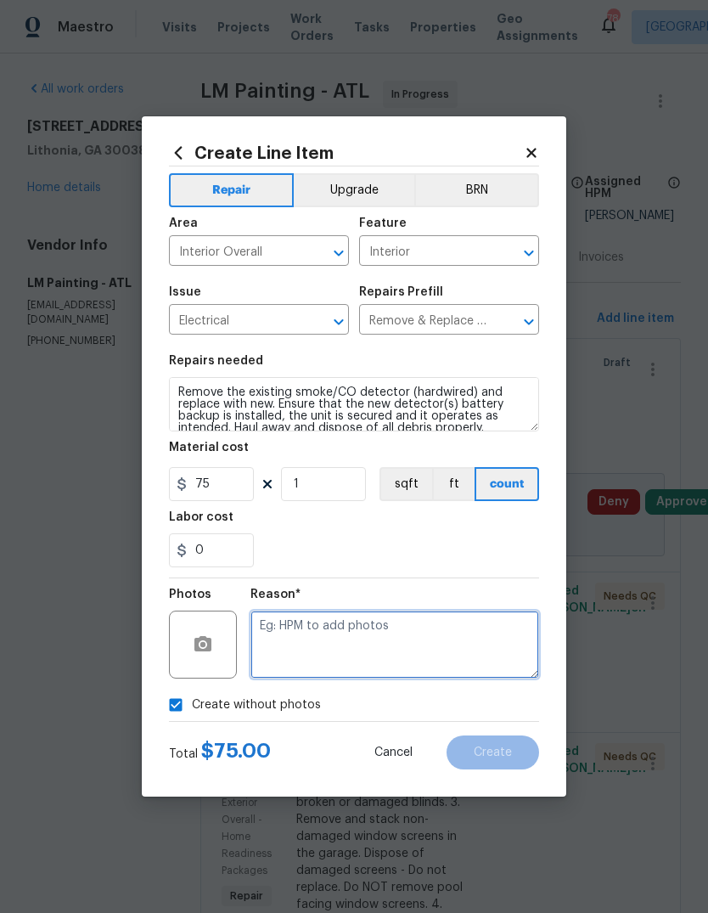
click at [381, 646] on textarea at bounding box center [394, 644] width 289 height 68
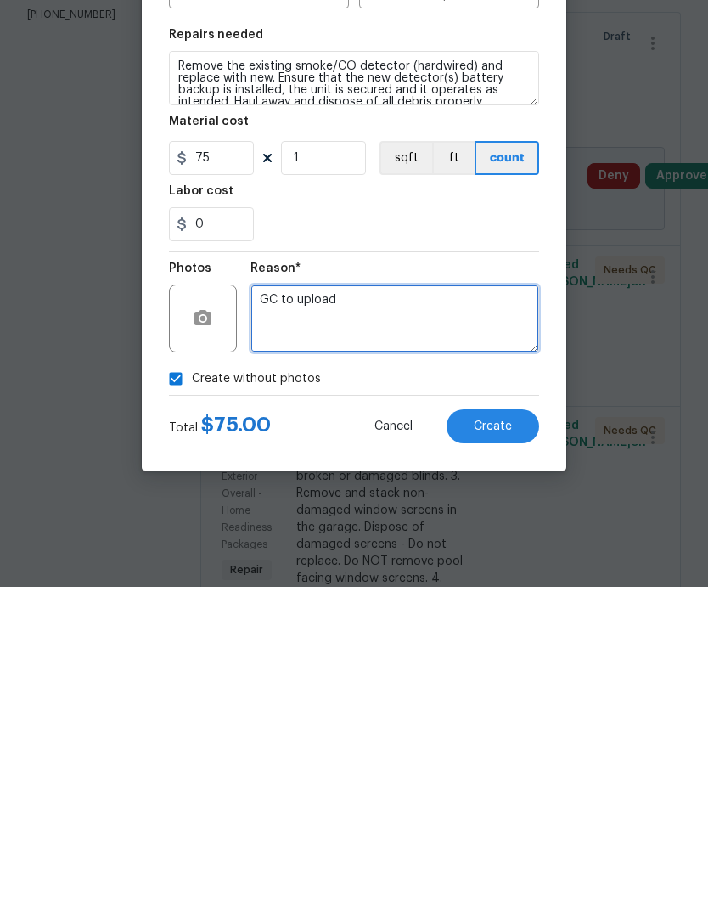
type textarea "GC to upload"
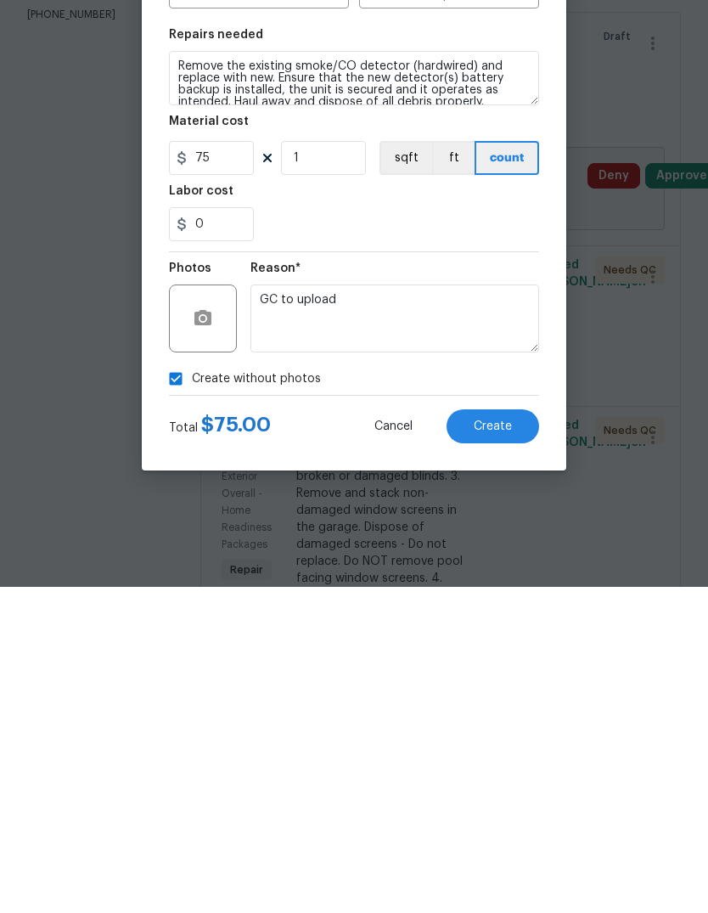
click at [510, 746] on span "Create" at bounding box center [493, 752] width 38 height 13
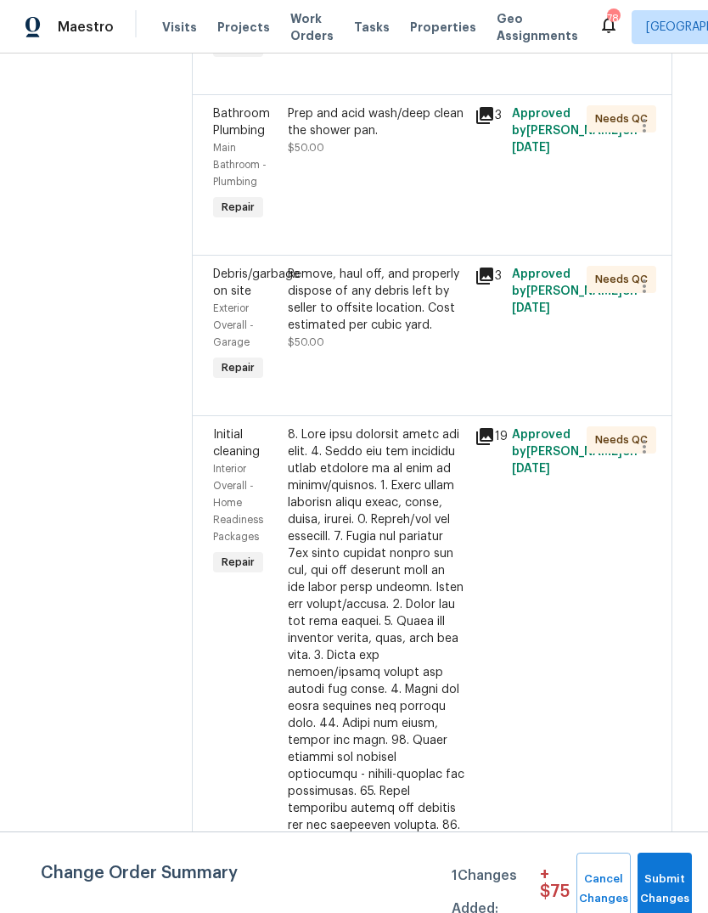
scroll to position [2779, 8]
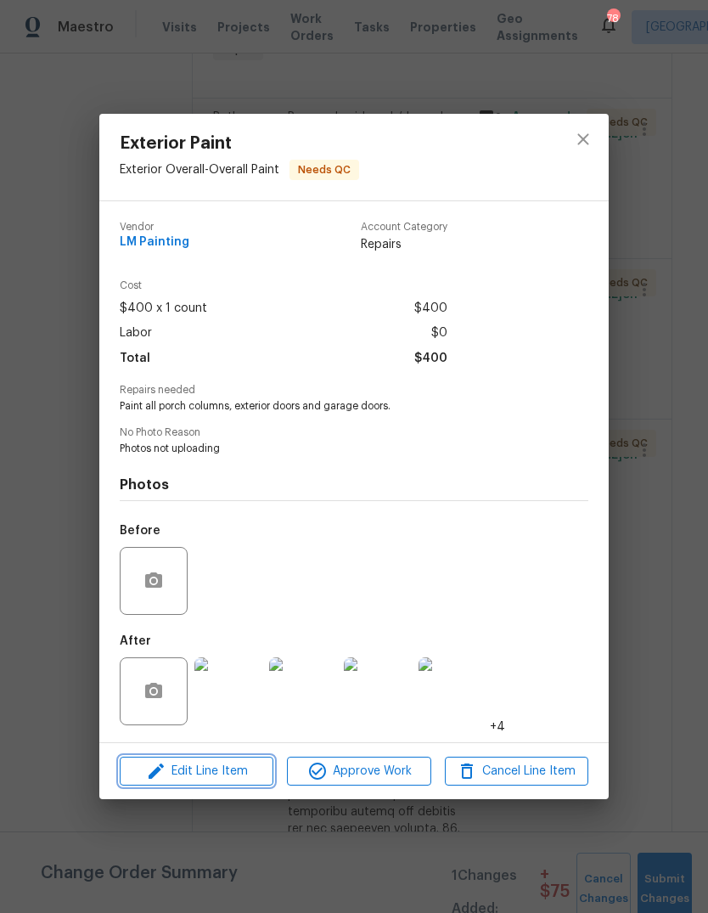
click at [240, 770] on span "Edit Line Item" at bounding box center [196, 771] width 143 height 21
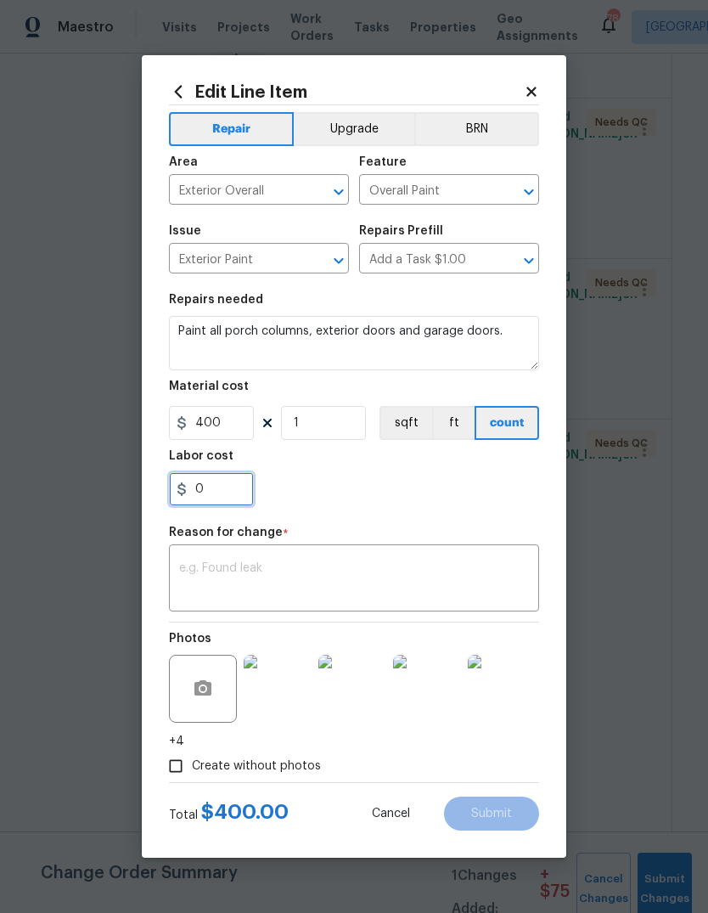
click at [237, 493] on input "0" at bounding box center [211, 489] width 85 height 34
type input "350"
click at [447, 555] on div "x ​" at bounding box center [354, 580] width 370 height 63
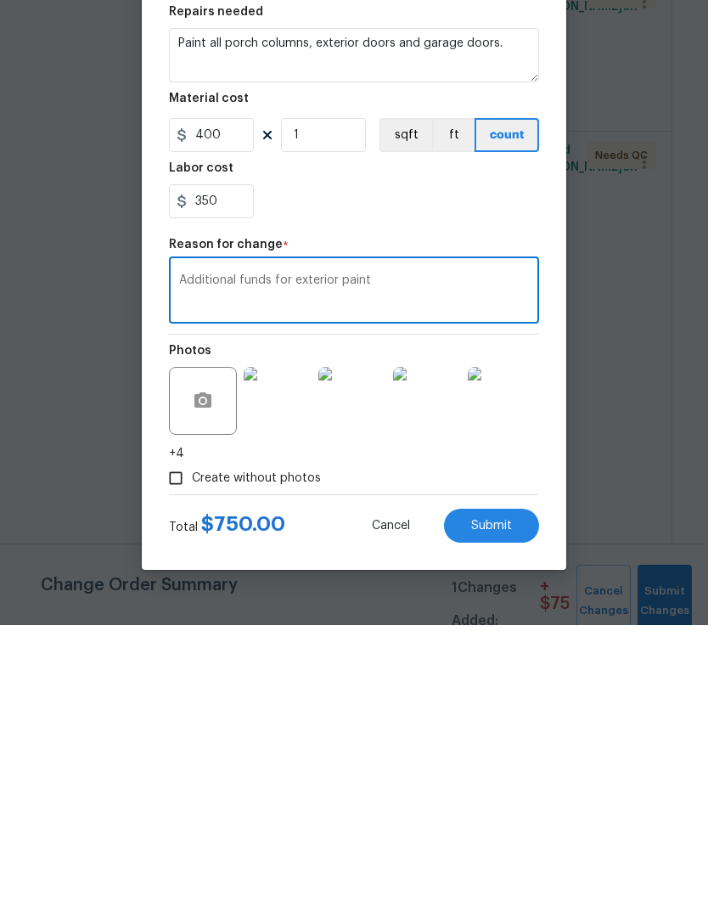
type textarea "Additional funds for exterior paint"
click at [514, 796] on button "Submit" at bounding box center [491, 813] width 95 height 34
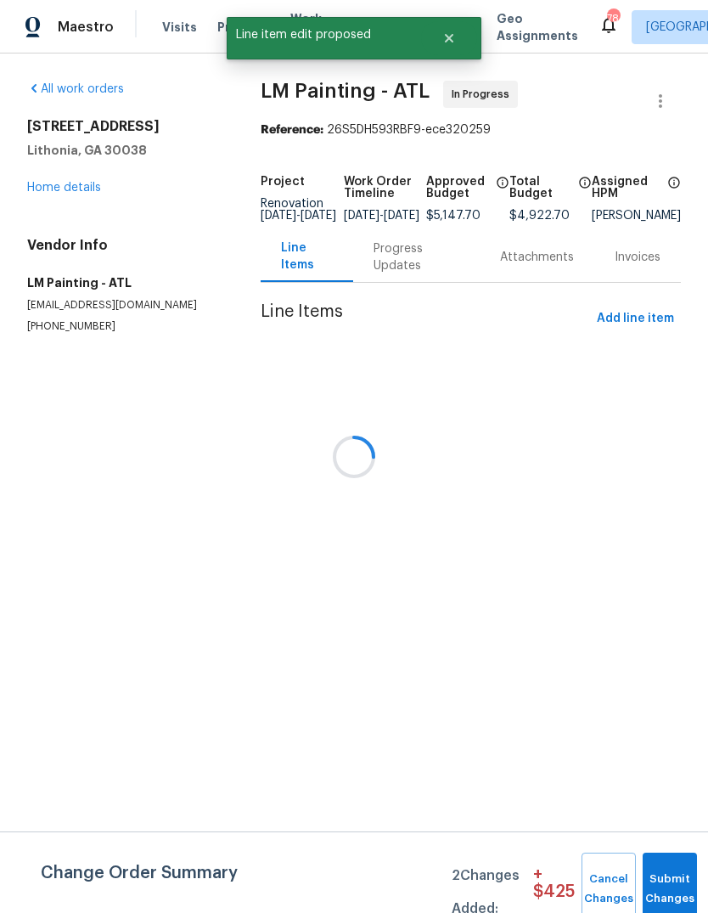
scroll to position [0, 0]
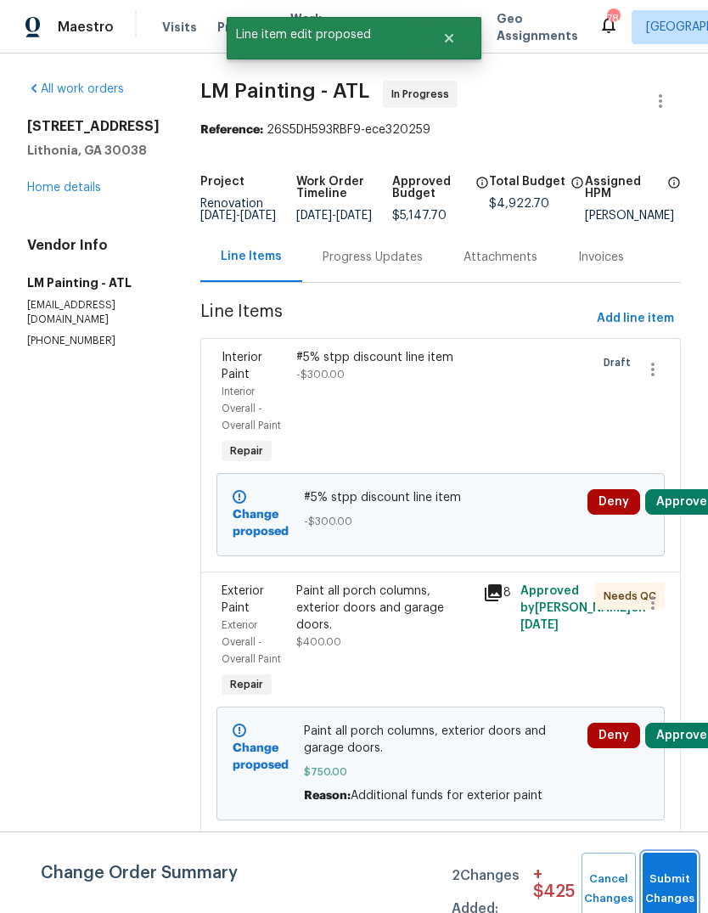
click at [673, 878] on button "Submit Changes" at bounding box center [670, 888] width 54 height 73
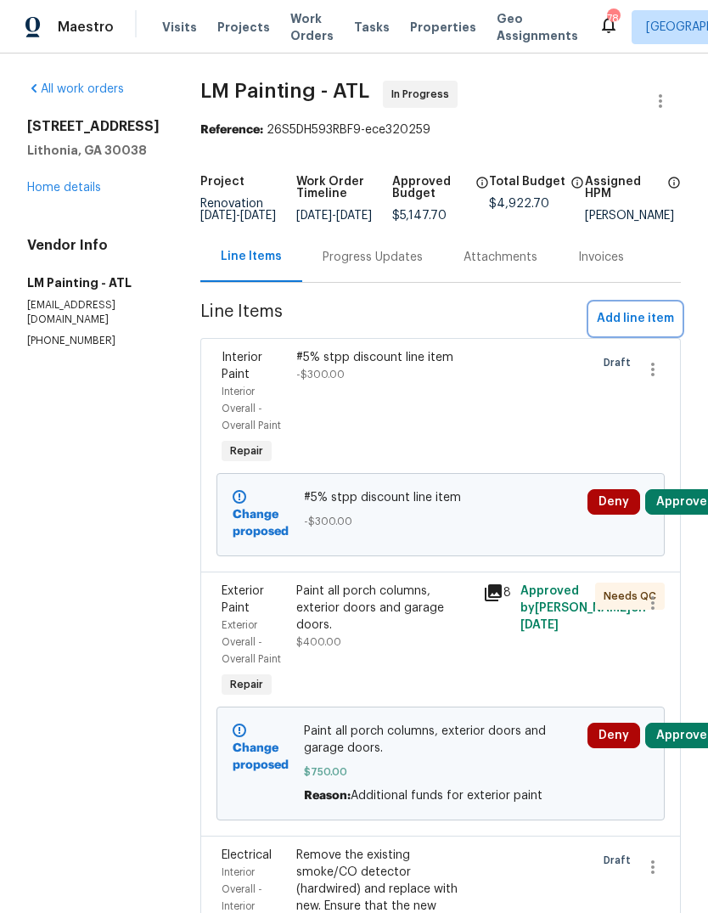
click at [639, 329] on span "Add line item" at bounding box center [635, 318] width 77 height 21
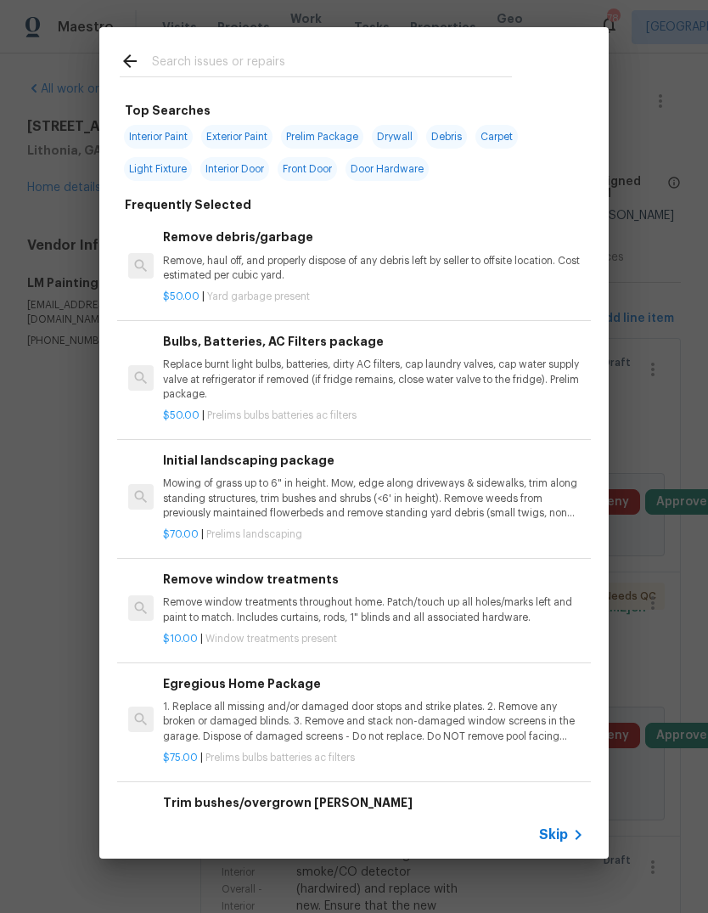
click at [147, 130] on span "Interior Paint" at bounding box center [158, 137] width 69 height 24
type input "Interior Paint"
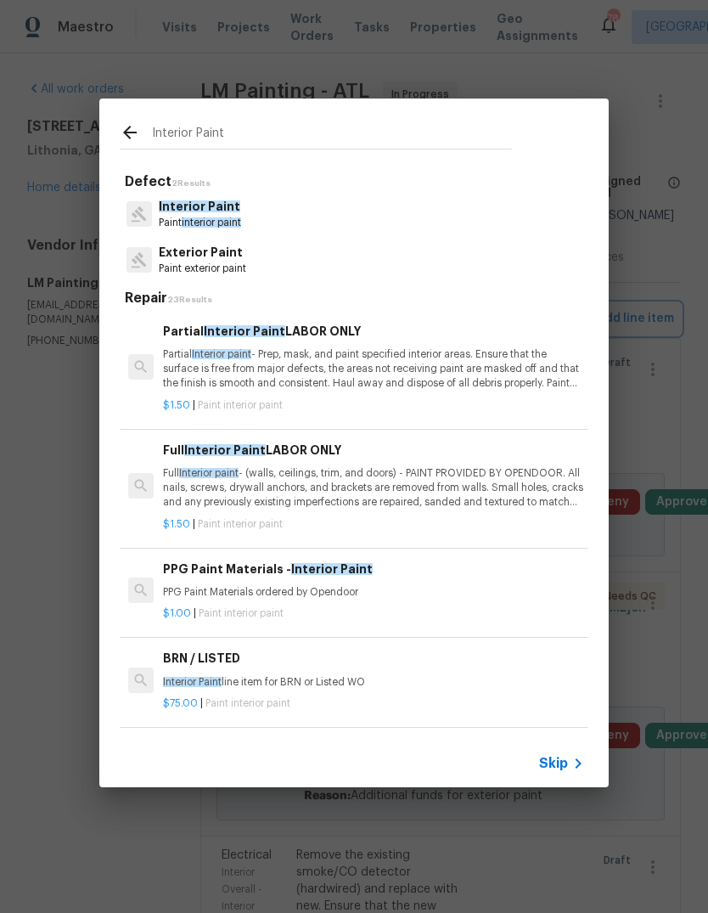
click at [671, 401] on div "Interior Paint Defect 2 Results Interior Paint Paint interior paint Exterior Pa…" at bounding box center [354, 443] width 708 height 886
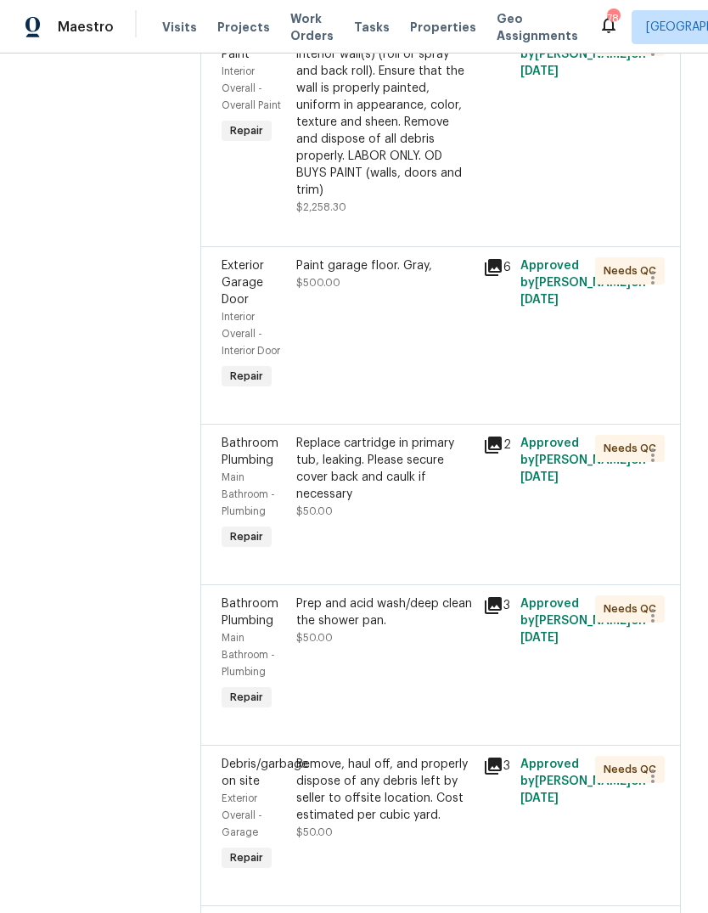
scroll to position [2398, 1]
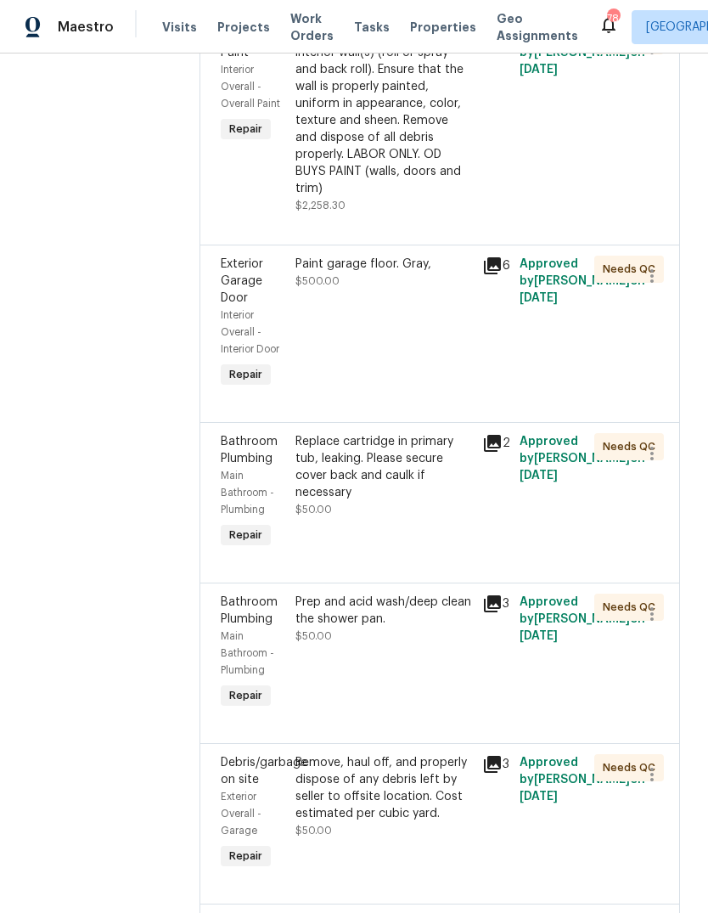
click at [434, 197] on div "Prep, mask and paint the interior wall(s) (roll or spray and back roll). Ensure…" at bounding box center [383, 112] width 177 height 170
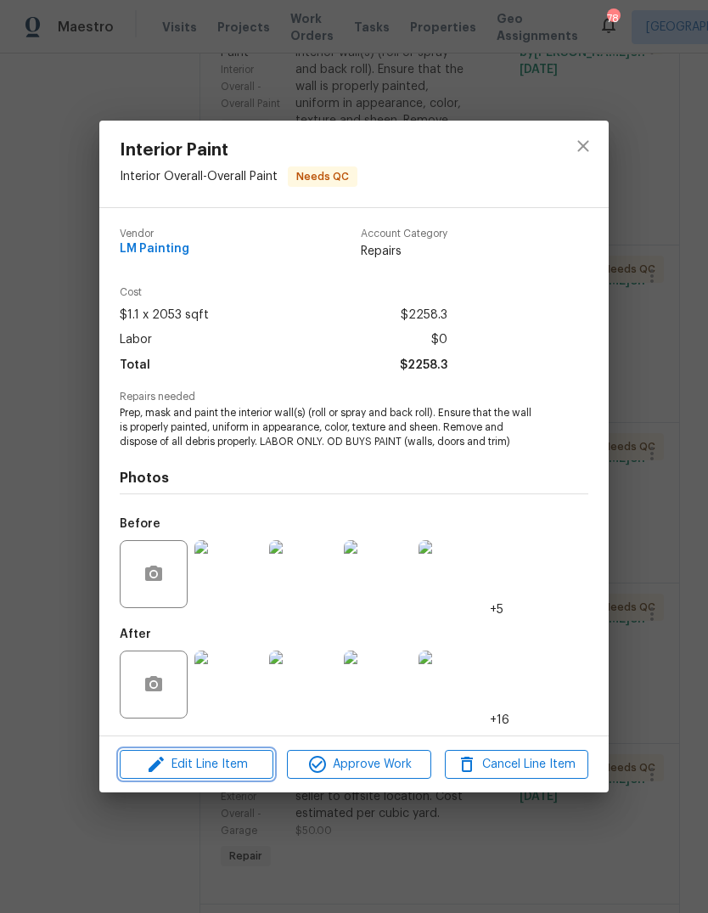
click at [238, 758] on span "Edit Line Item" at bounding box center [196, 764] width 143 height 21
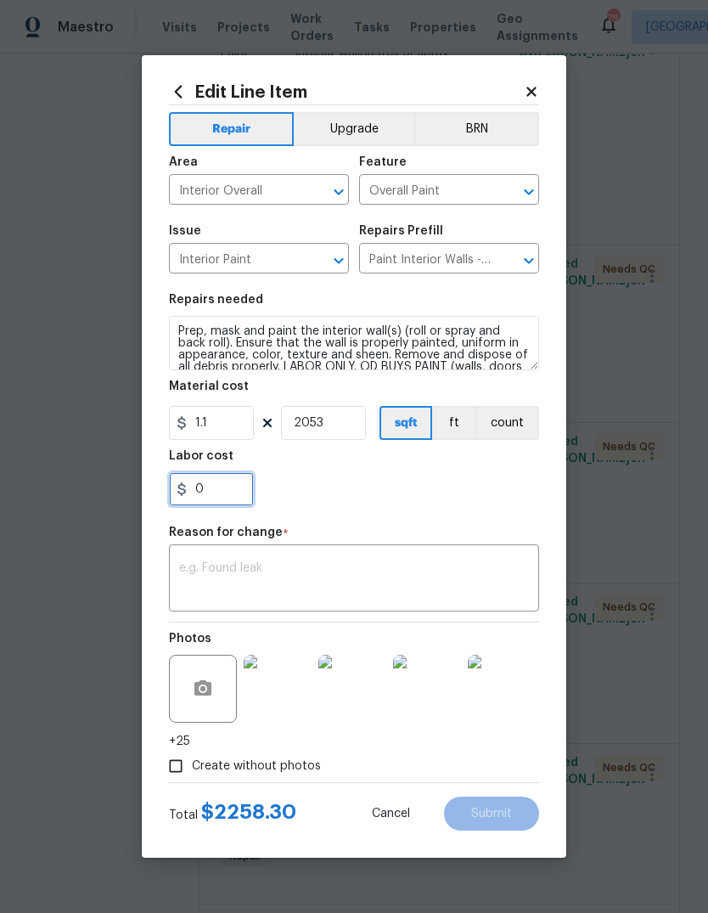
click at [243, 504] on input "0" at bounding box center [211, 489] width 85 height 34
type input "425"
click at [398, 557] on div "x ​" at bounding box center [354, 580] width 370 height 63
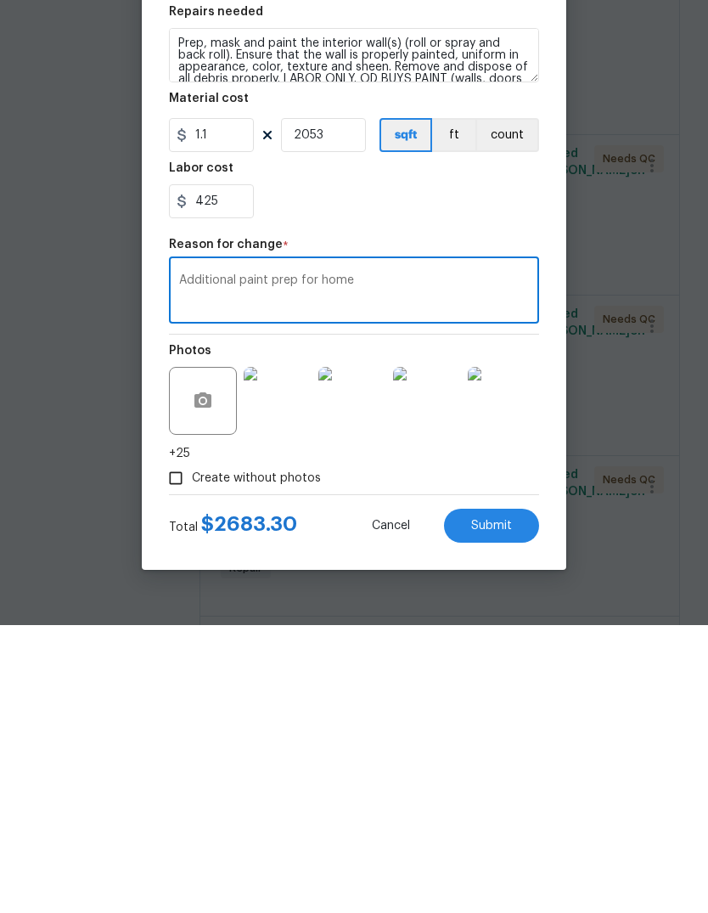
type textarea "Additional paint prep for home"
click at [513, 796] on button "Submit" at bounding box center [491, 813] width 95 height 34
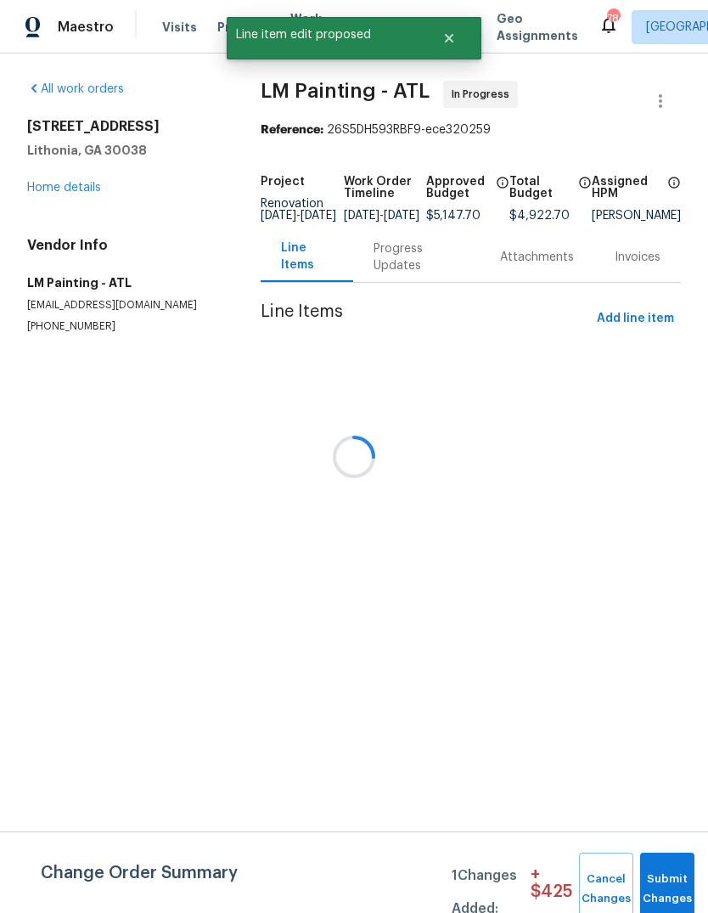
scroll to position [0, 0]
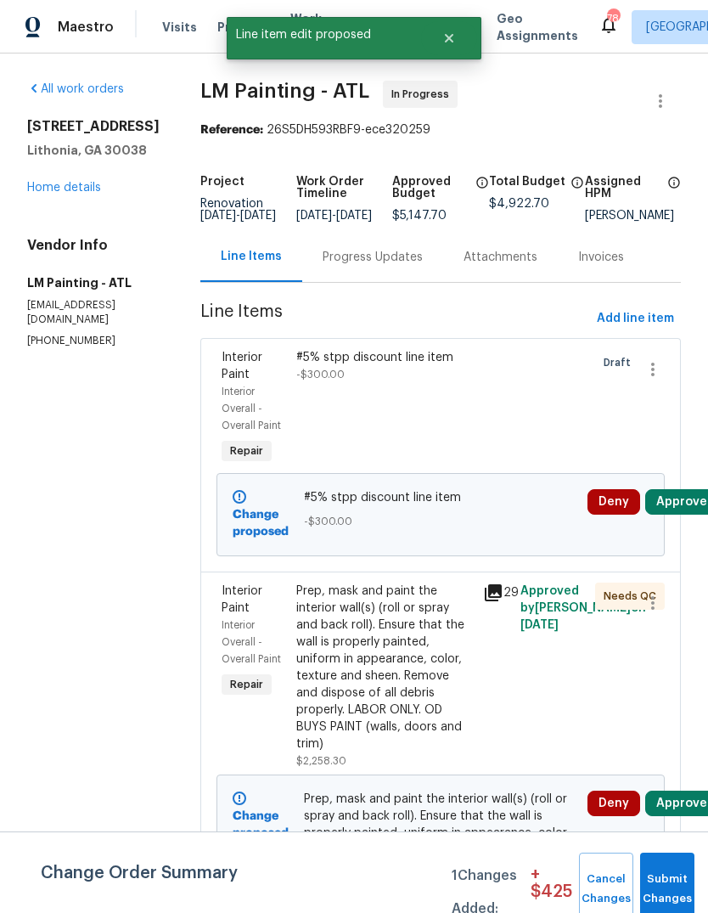
click at [672, 869] on button "Submit Changes" at bounding box center [667, 888] width 54 height 73
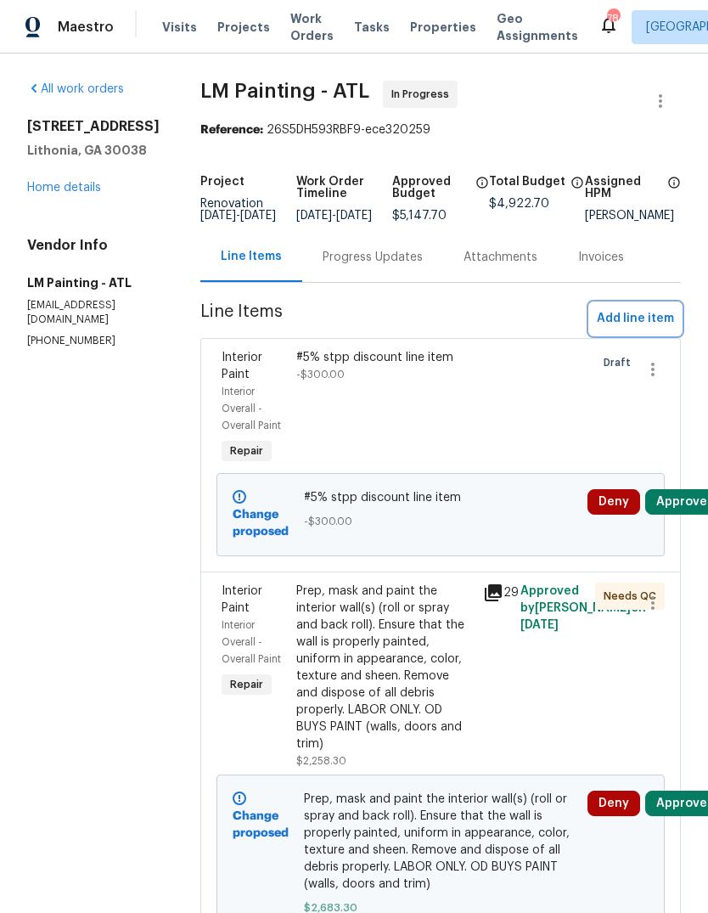
click at [638, 329] on span "Add line item" at bounding box center [635, 318] width 77 height 21
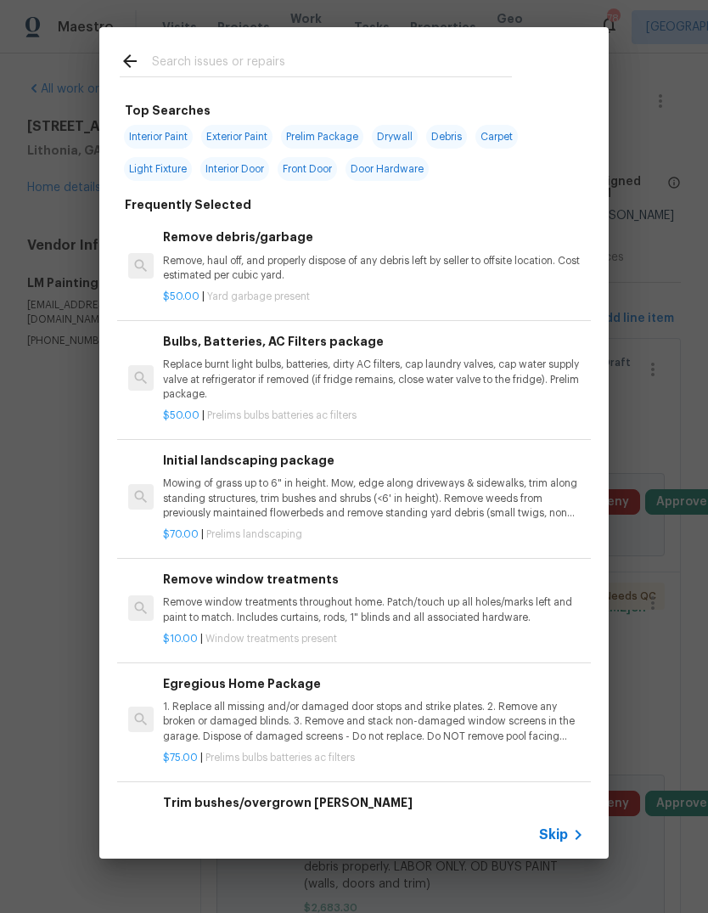
click at [430, 55] on input "text" at bounding box center [332, 63] width 360 height 25
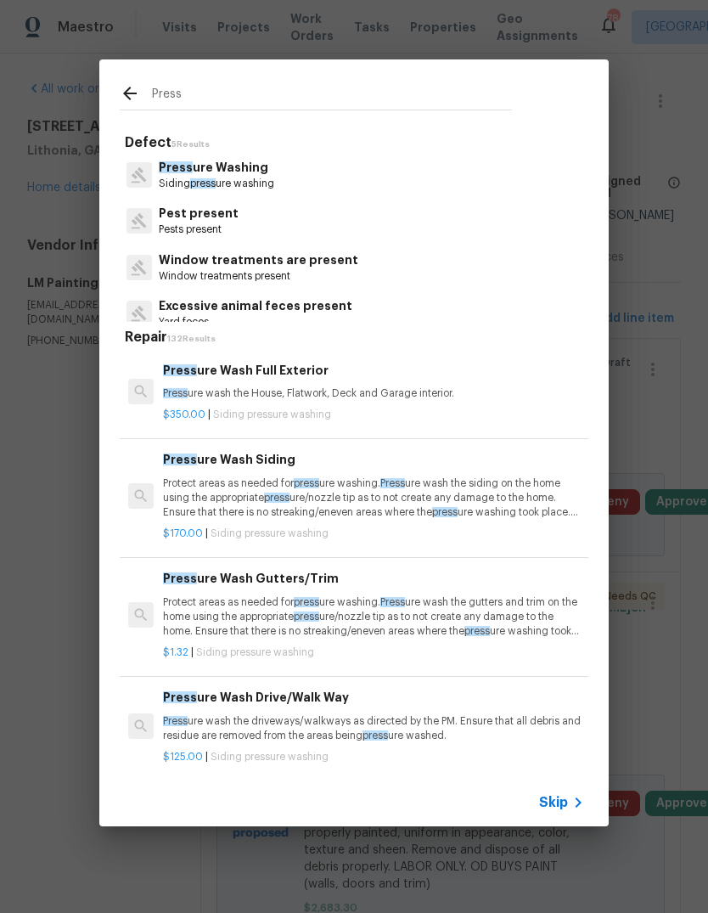
type input "Press"
click at [665, 250] on div "Press Defect 5 Results Press ure Washing Siding press ure washing Pest present …" at bounding box center [354, 443] width 708 height 886
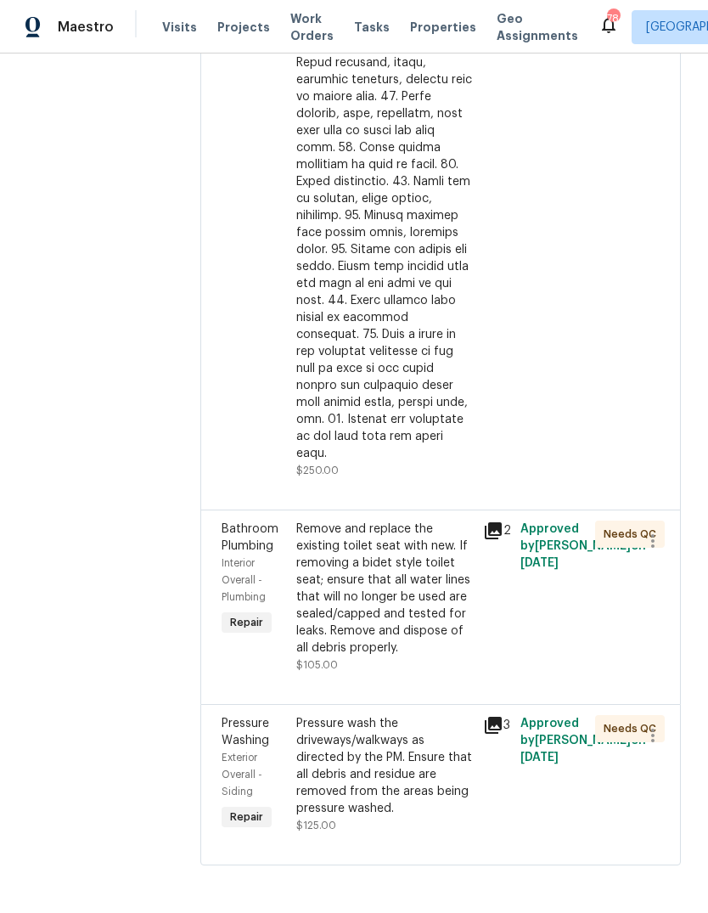
scroll to position [4192, 0]
click at [434, 817] on div "Pressure wash the driveways/walkways as directed by the PM. Ensure that all deb…" at bounding box center [384, 766] width 177 height 102
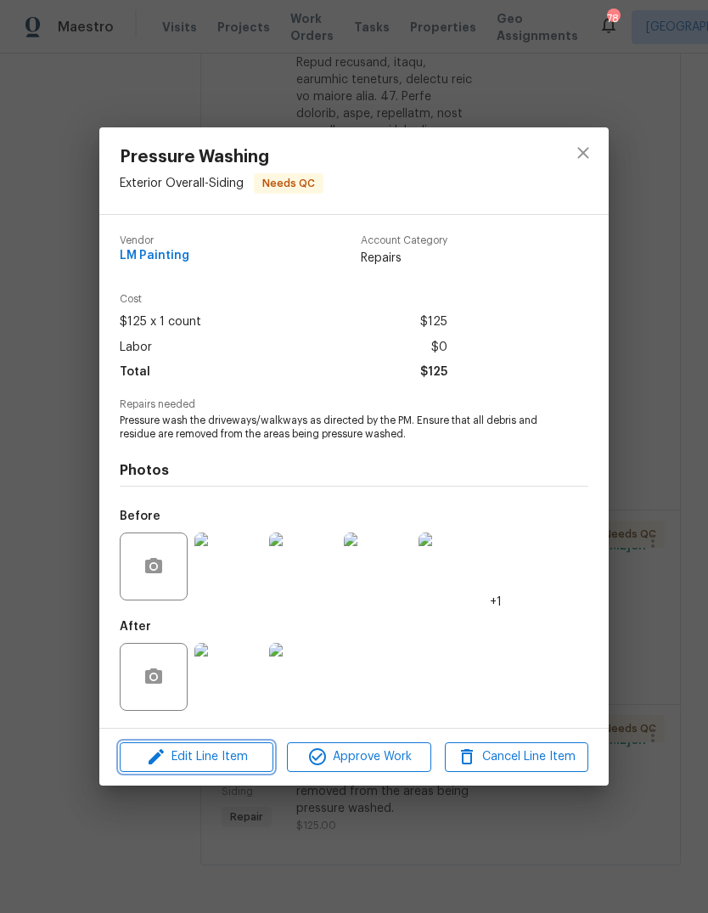
click at [236, 747] on button "Edit Line Item" at bounding box center [197, 757] width 154 height 30
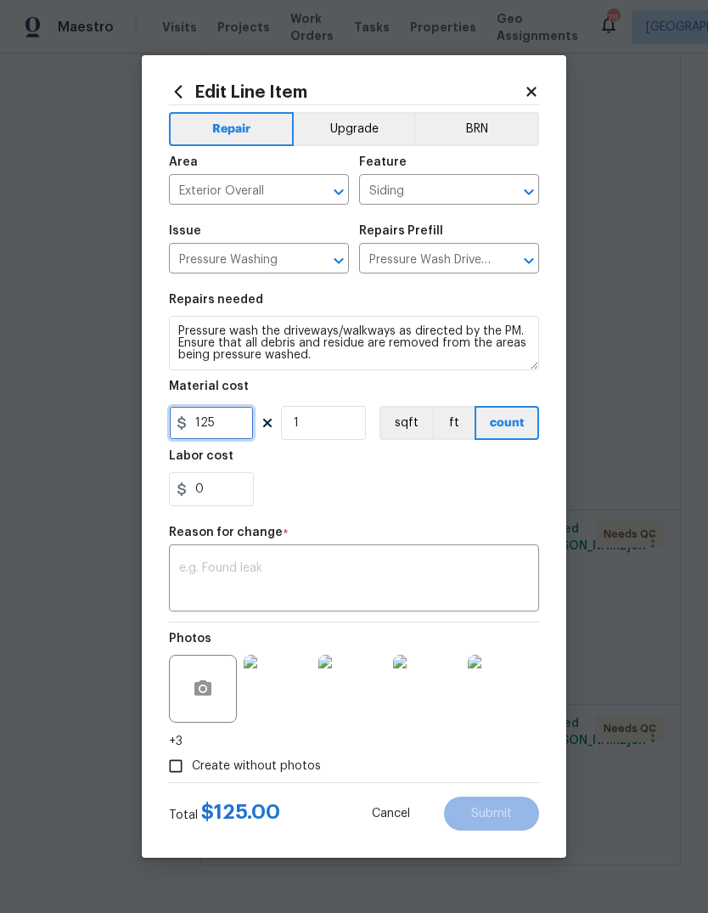
click at [231, 440] on input "125" at bounding box center [211, 423] width 85 height 34
type input "350"
click at [486, 564] on textarea at bounding box center [354, 580] width 350 height 36
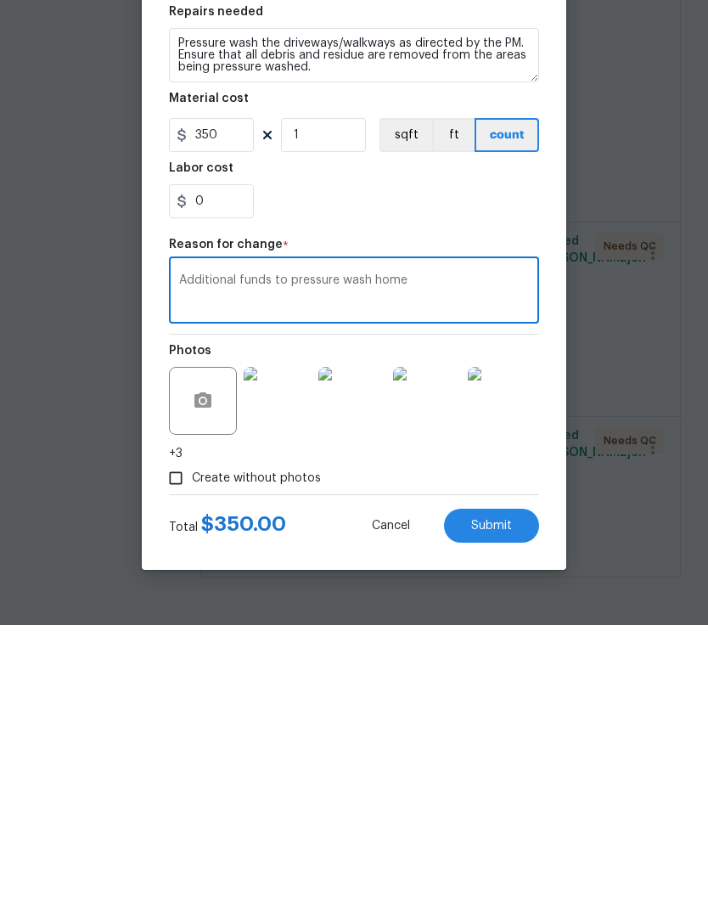
type textarea "Additional funds to pressure wash home"
click at [506, 796] on button "Submit" at bounding box center [491, 813] width 95 height 34
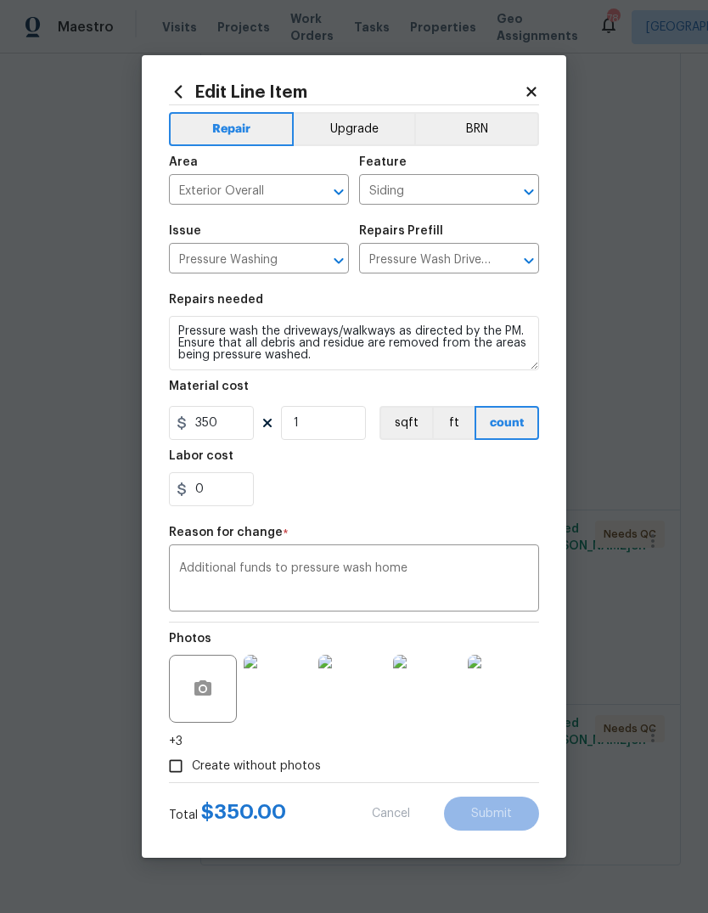
type input "125"
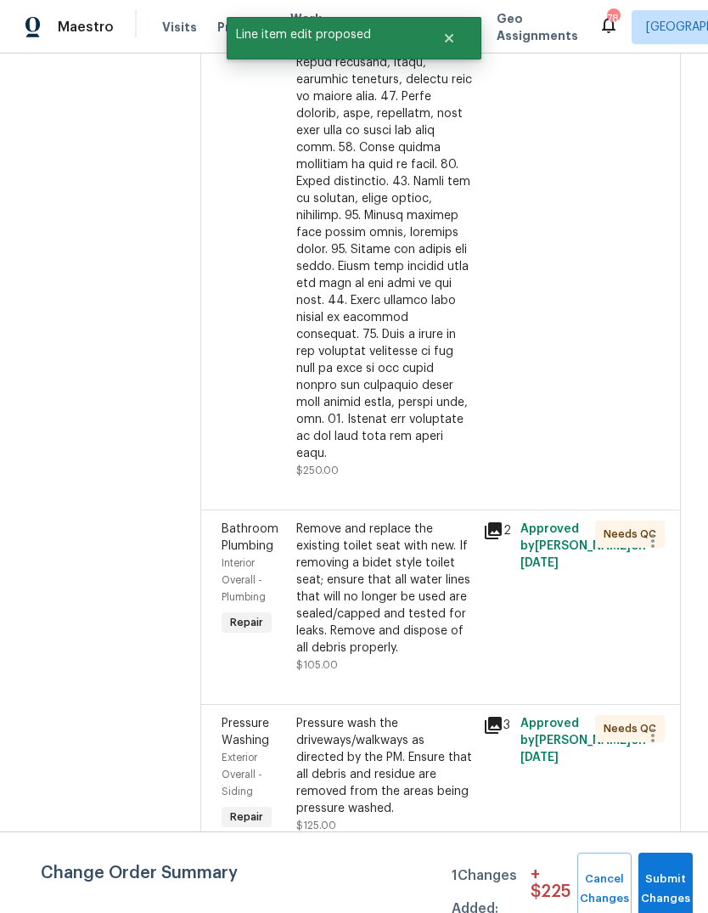
scroll to position [0, 0]
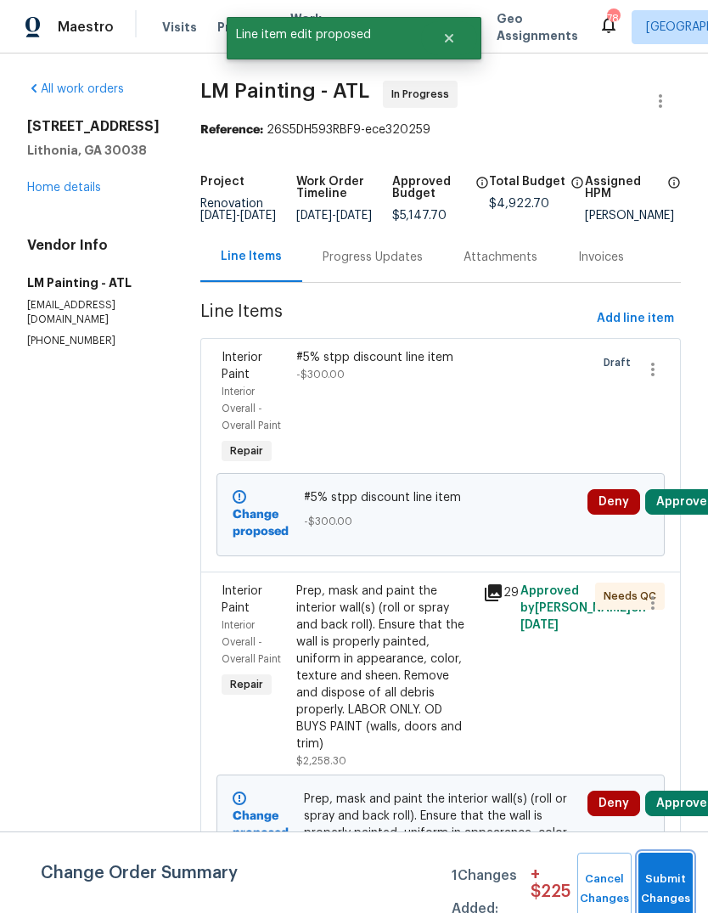
click at [672, 874] on button "Submit Changes" at bounding box center [666, 888] width 54 height 73
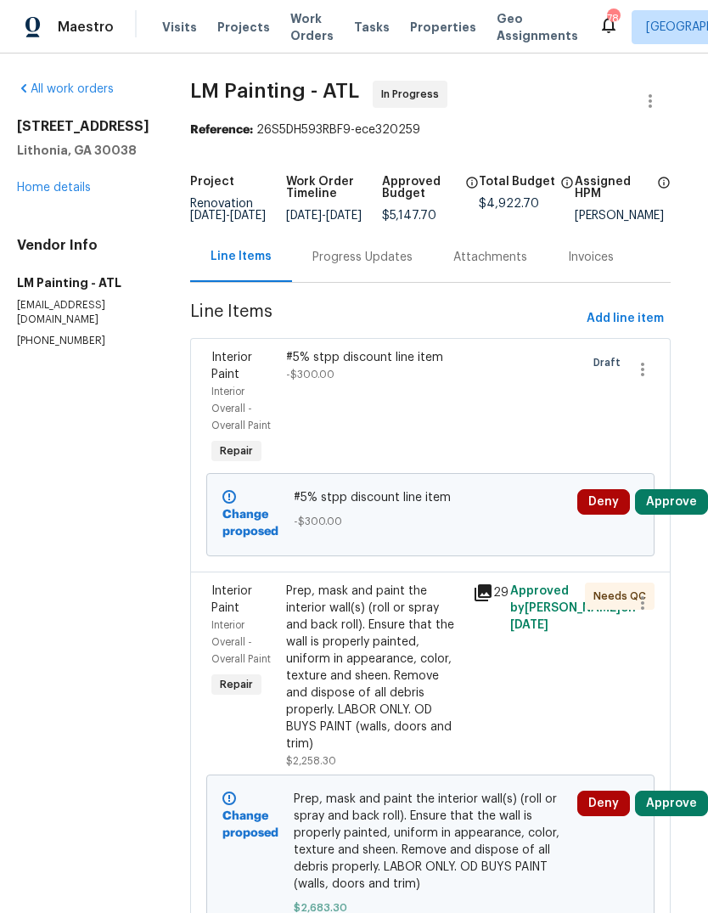
scroll to position [0, 15]
click at [630, 329] on span "Add line item" at bounding box center [625, 318] width 77 height 21
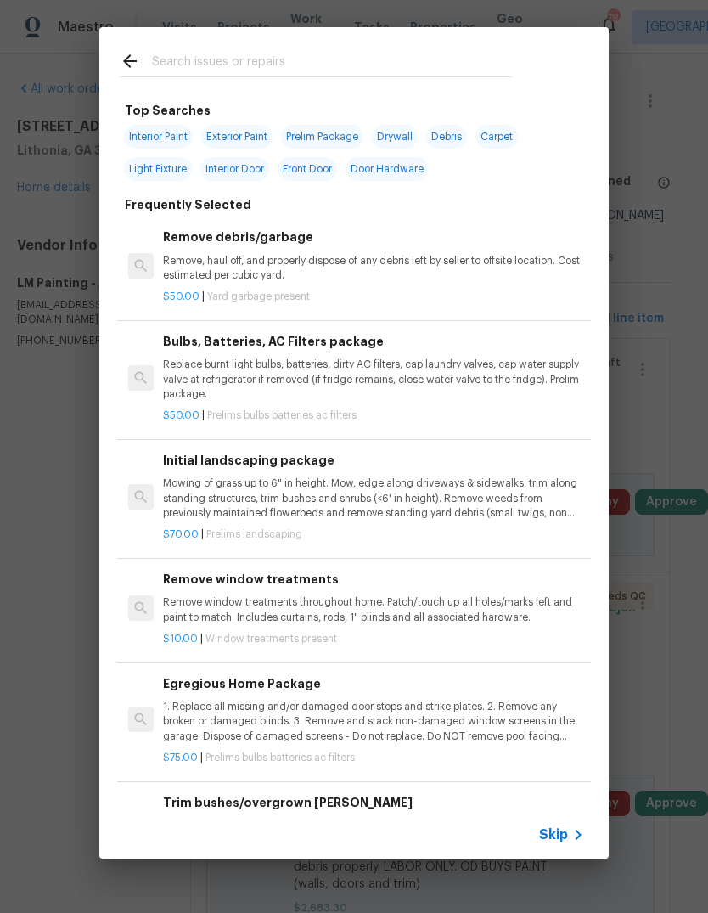
click at [427, 60] on input "text" at bounding box center [332, 63] width 360 height 25
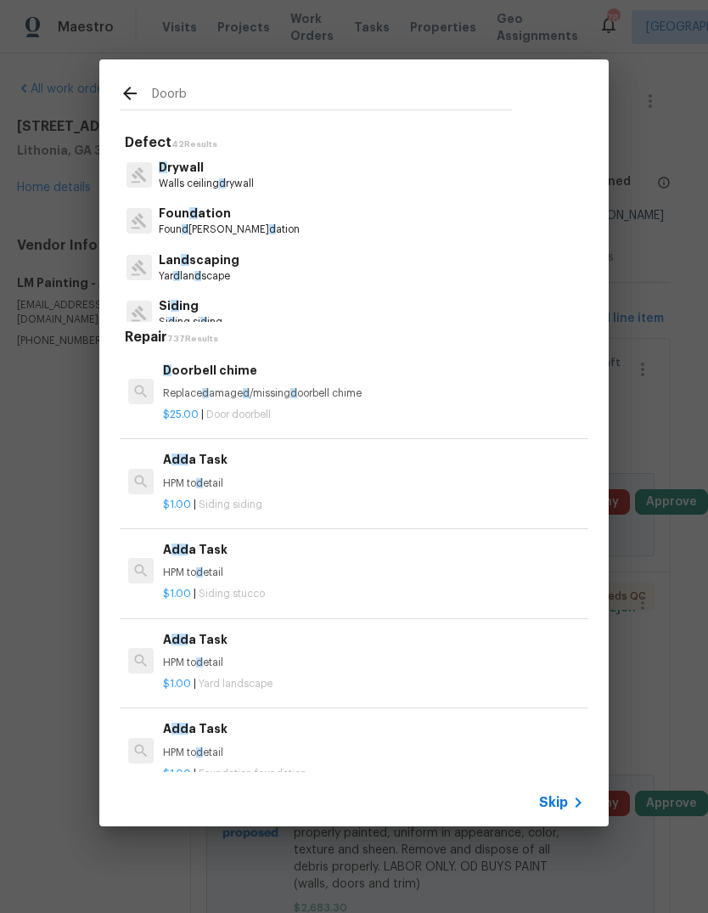
type input "Doorbe"
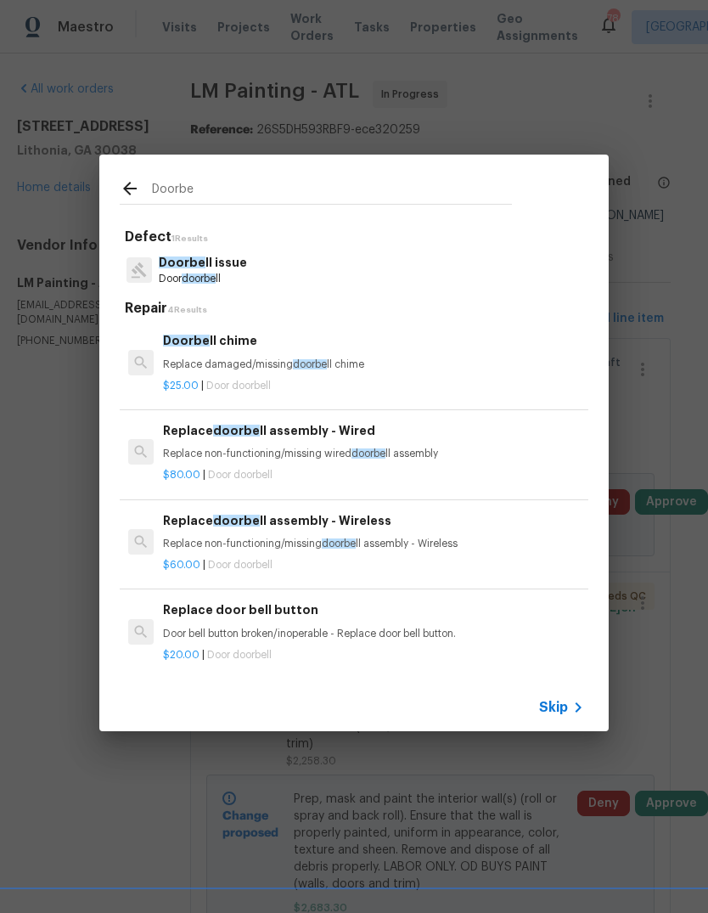
click at [330, 451] on p "Replace non-functioning/missing wired doorbe ll assembly" at bounding box center [373, 454] width 421 height 14
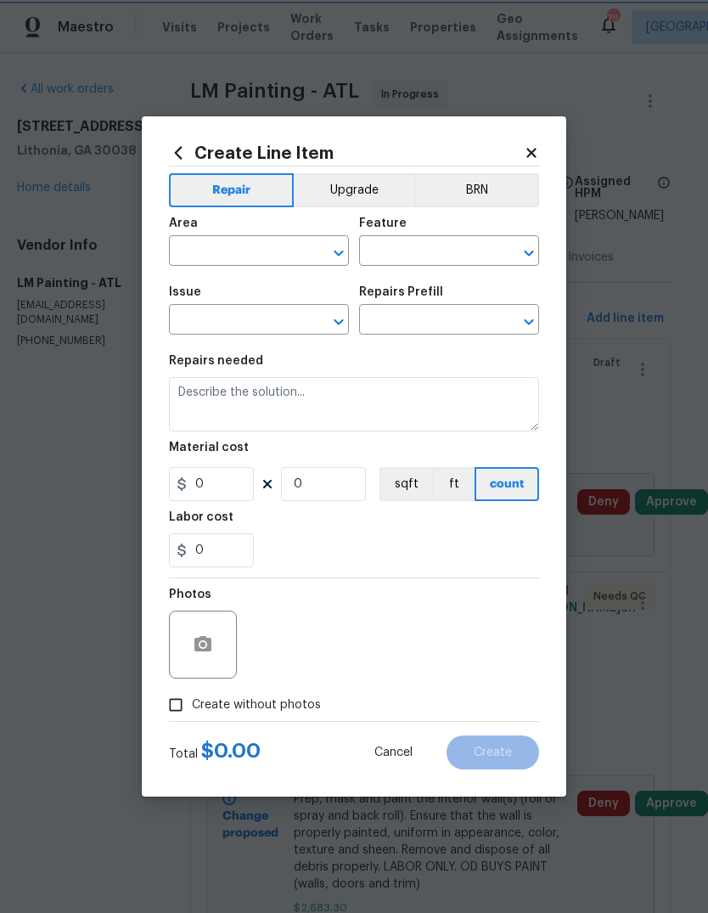
type input "Doorbell issue"
type input "Replace doorbell assembly - Wired $80.00"
type textarea "Replace non-functioning/missing wired doorbell assembly"
type input "80"
type input "1"
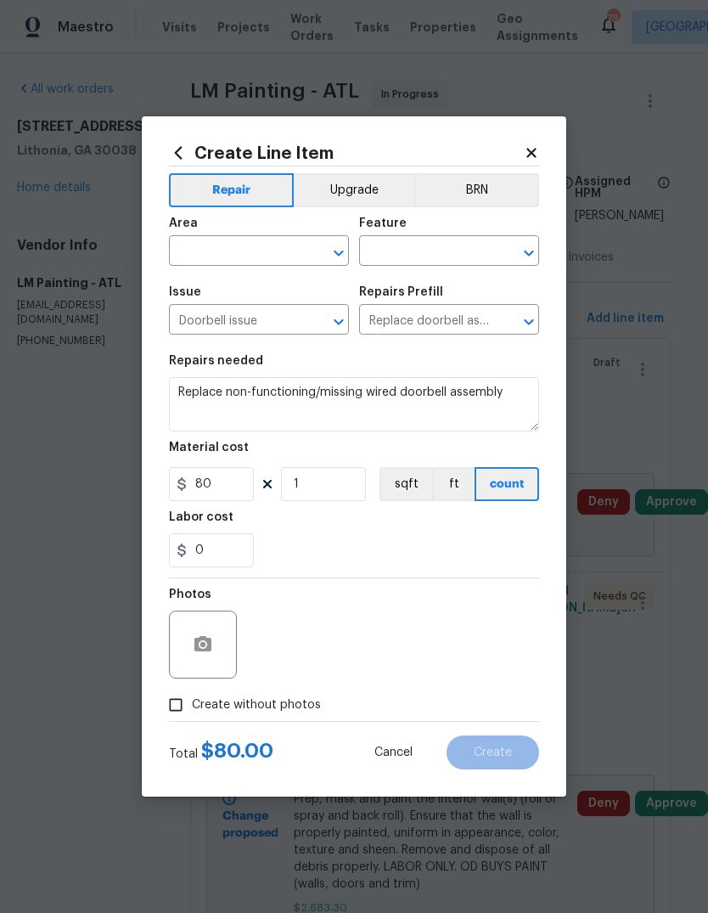
click at [279, 247] on input "text" at bounding box center [235, 252] width 132 height 26
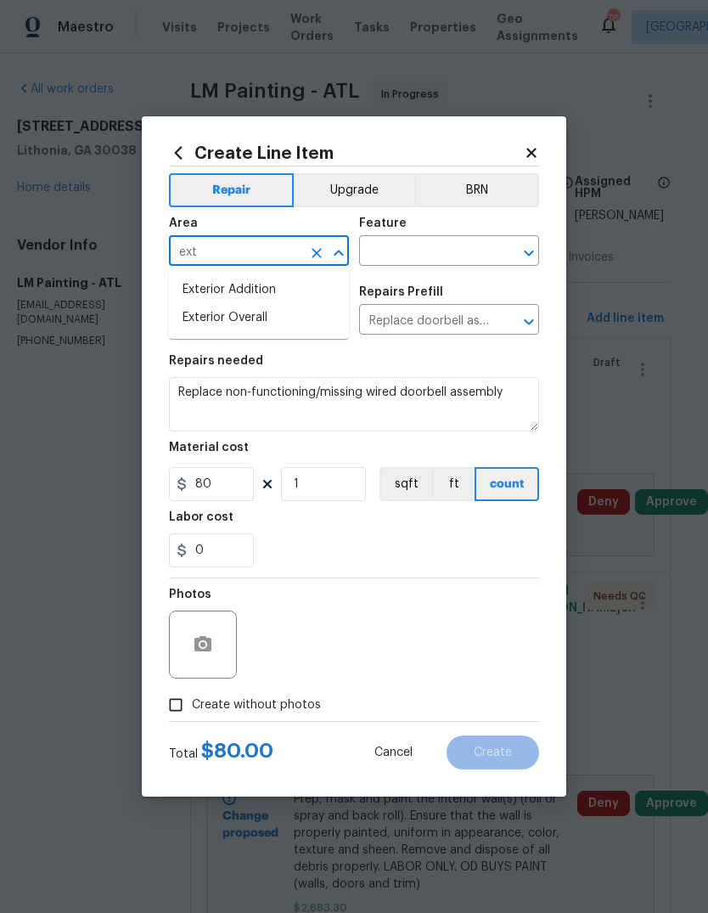
click at [272, 327] on li "Exterior Overall" at bounding box center [259, 318] width 180 height 28
type input "Exterior Overall"
click at [453, 254] on input "text" at bounding box center [425, 252] width 132 height 26
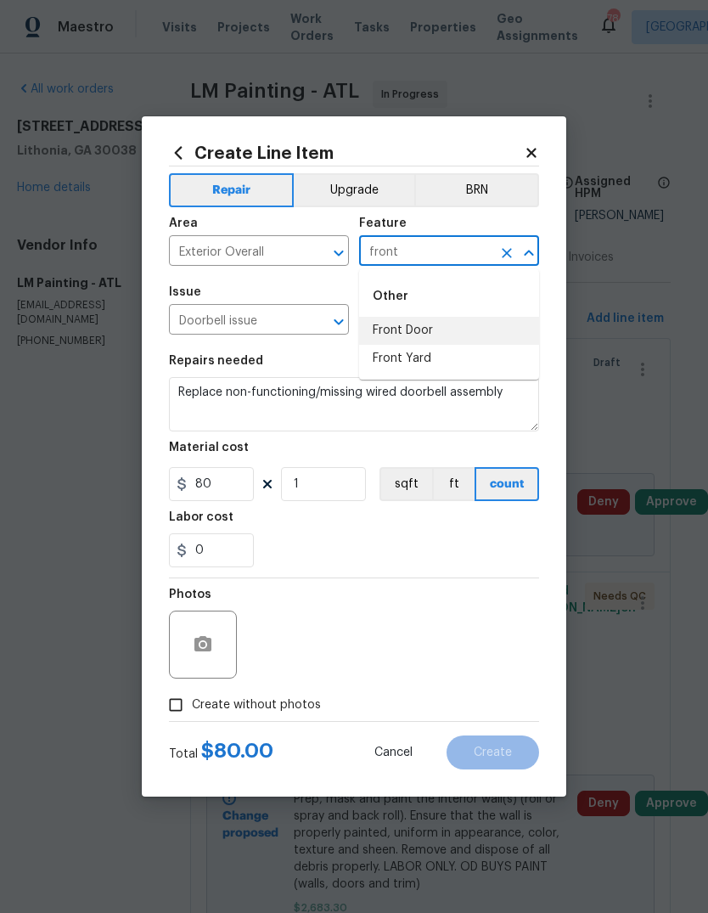
click at [442, 327] on li "Front Door" at bounding box center [449, 331] width 180 height 28
type input "Front Door"
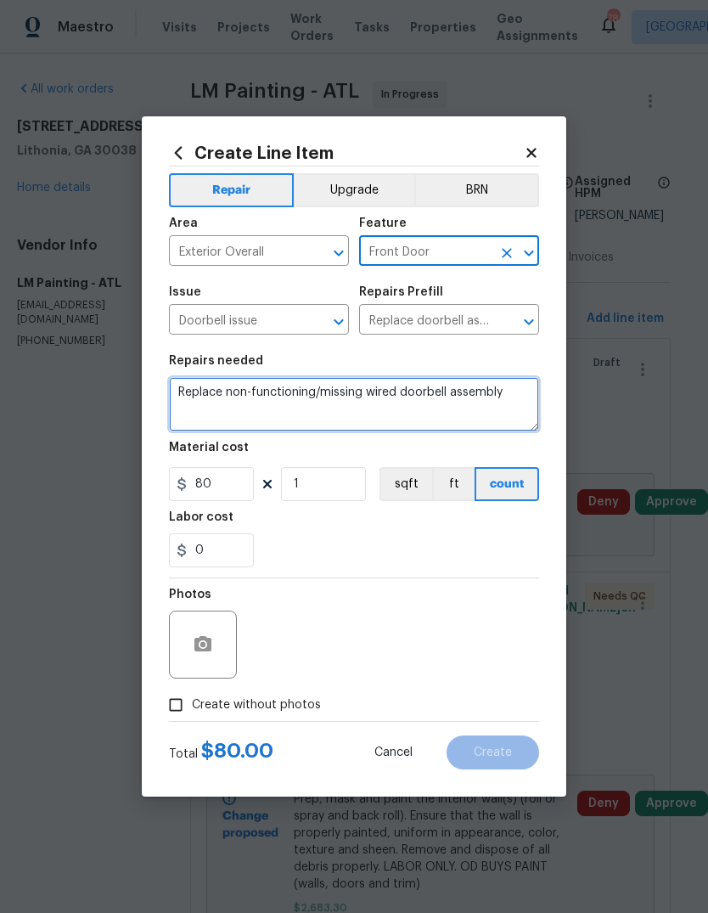
click at [522, 408] on textarea "Replace non-functioning/missing wired doorbell assembly" at bounding box center [354, 404] width 370 height 54
type textarea "Replace non-functioning/missing wired doorbell assembly and new chime box"
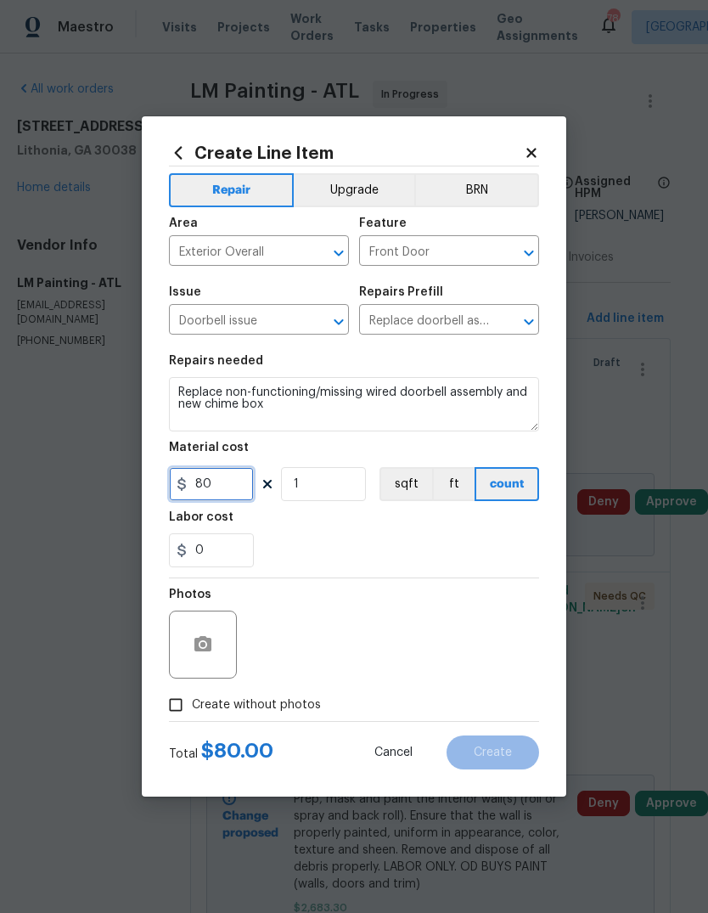
click at [226, 486] on input "80" at bounding box center [211, 484] width 85 height 34
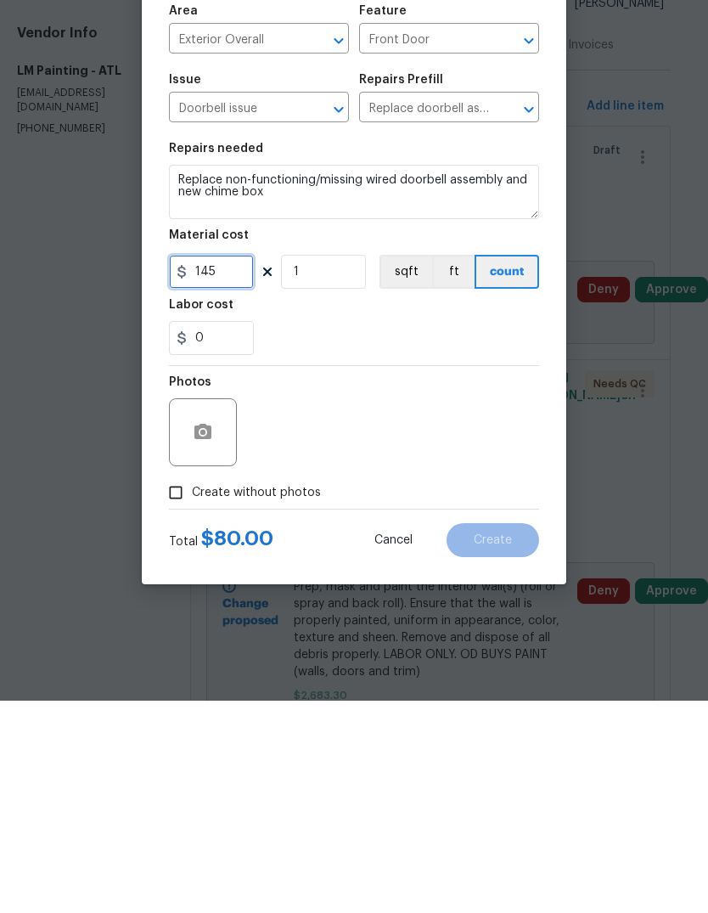
type input "145"
click at [292, 696] on span "Create without photos" at bounding box center [256, 705] width 129 height 18
click at [192, 689] on input "Create without photos" at bounding box center [176, 705] width 32 height 32
checkbox input "true"
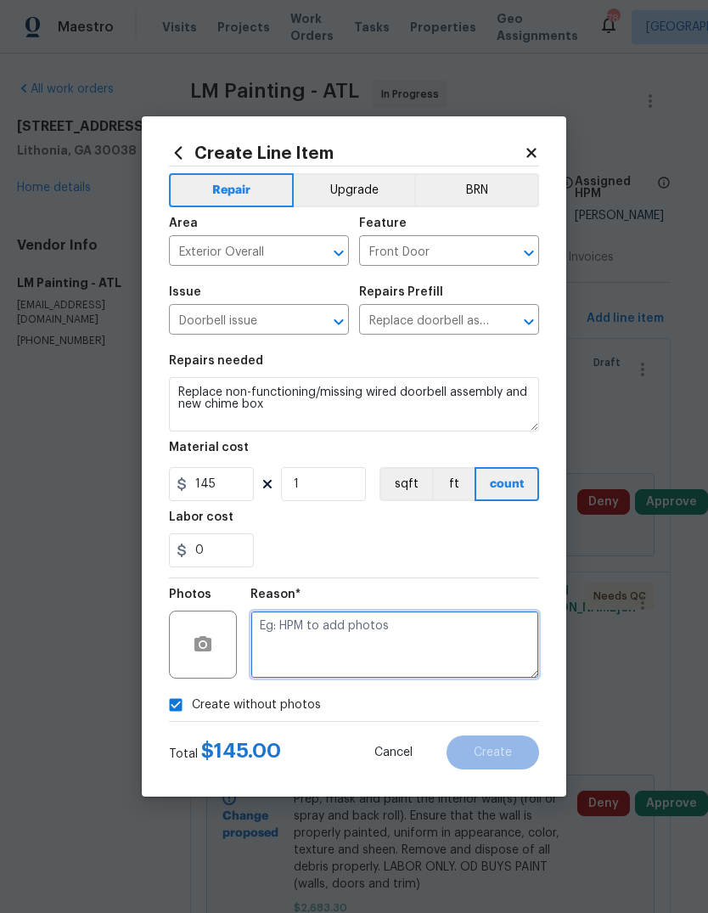
click at [482, 636] on textarea at bounding box center [394, 644] width 289 height 68
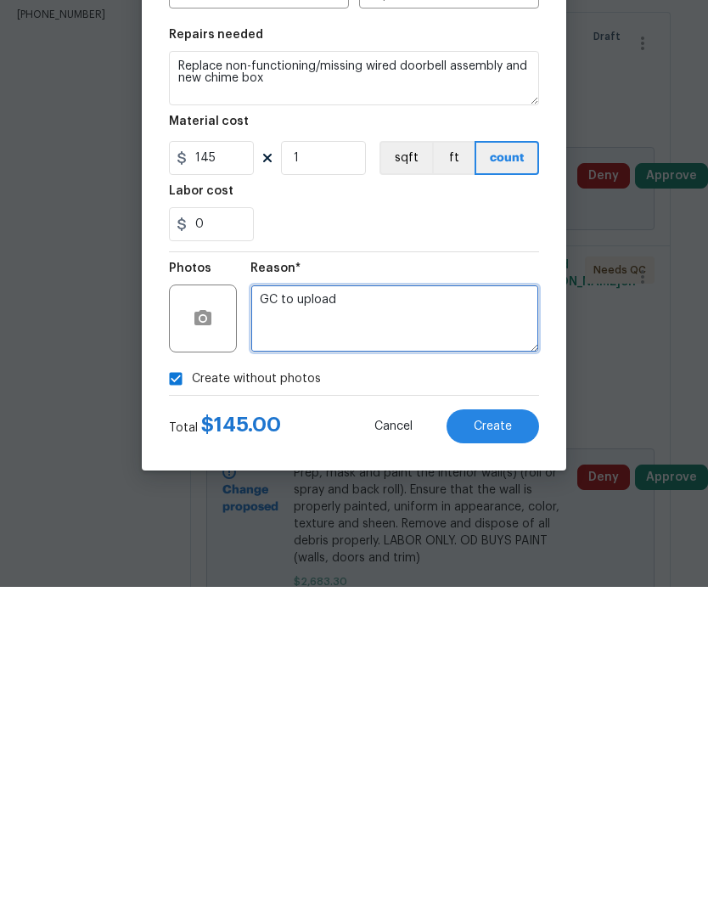
type textarea "GC to upload"
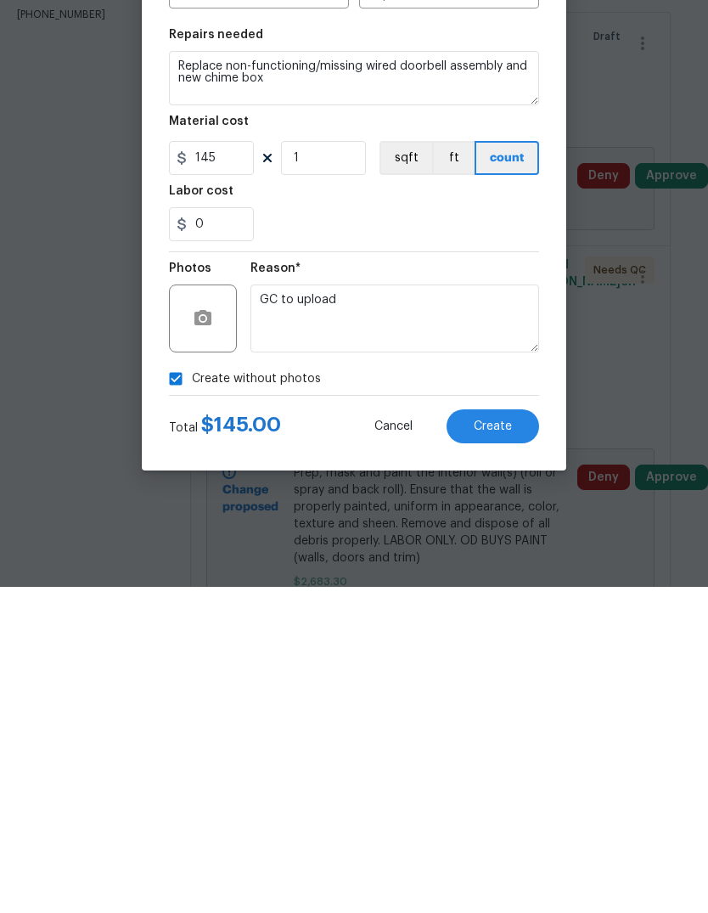
click at [516, 735] on button "Create" at bounding box center [493, 752] width 93 height 34
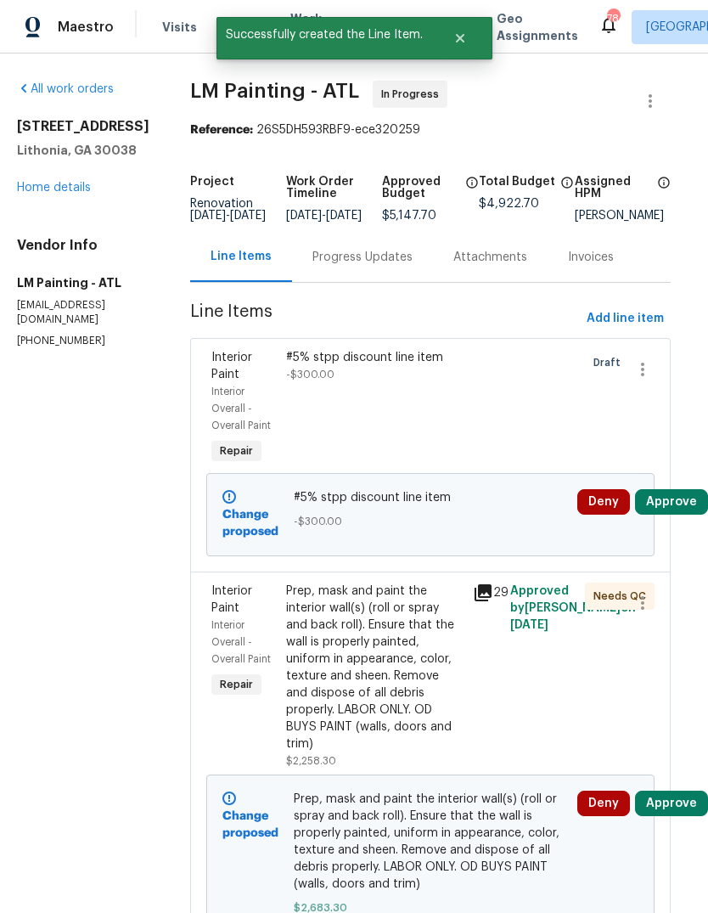
scroll to position [0, 0]
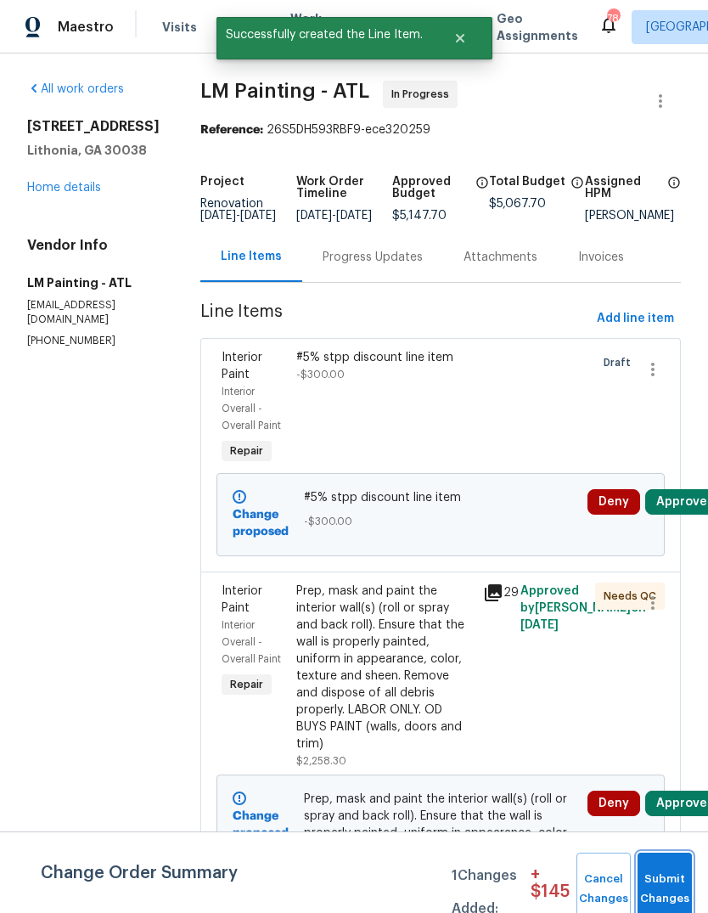
click at [672, 875] on button "Submit Changes" at bounding box center [665, 888] width 54 height 73
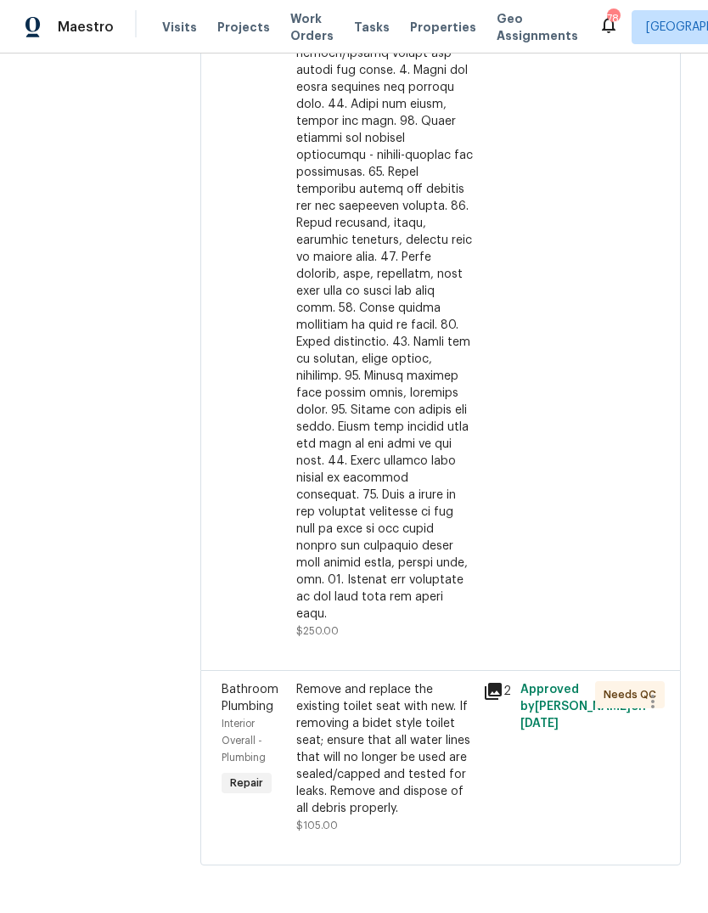
scroll to position [4590, 0]
click at [434, 787] on div "Remove and replace the existing toilet seat with new. If removing a bidet style…" at bounding box center [384, 749] width 177 height 136
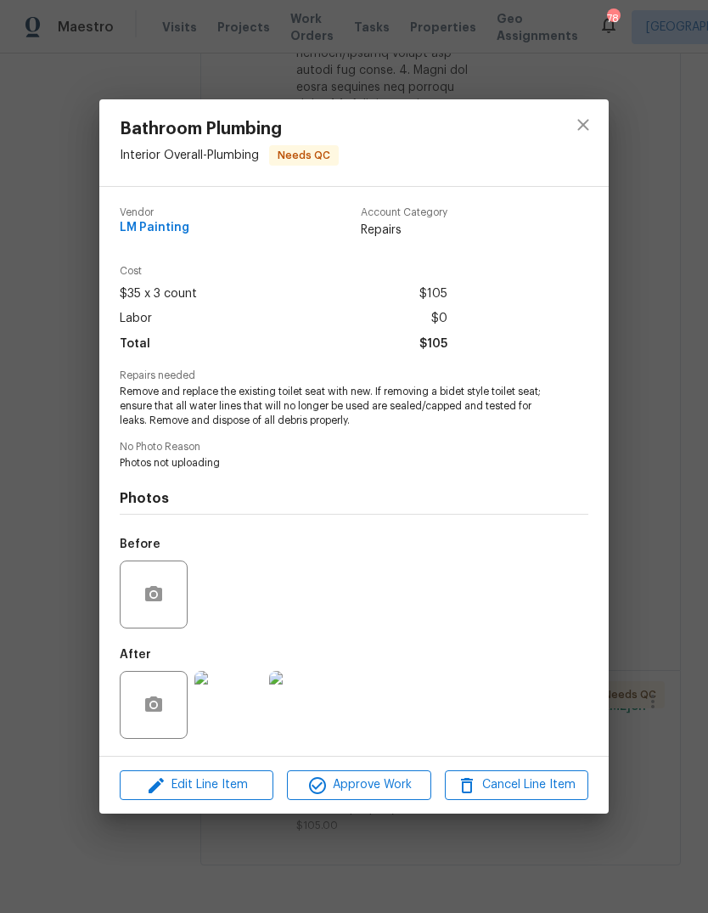
click at [246, 787] on span "Edit Line Item" at bounding box center [196, 784] width 143 height 21
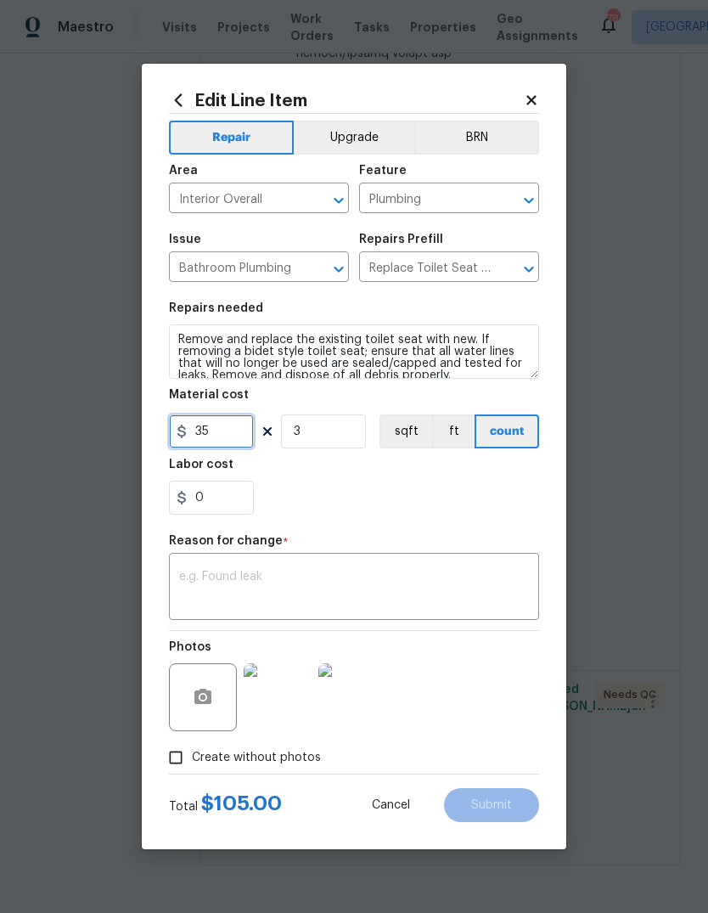
click at [242, 433] on input "35" at bounding box center [211, 431] width 85 height 34
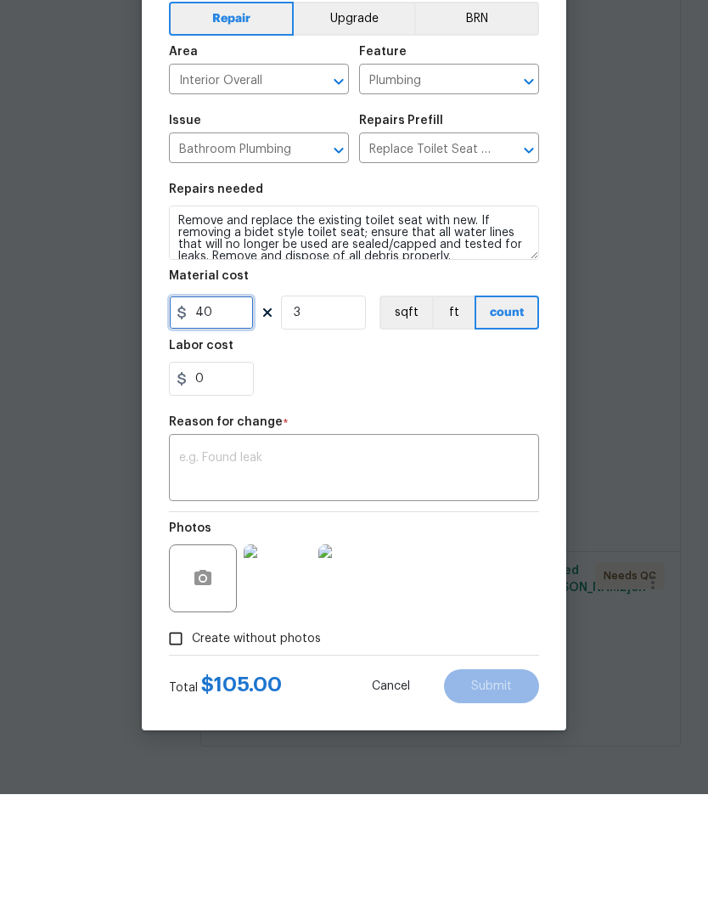
type input "40"
click at [487, 571] on textarea at bounding box center [354, 589] width 350 height 36
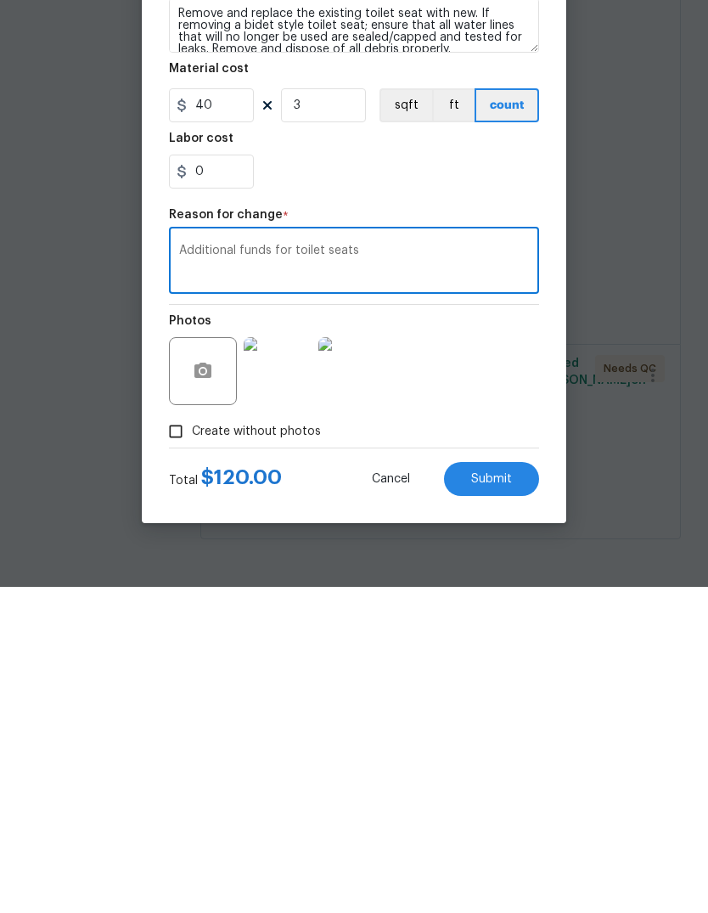
type textarea "Additional funds for toilet seats"
click at [515, 788] on button "Submit" at bounding box center [491, 805] width 95 height 34
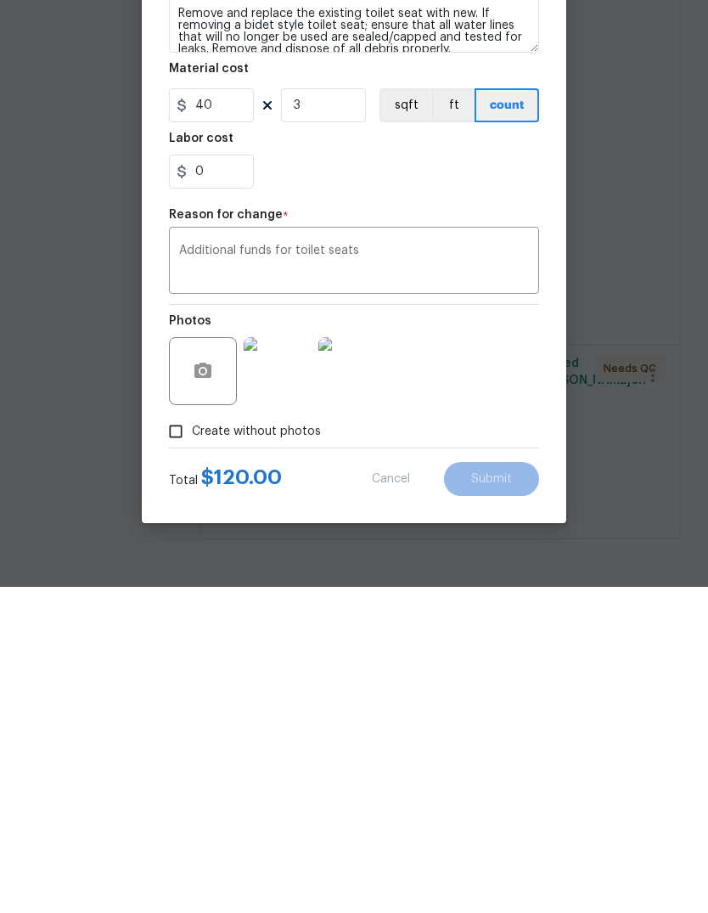
scroll to position [64, 0]
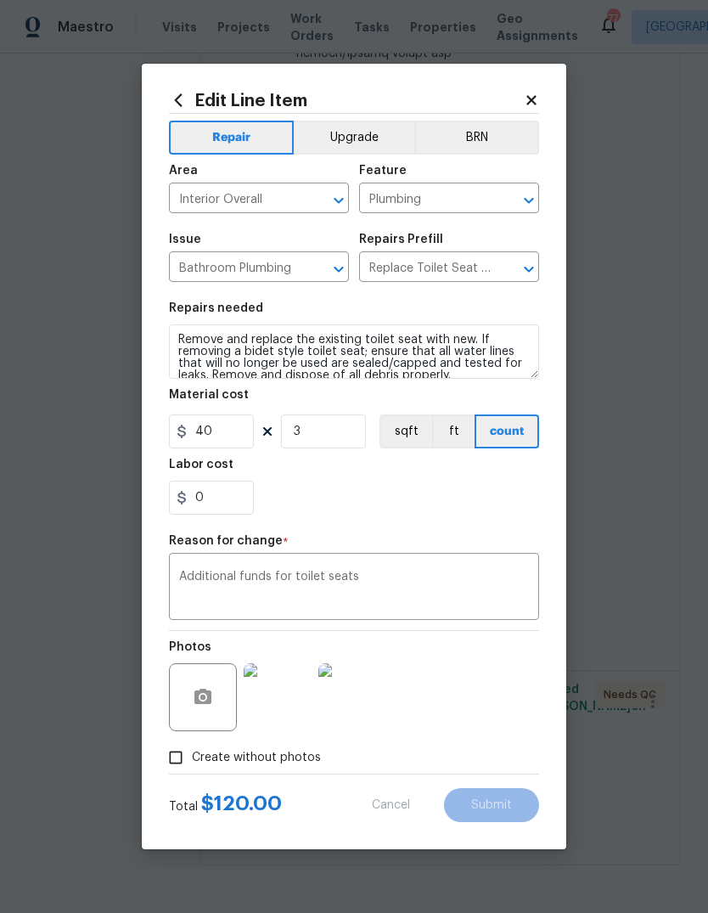
type input "35"
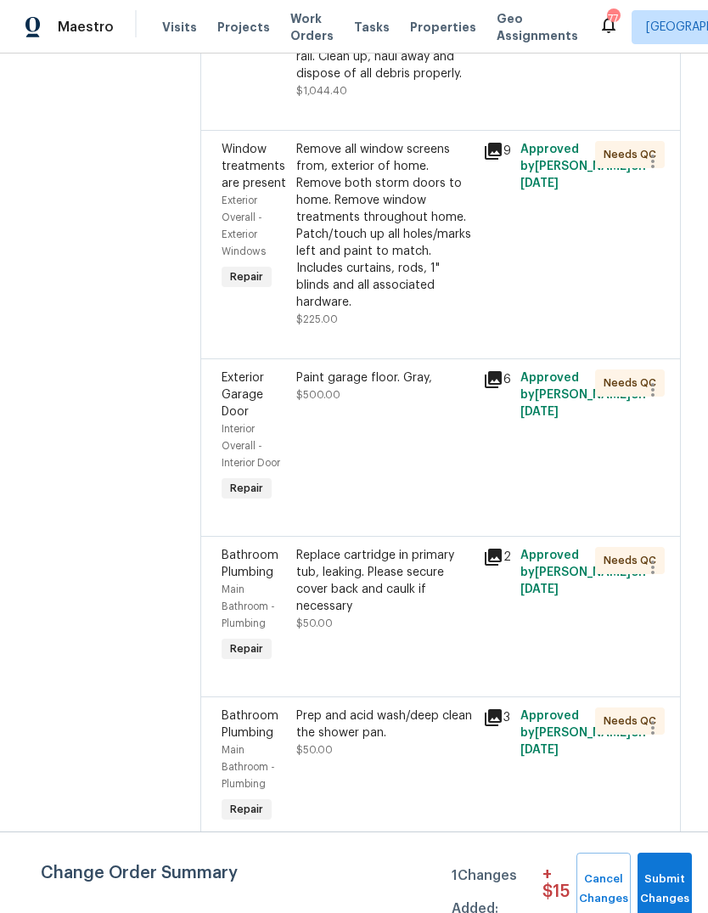
scroll to position [3361, 0]
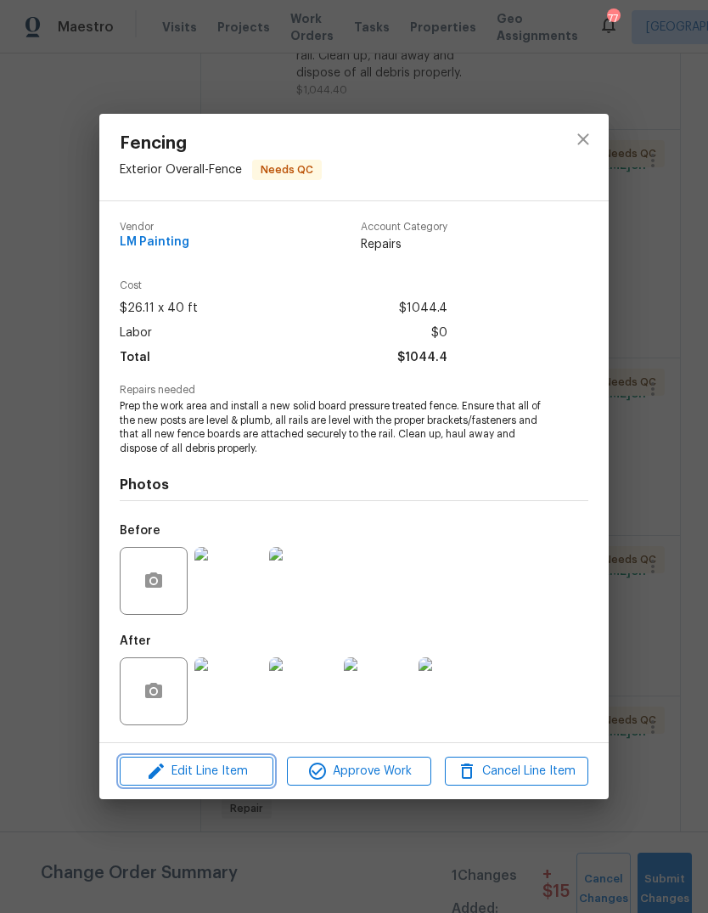
click at [235, 764] on span "Edit Line Item" at bounding box center [196, 771] width 143 height 21
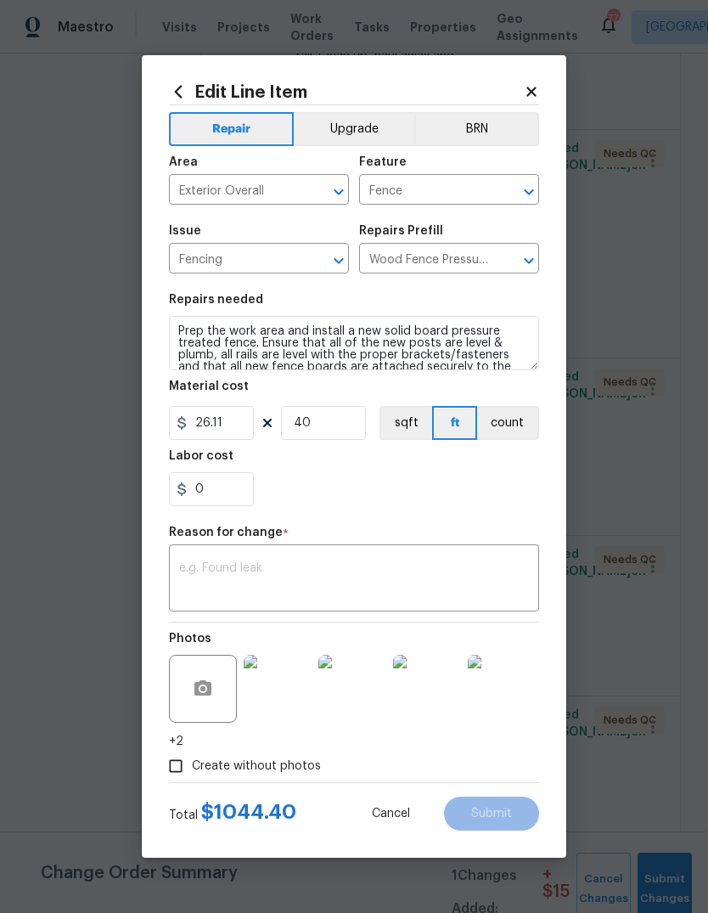
click at [411, 556] on div "x ​" at bounding box center [354, 580] width 370 height 63
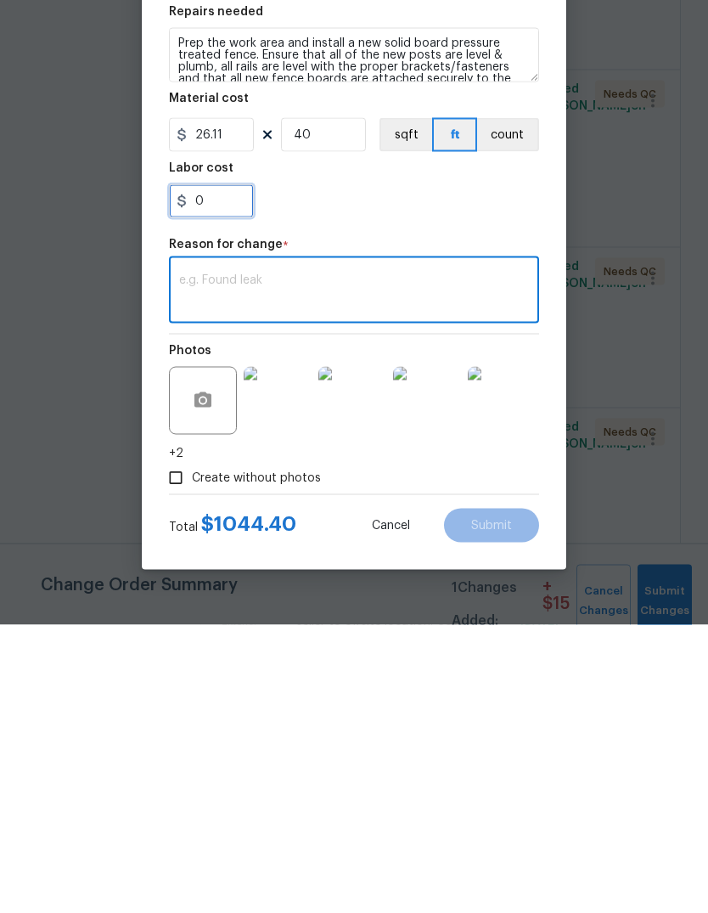
click at [224, 472] on input "0" at bounding box center [211, 489] width 85 height 34
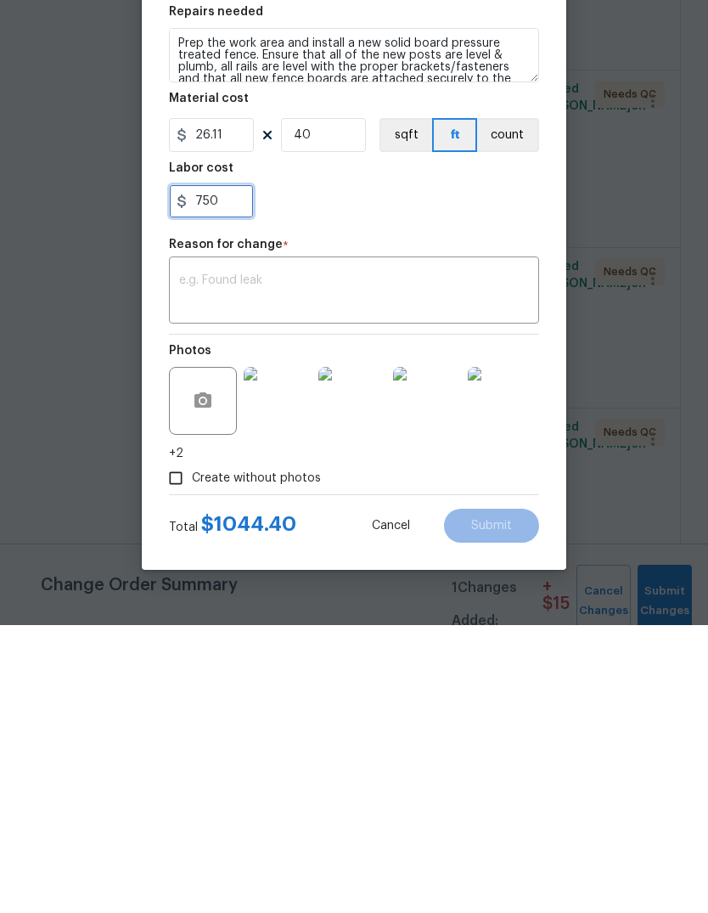
type input "750"
click at [476, 562] on textarea at bounding box center [354, 580] width 350 height 36
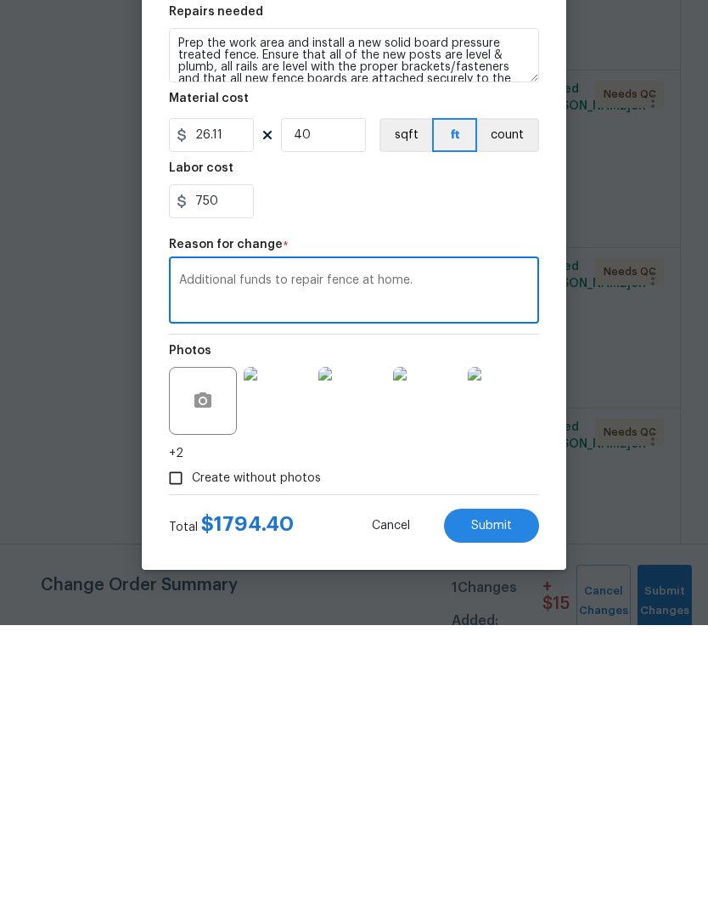
type textarea "Additional funds to repair fence at home."
click at [519, 796] on button "Submit" at bounding box center [491, 813] width 95 height 34
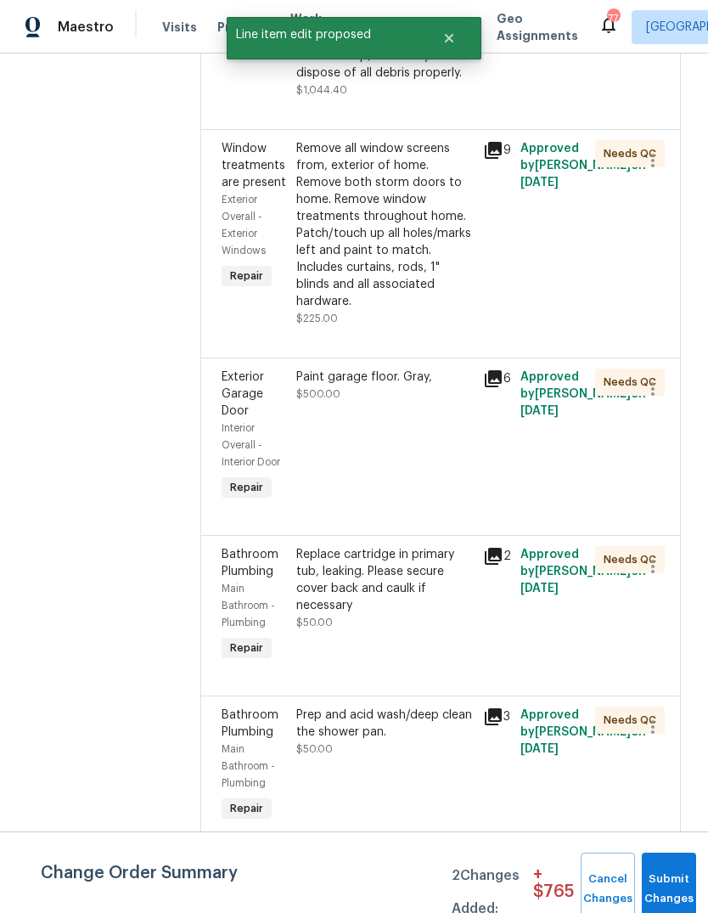
scroll to position [0, 0]
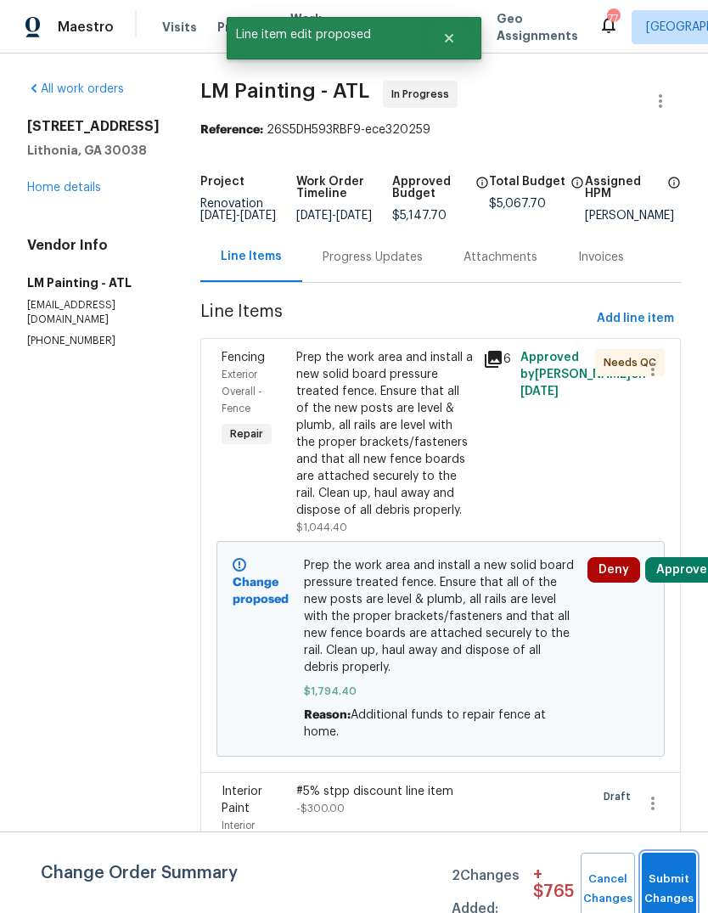
click at [671, 872] on button "Submit Changes" at bounding box center [669, 888] width 54 height 73
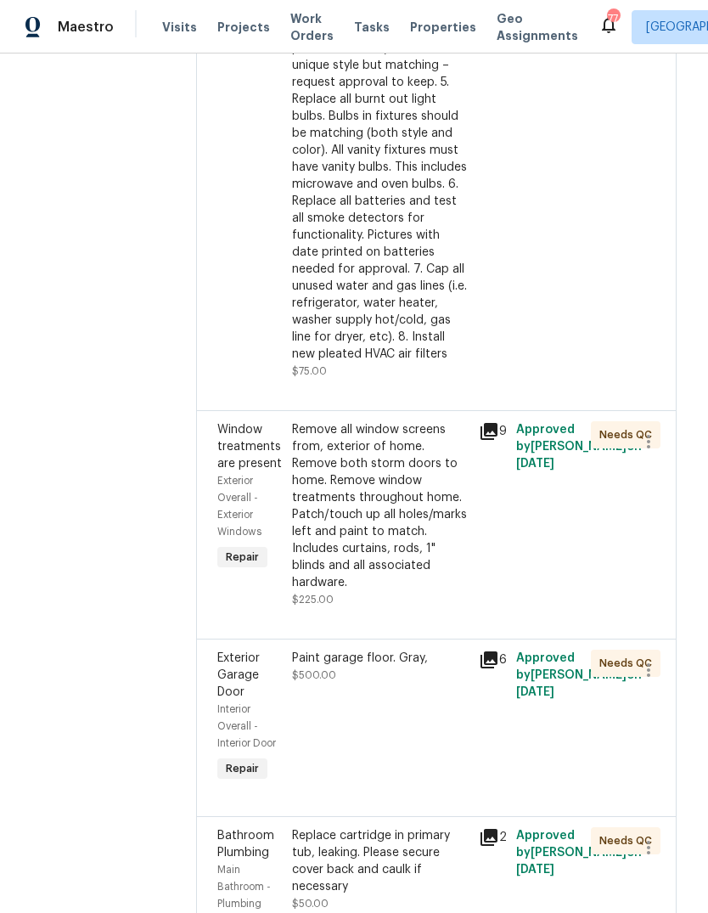
scroll to position [3075, 4]
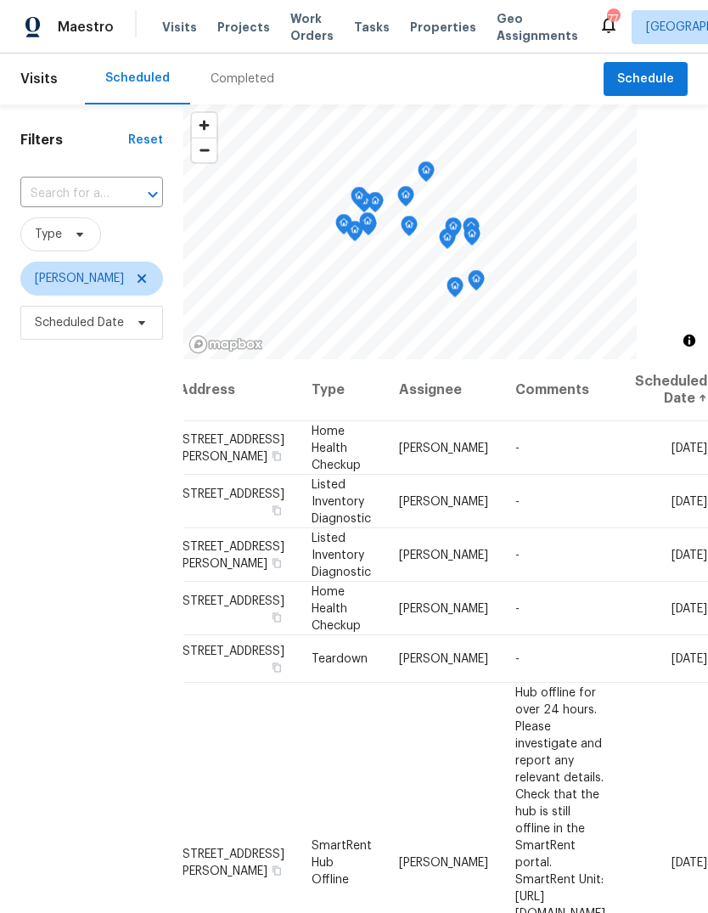
scroll to position [0, 121]
click at [0, 0] on icon at bounding box center [0, 0] width 0 height 0
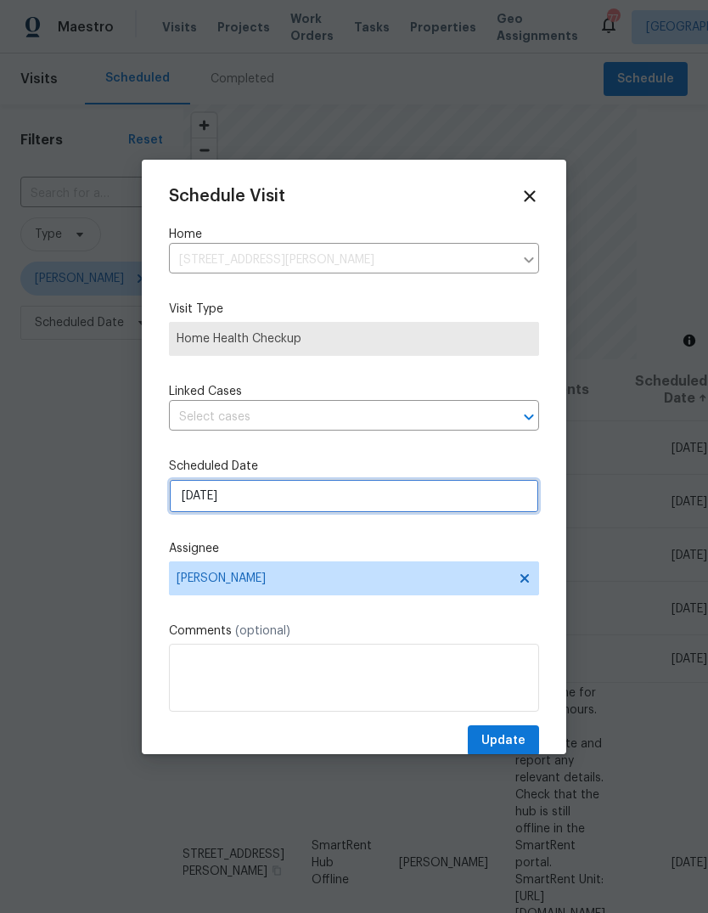
click at [488, 492] on input "[DATE]" at bounding box center [354, 496] width 370 height 34
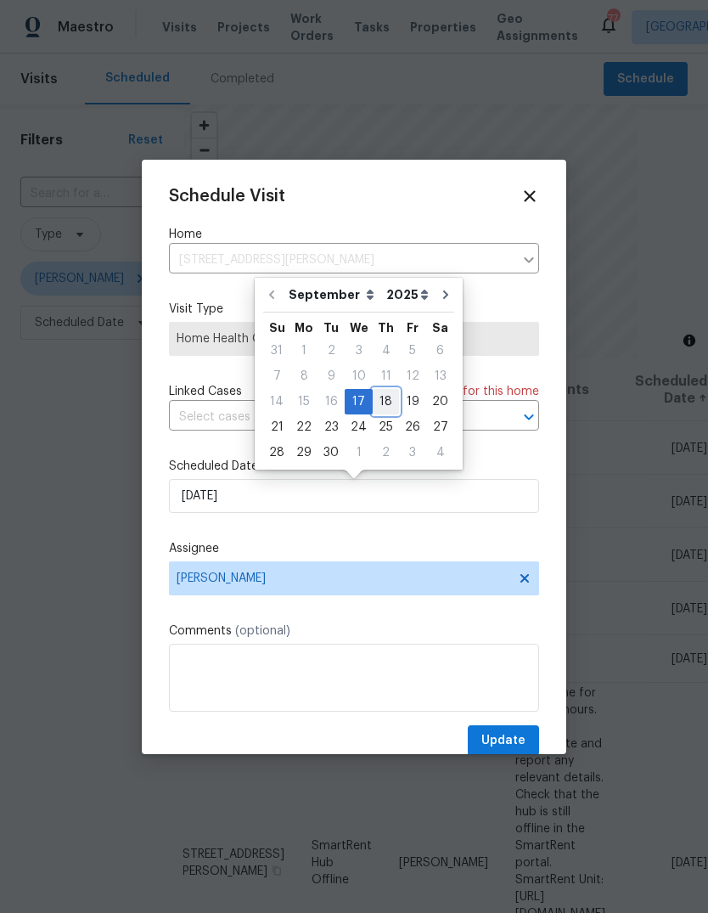
click at [384, 398] on div "18" at bounding box center [386, 402] width 26 height 24
type input "[DATE]"
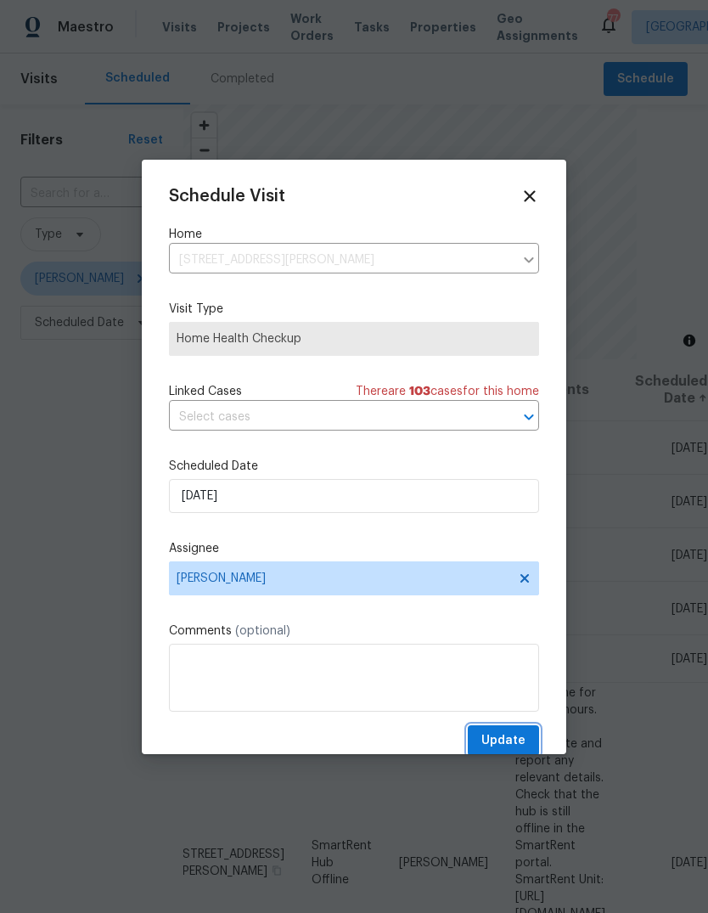
click at [516, 731] on button "Update" at bounding box center [503, 740] width 71 height 31
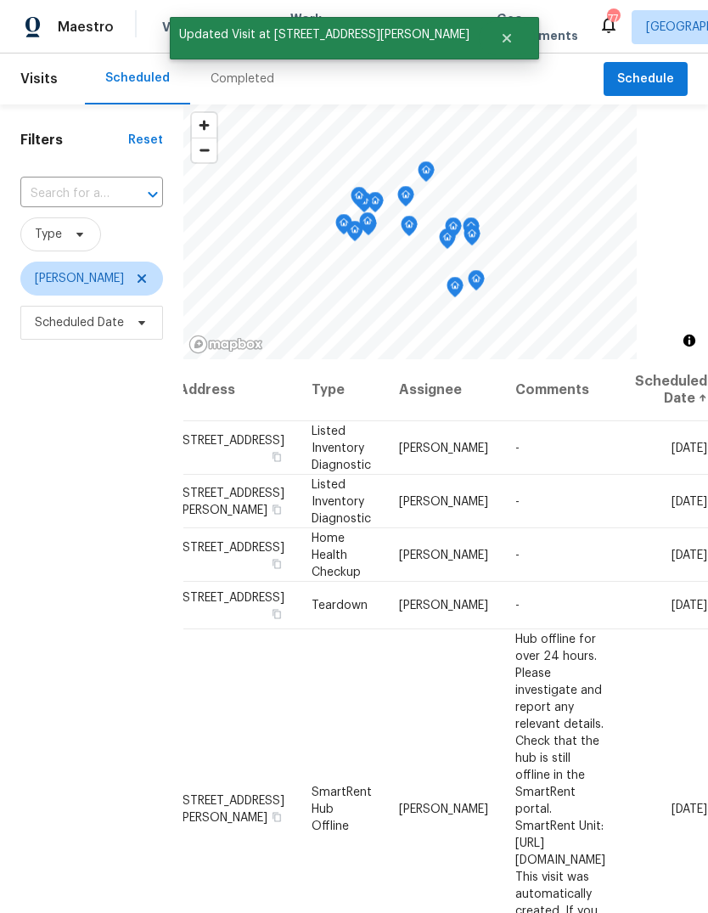
click at [0, 0] on icon at bounding box center [0, 0] width 0 height 0
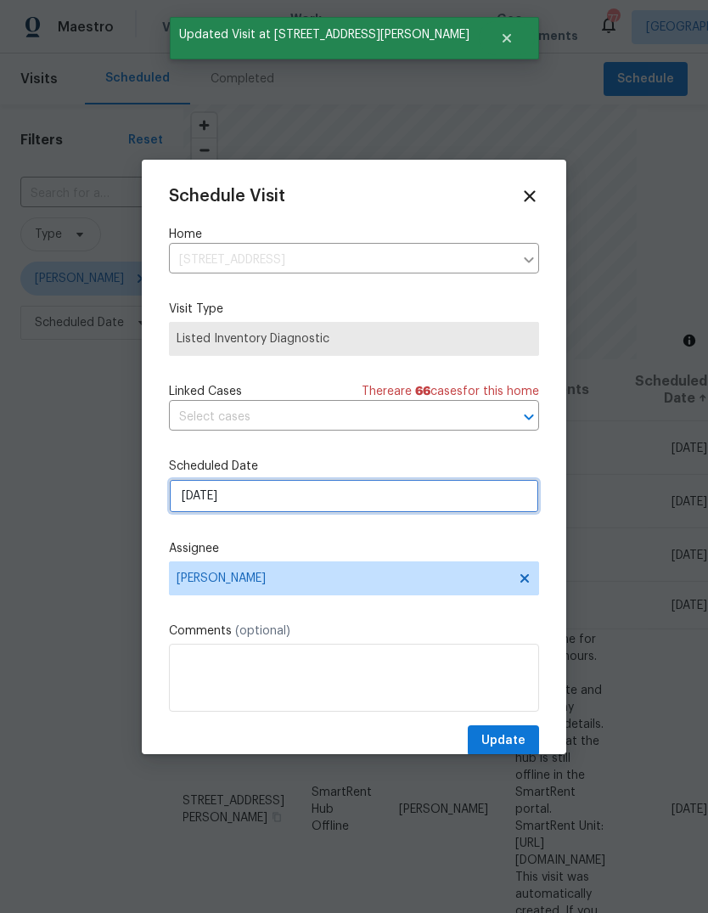
click at [484, 508] on input "[DATE]" at bounding box center [354, 496] width 370 height 34
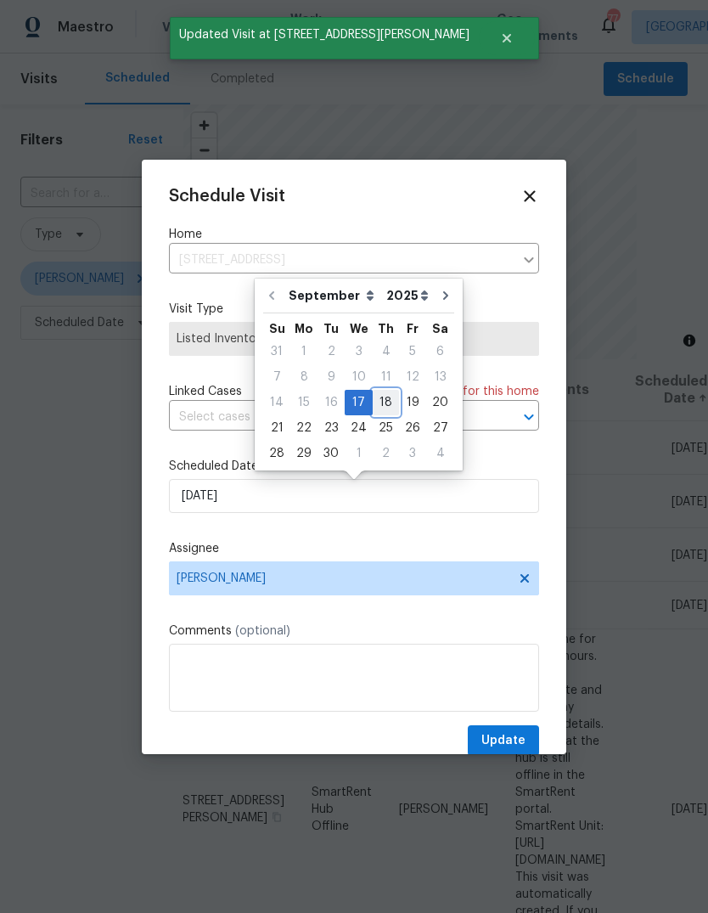
click at [382, 397] on div "18" at bounding box center [386, 403] width 26 height 24
type input "[DATE]"
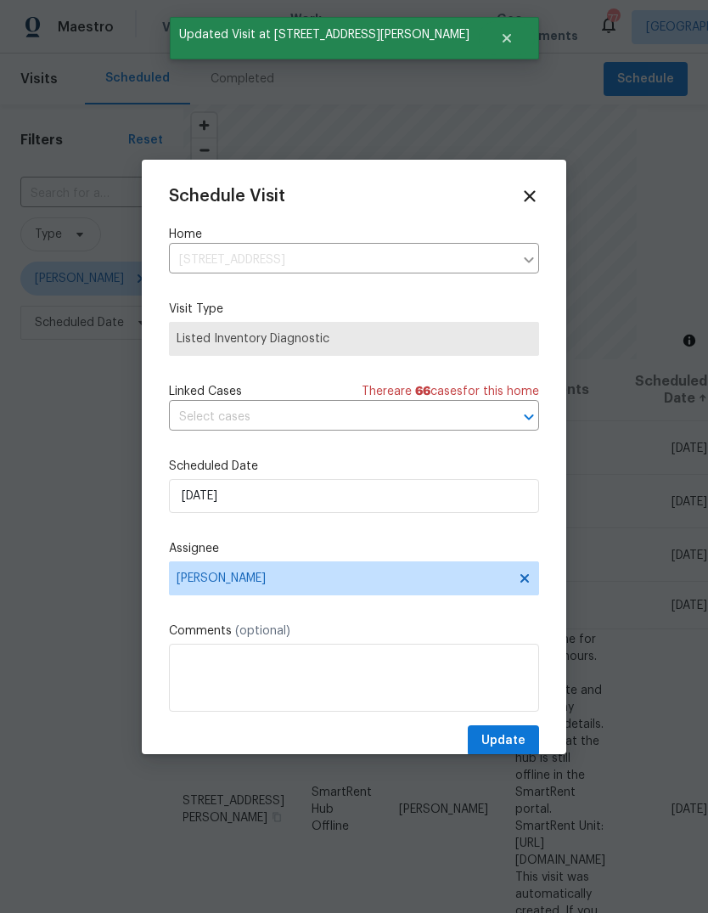
click at [522, 737] on span "Update" at bounding box center [503, 740] width 44 height 21
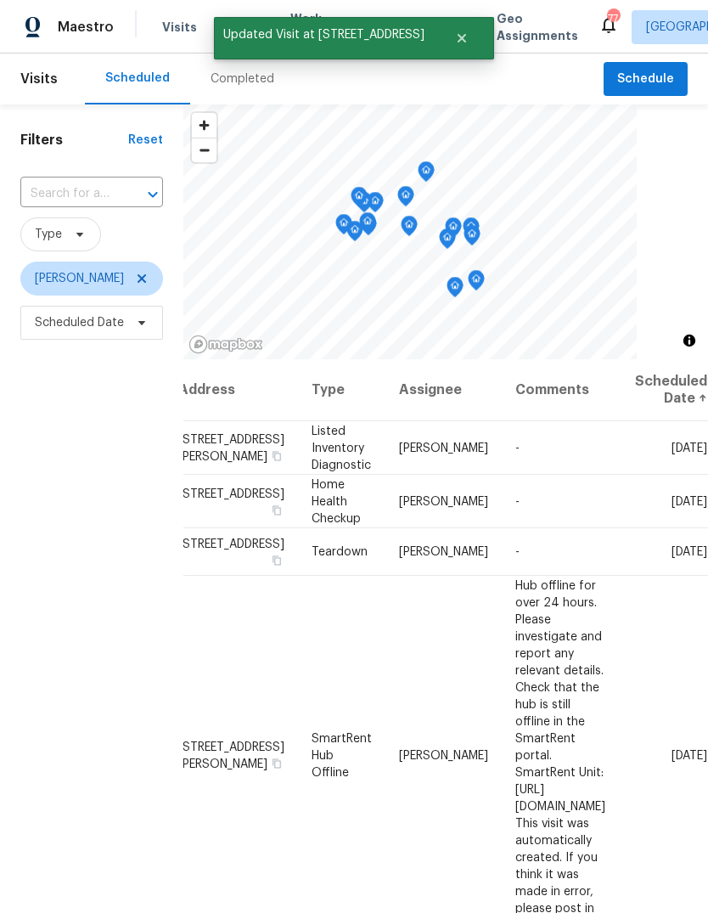
click at [0, 0] on icon at bounding box center [0, 0] width 0 height 0
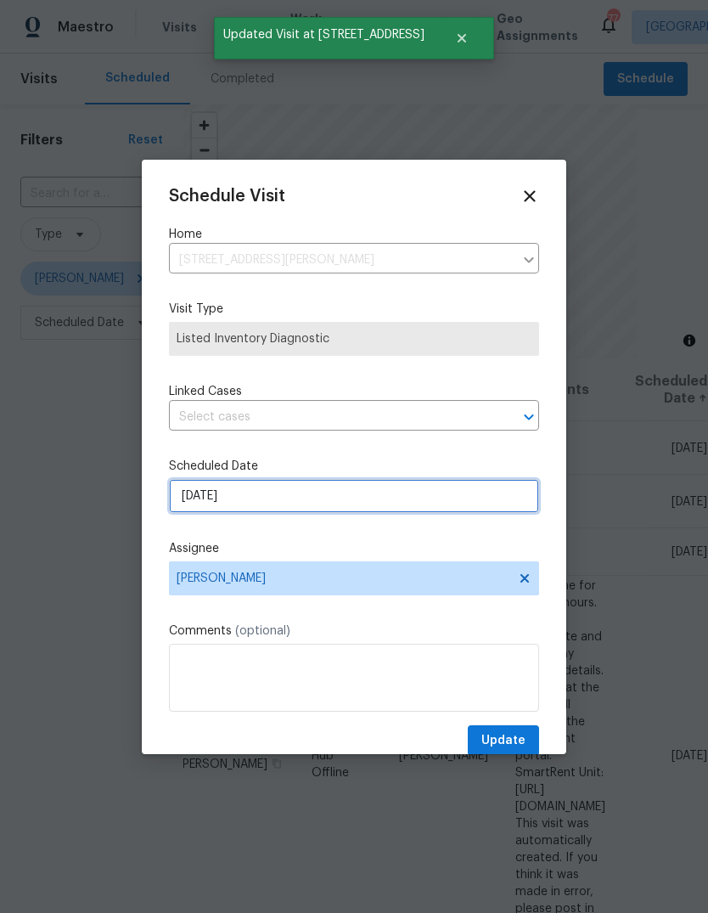
click at [503, 505] on input "[DATE]" at bounding box center [354, 496] width 370 height 34
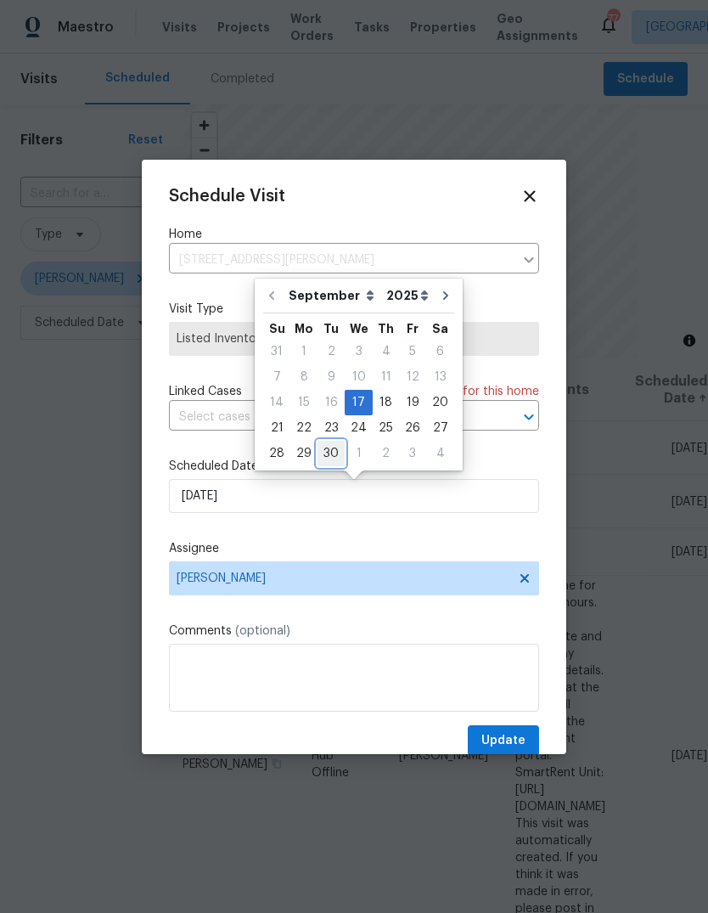
click at [331, 453] on div "30" at bounding box center [331, 454] width 27 height 24
type input "[DATE]"
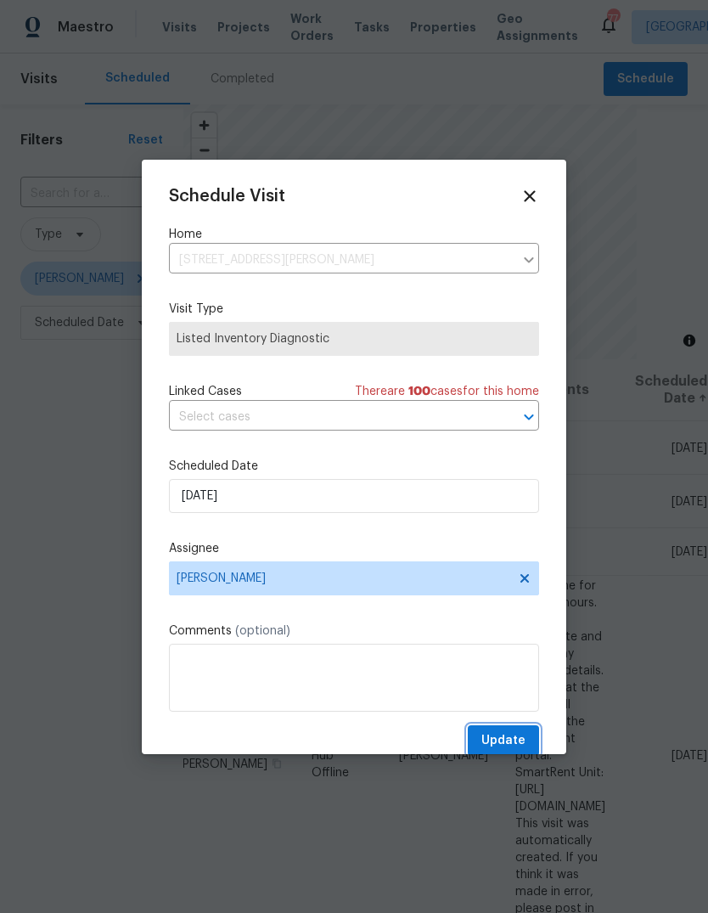
click at [523, 734] on span "Update" at bounding box center [503, 740] width 44 height 21
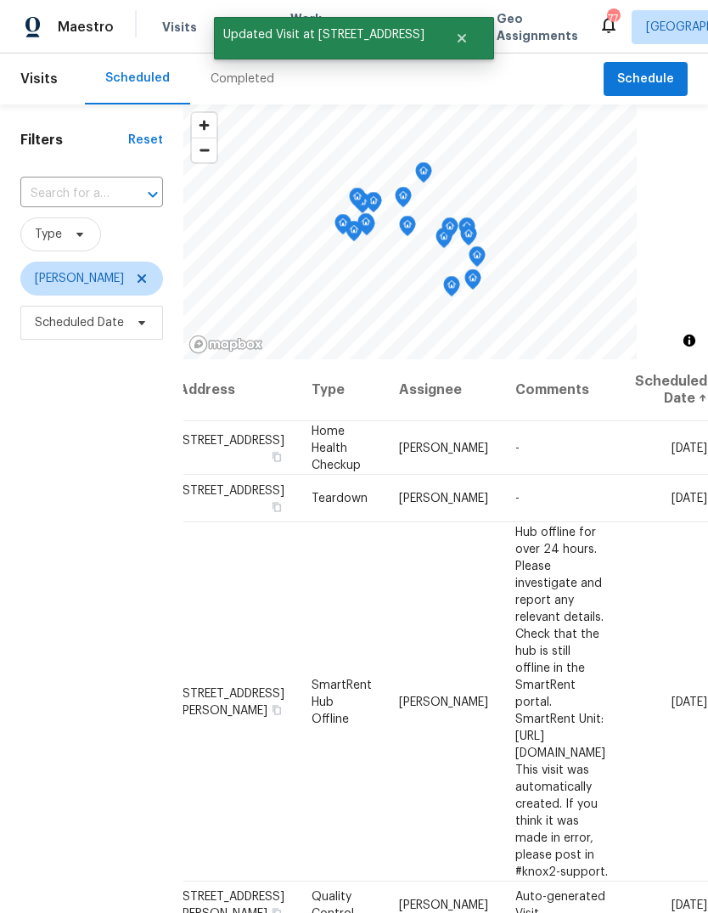
click at [0, 0] on icon at bounding box center [0, 0] width 0 height 0
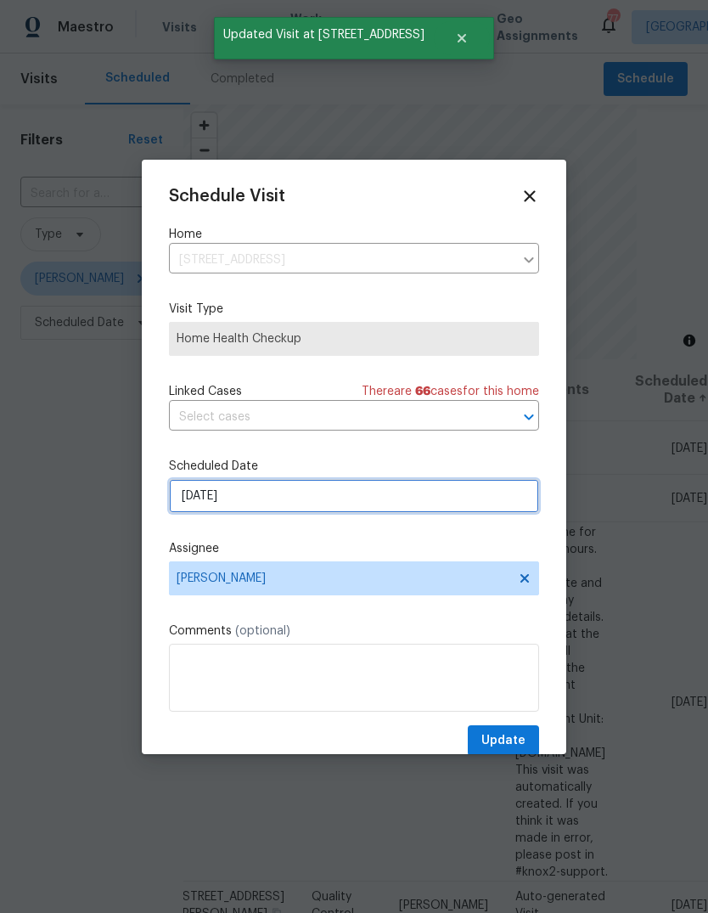
click at [486, 502] on input "[DATE]" at bounding box center [354, 496] width 370 height 34
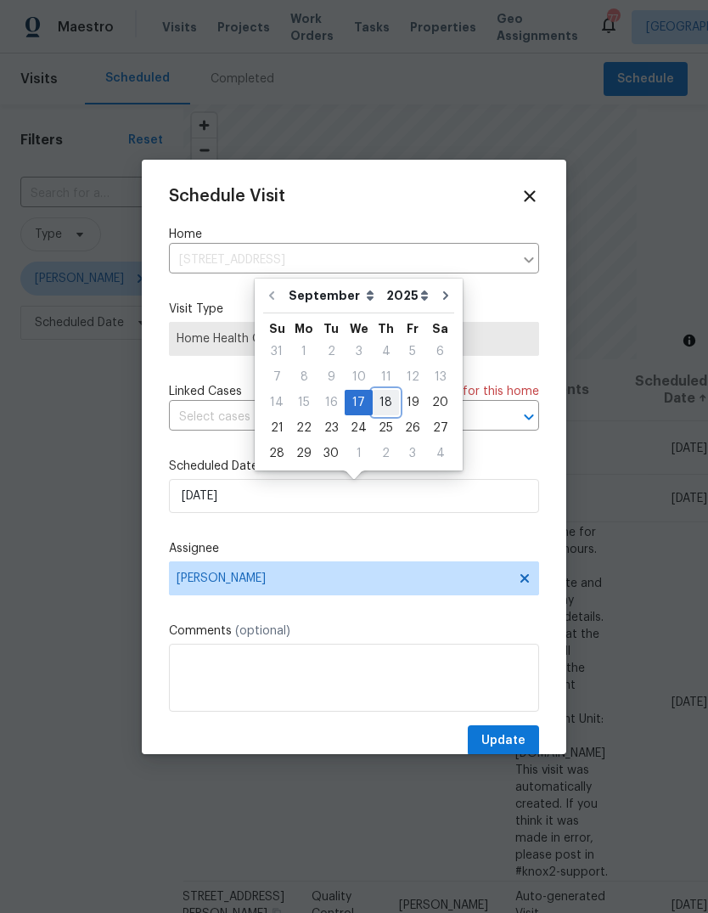
click at [385, 400] on div "18" at bounding box center [386, 403] width 26 height 24
type input "[DATE]"
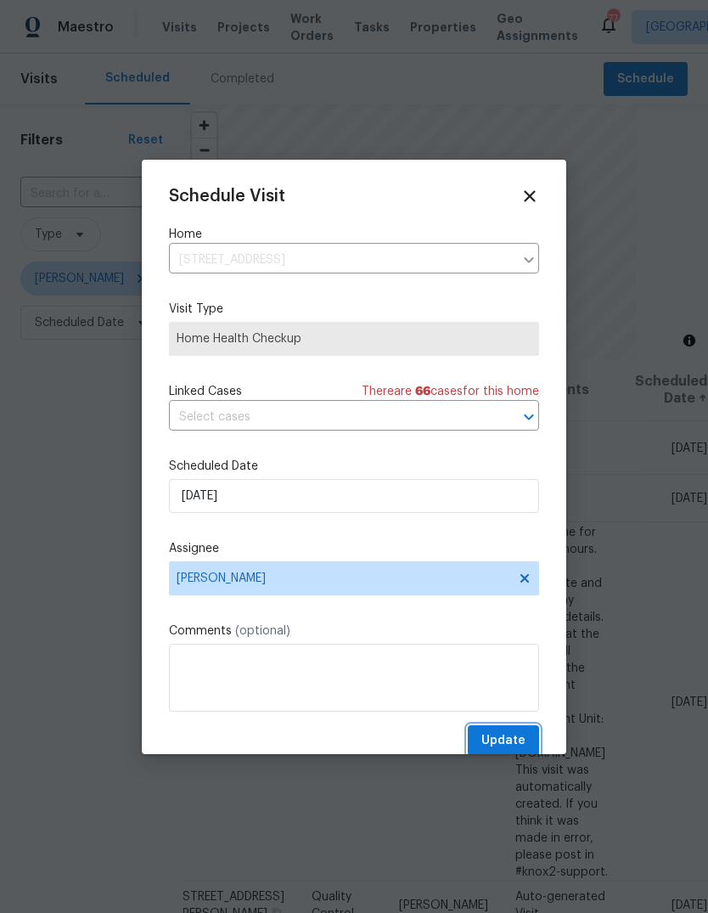
click at [526, 740] on button "Update" at bounding box center [503, 740] width 71 height 31
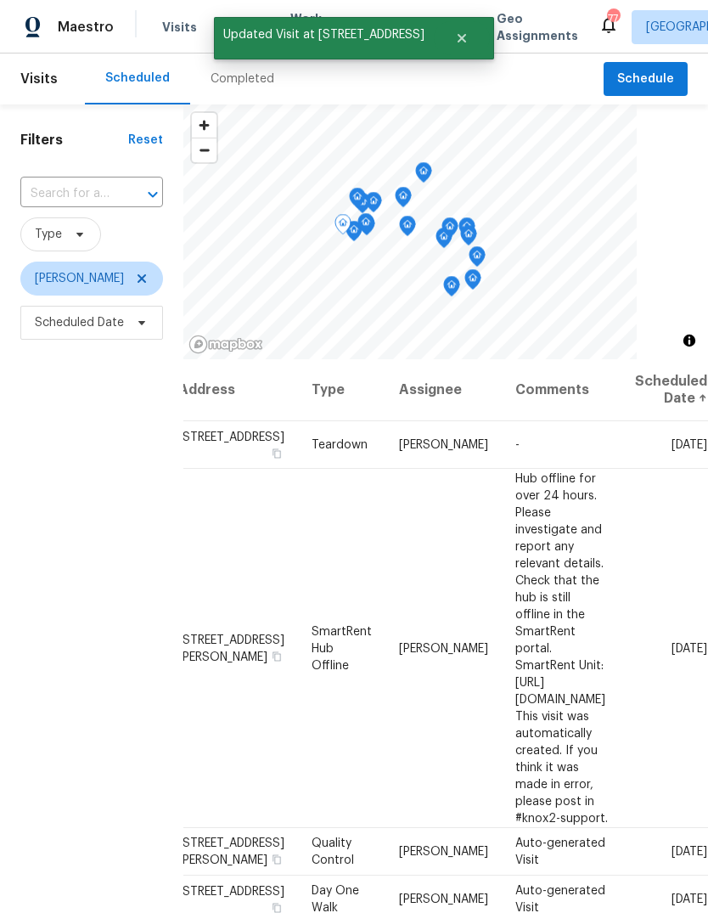
click at [0, 0] on icon at bounding box center [0, 0] width 0 height 0
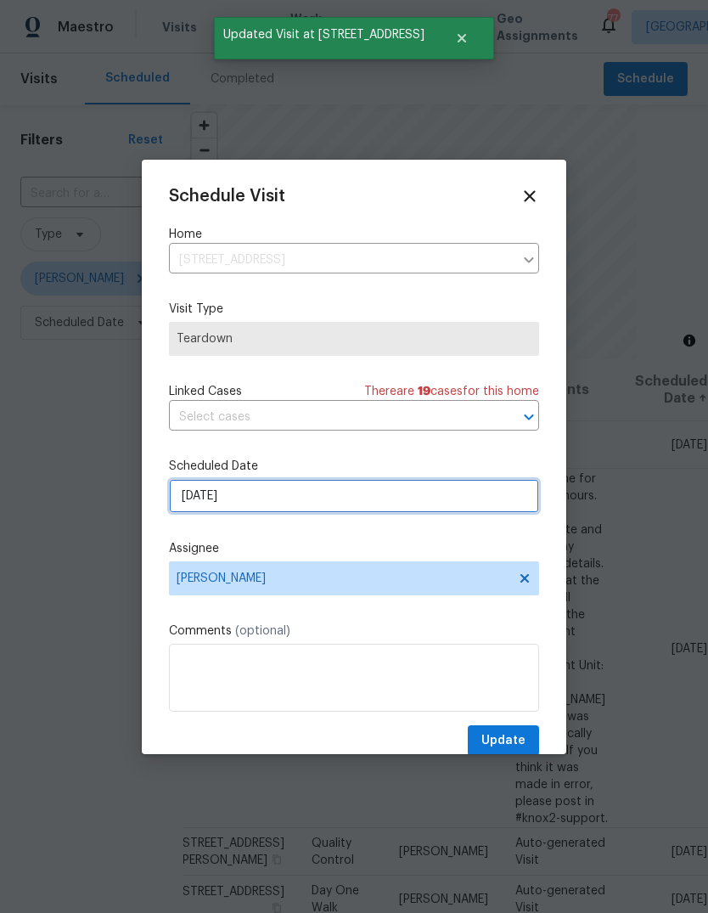
click at [492, 482] on input "[DATE]" at bounding box center [354, 496] width 370 height 34
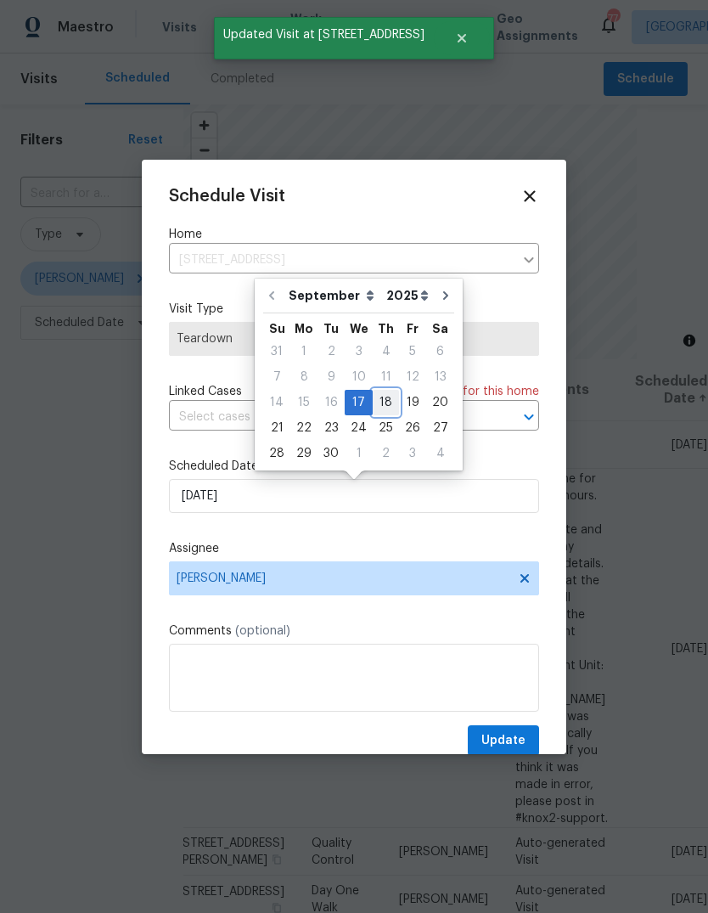
click at [384, 401] on div "18" at bounding box center [386, 403] width 26 height 24
type input "[DATE]"
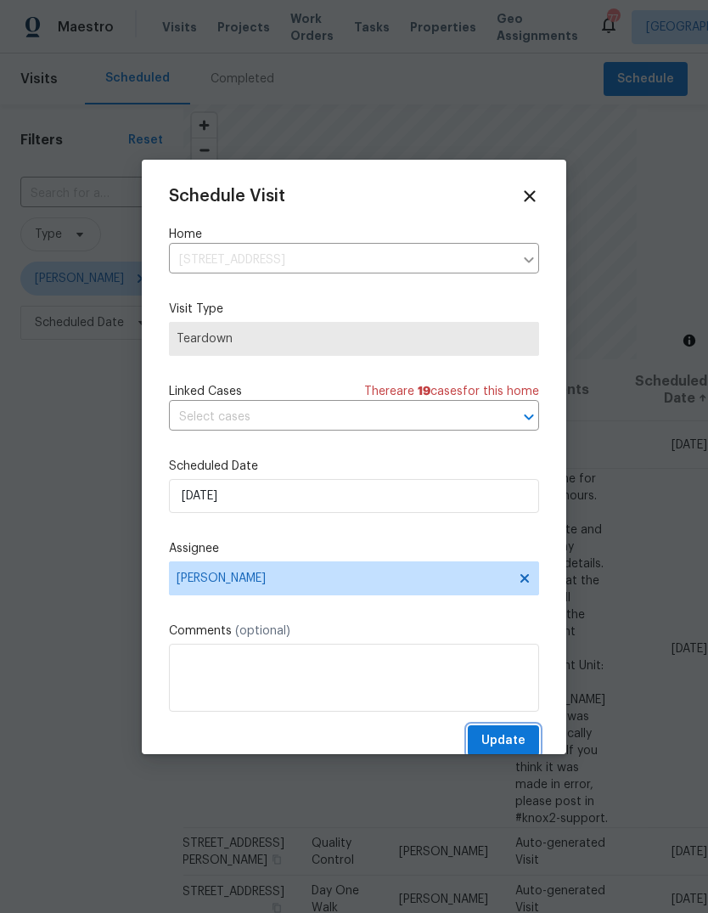
click at [526, 744] on button "Update" at bounding box center [503, 740] width 71 height 31
